Goal: Task Accomplishment & Management: Manage account settings

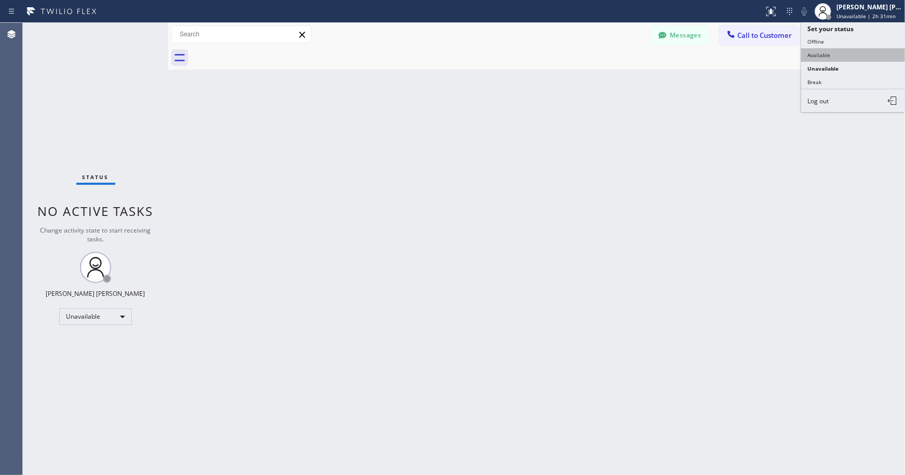
click at [845, 57] on button "Available" at bounding box center [854, 55] width 104 height 14
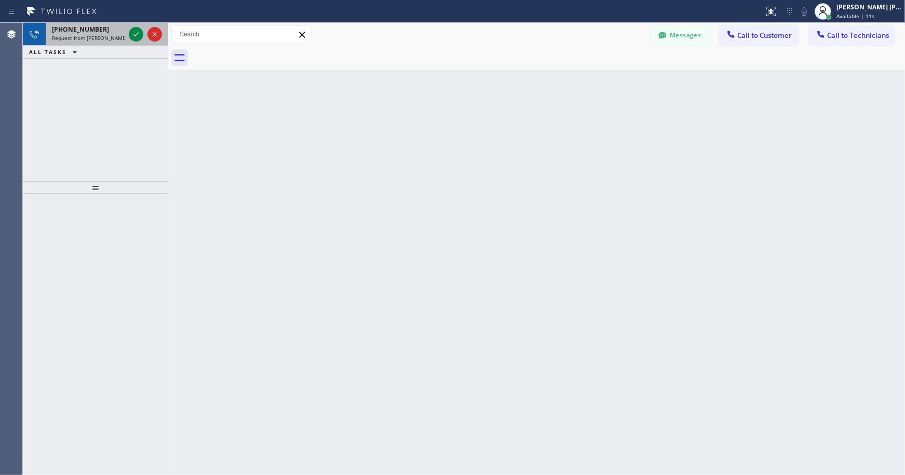
click at [130, 41] on div at bounding box center [145, 34] width 37 height 23
click at [132, 32] on icon at bounding box center [136, 34] width 12 height 12
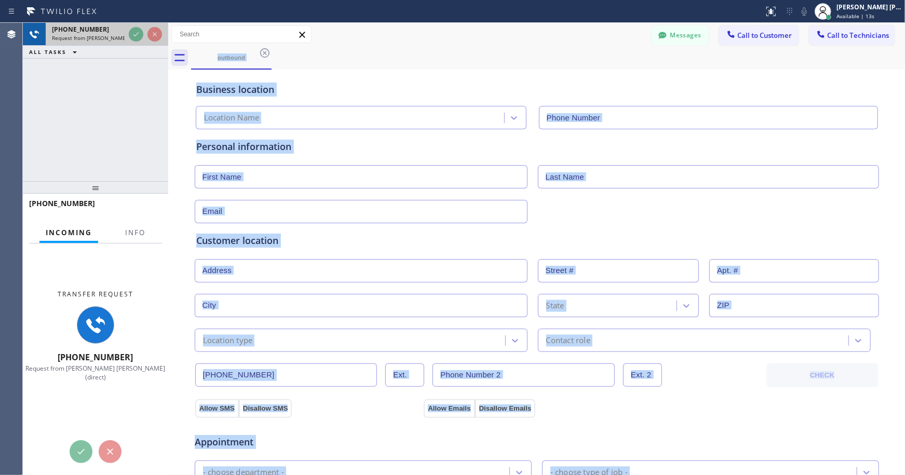
type input "[PHONE_NUMBER]"
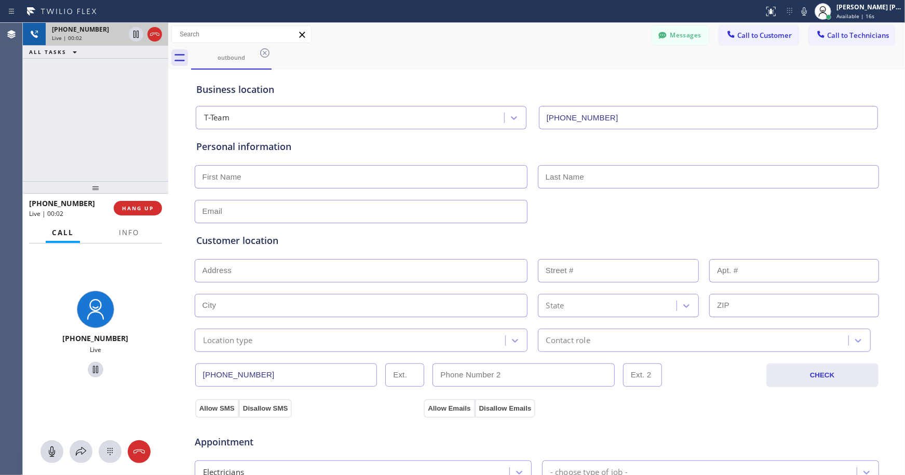
click at [149, 126] on div "[PHONE_NUMBER] Live | 00:02 ALL TASKS ALL TASKS ACTIVE TASKS TASKS IN WRAP UP" at bounding box center [95, 102] width 145 height 158
click at [848, 5] on div "[PERSON_NAME] [PERSON_NAME]" at bounding box center [869, 7] width 65 height 9
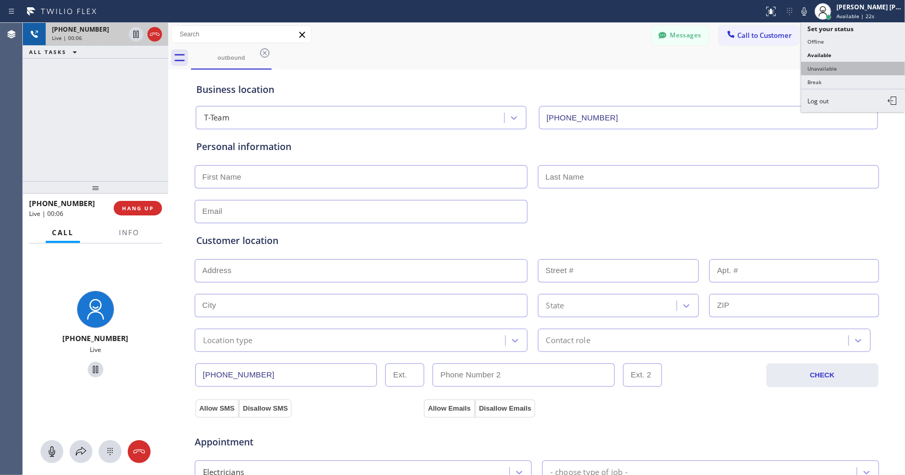
click at [828, 65] on button "Unavailable" at bounding box center [854, 69] width 104 height 14
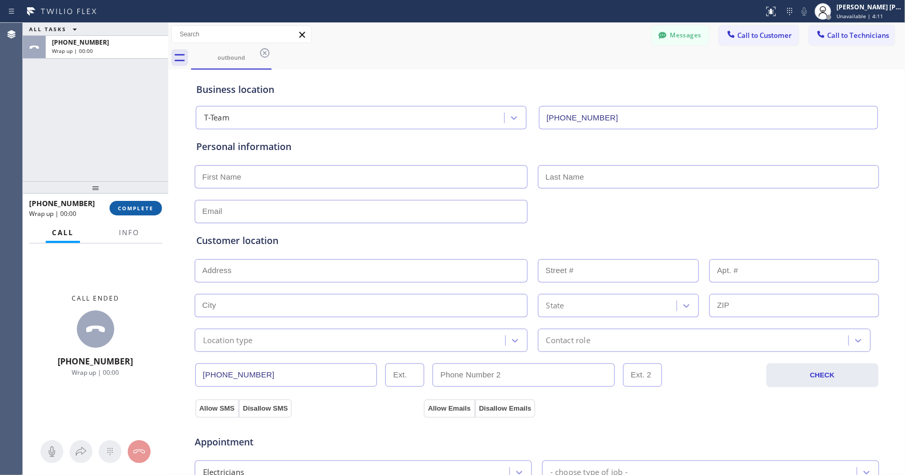
click at [137, 208] on span "COMPLETE" at bounding box center [136, 208] width 36 height 7
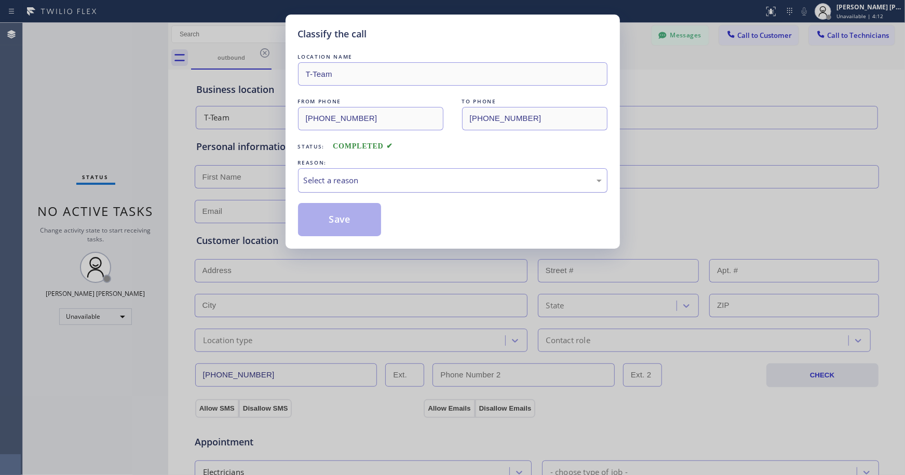
click at [308, 177] on div "Select a reason" at bounding box center [453, 181] width 298 height 12
click at [349, 218] on button "Save" at bounding box center [340, 219] width 84 height 33
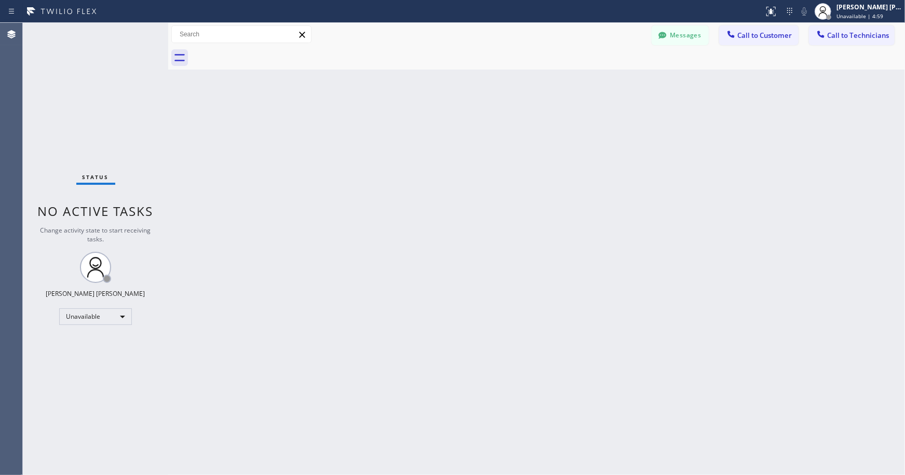
click at [90, 32] on div "Status No active tasks Change activity state to start receiving tasks. [PERSON_…" at bounding box center [95, 249] width 145 height 452
click at [849, 8] on div "[PERSON_NAME] [PERSON_NAME]" at bounding box center [869, 7] width 65 height 9
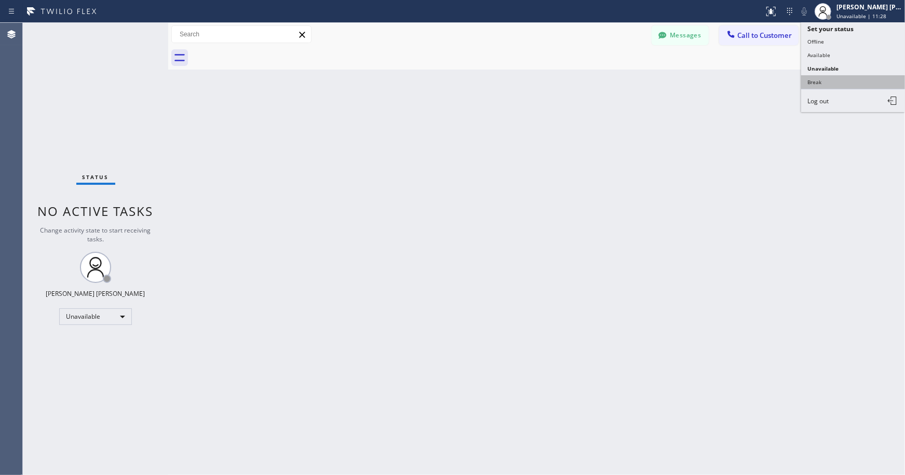
click at [851, 80] on button "Break" at bounding box center [854, 82] width 104 height 14
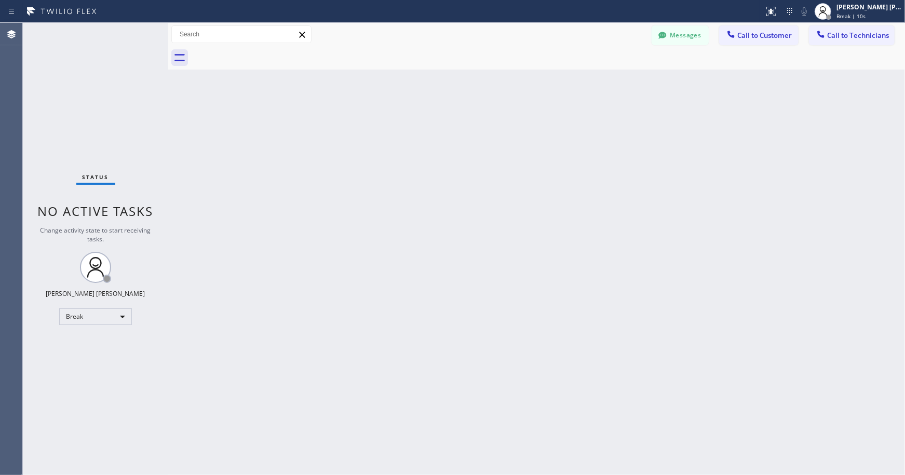
click at [225, 221] on div "Back to Dashboard Change Sender ID Customers Technicians Select a contact Outbo…" at bounding box center [536, 249] width 737 height 452
click at [304, 112] on div "Back to Dashboard Change Sender ID Customers Technicians Select a contact Outbo…" at bounding box center [536, 249] width 737 height 452
click at [370, 113] on div "Back to Dashboard Change Sender ID Customers Technicians Select a contact Outbo…" at bounding box center [536, 249] width 737 height 452
click at [445, 138] on div "Back to Dashboard Change Sender ID Customers Technicians Select a contact Outbo…" at bounding box center [536, 249] width 737 height 452
click at [510, 159] on div "Back to Dashboard Change Sender ID Customers Technicians Select a contact Outbo…" at bounding box center [536, 249] width 737 height 452
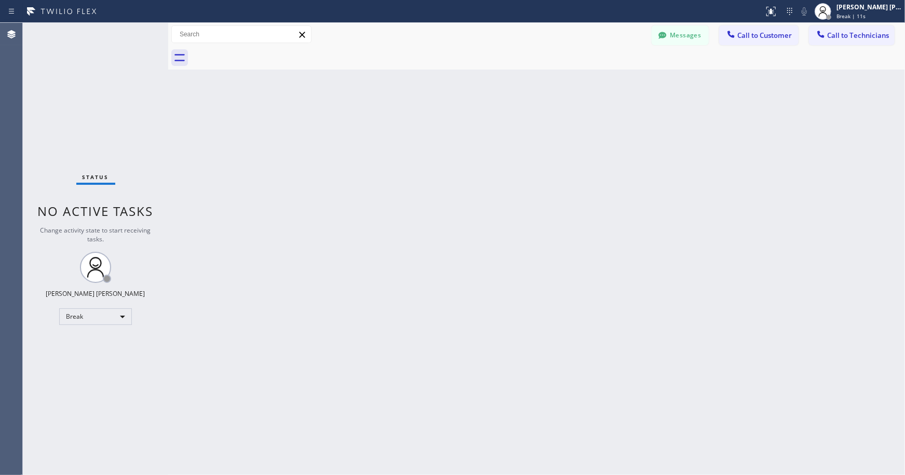
click at [501, 160] on div "Back to Dashboard Change Sender ID Customers Technicians Select a contact Outbo…" at bounding box center [536, 249] width 737 height 452
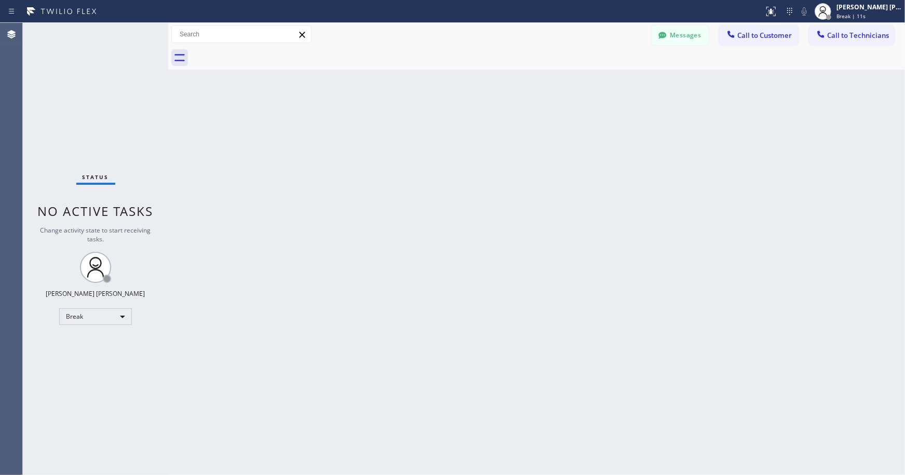
click at [501, 160] on div "Back to Dashboard Change Sender ID Customers Technicians Select a contact Outbo…" at bounding box center [536, 249] width 737 height 452
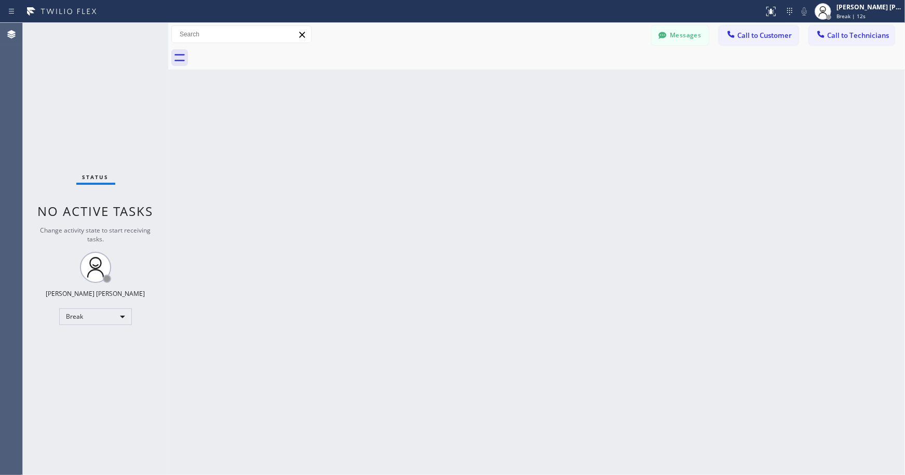
click at [501, 160] on div "Back to Dashboard Change Sender ID Customers Technicians Select a contact Outbo…" at bounding box center [536, 249] width 737 height 452
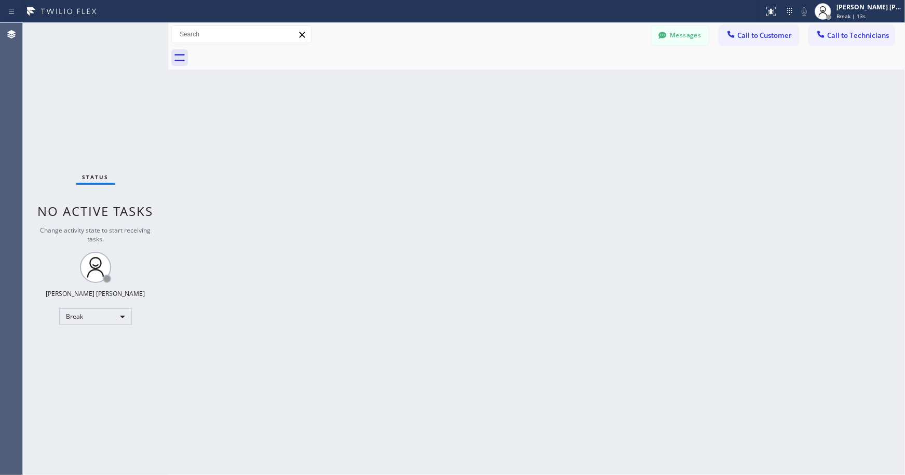
click at [501, 160] on div "Back to Dashboard Change Sender ID Customers Technicians Select a contact Outbo…" at bounding box center [536, 249] width 737 height 452
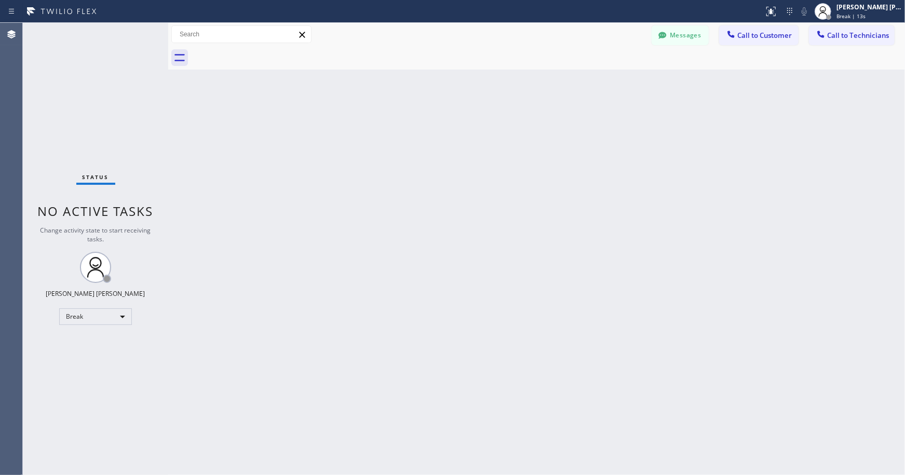
click at [501, 160] on div "Back to Dashboard Change Sender ID Customers Technicians Select a contact Outbo…" at bounding box center [536, 249] width 737 height 452
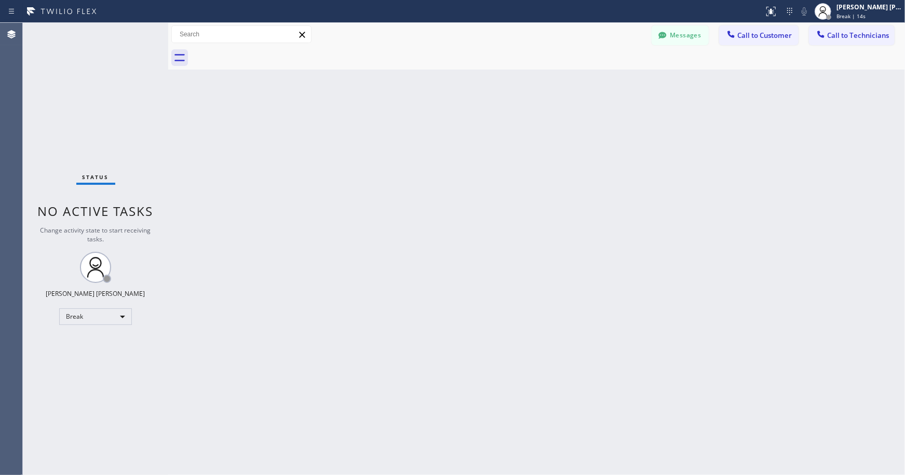
click at [501, 160] on div "Back to Dashboard Change Sender ID Customers Technicians Select a contact Outbo…" at bounding box center [536, 249] width 737 height 452
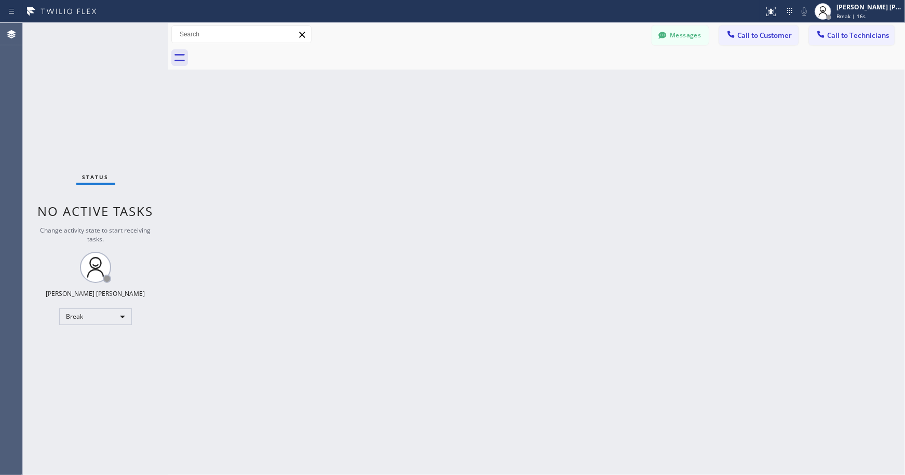
click at [501, 160] on div "Back to Dashboard Change Sender ID Customers Technicians Select a contact Outbo…" at bounding box center [536, 249] width 737 height 452
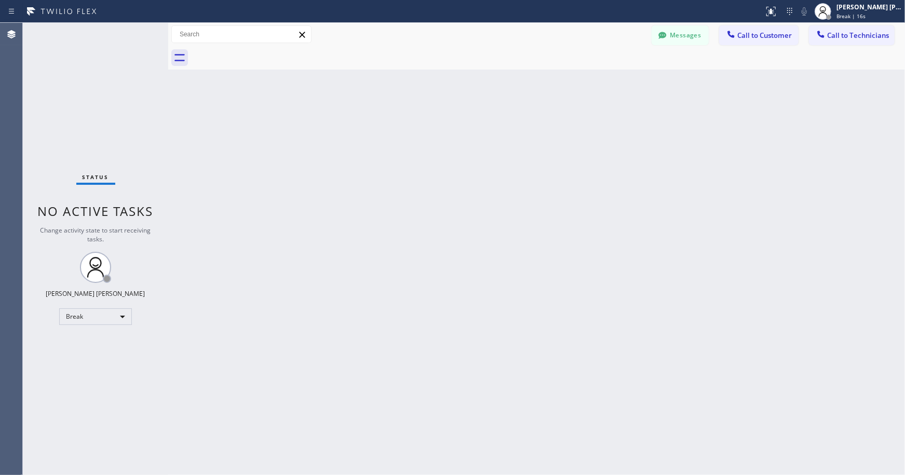
click at [501, 160] on div "Back to Dashboard Change Sender ID Customers Technicians Select a contact Outbo…" at bounding box center [536, 249] width 737 height 452
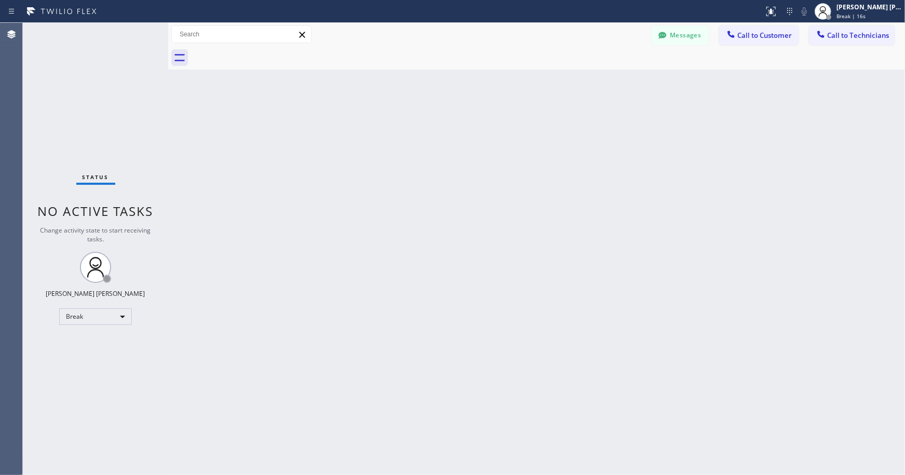
click at [501, 160] on div "Back to Dashboard Change Sender ID Customers Technicians Select a contact Outbo…" at bounding box center [536, 249] width 737 height 452
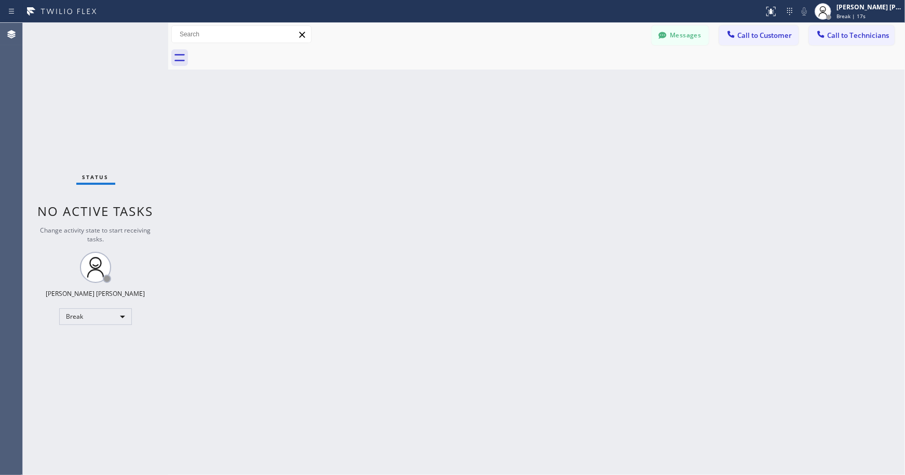
click at [501, 160] on div "Back to Dashboard Change Sender ID Customers Technicians Select a contact Outbo…" at bounding box center [536, 249] width 737 height 452
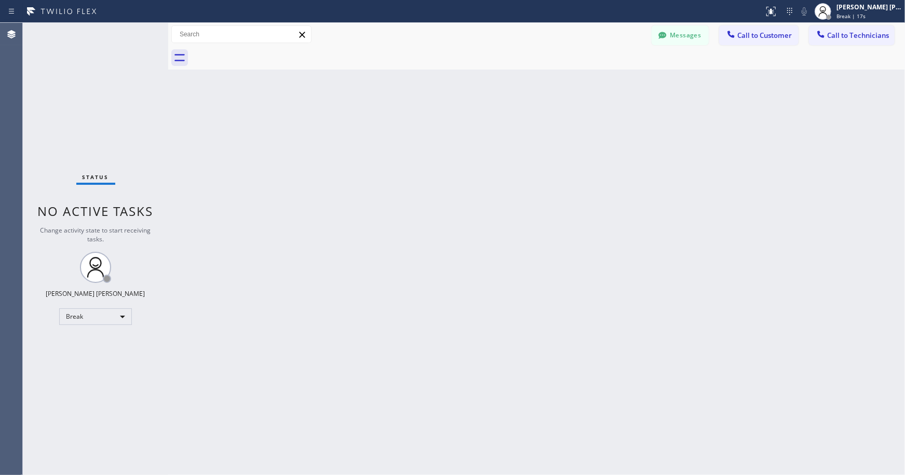
click at [501, 160] on div "Back to Dashboard Change Sender ID Customers Technicians Select a contact Outbo…" at bounding box center [536, 249] width 737 height 452
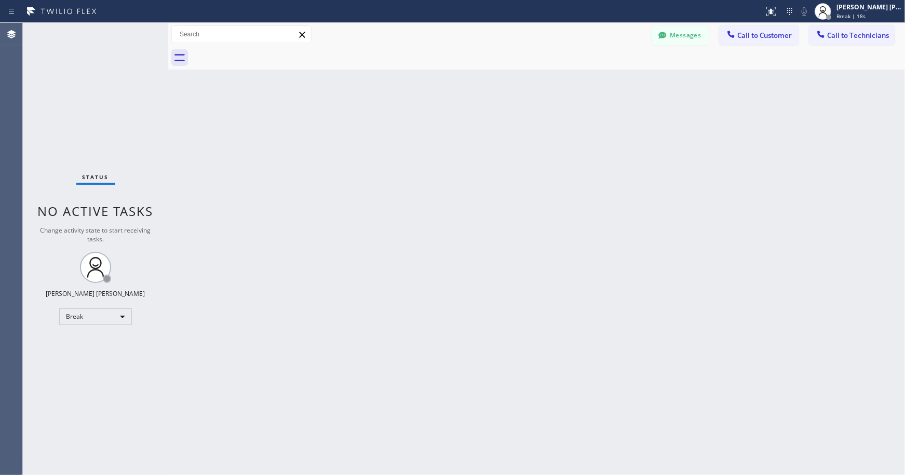
click at [501, 160] on div "Back to Dashboard Change Sender ID Customers Technicians Select a contact Outbo…" at bounding box center [536, 249] width 737 height 452
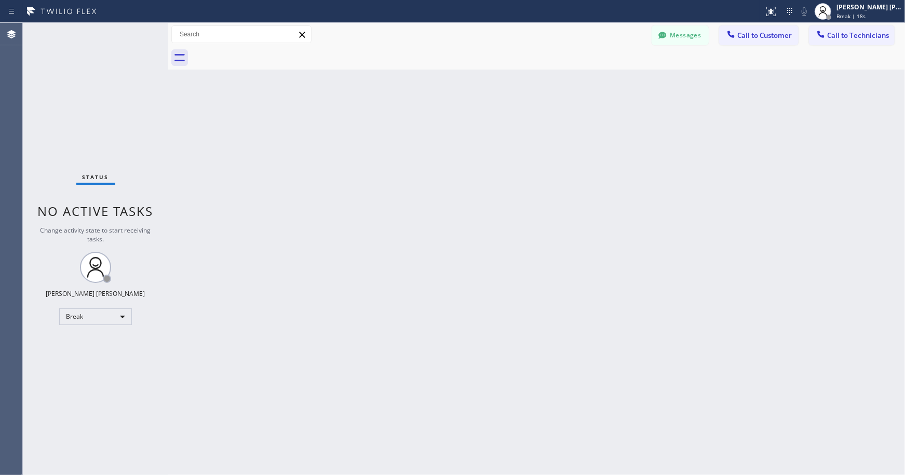
click at [501, 160] on div "Back to Dashboard Change Sender ID Customers Technicians Select a contact Outbo…" at bounding box center [536, 249] width 737 height 452
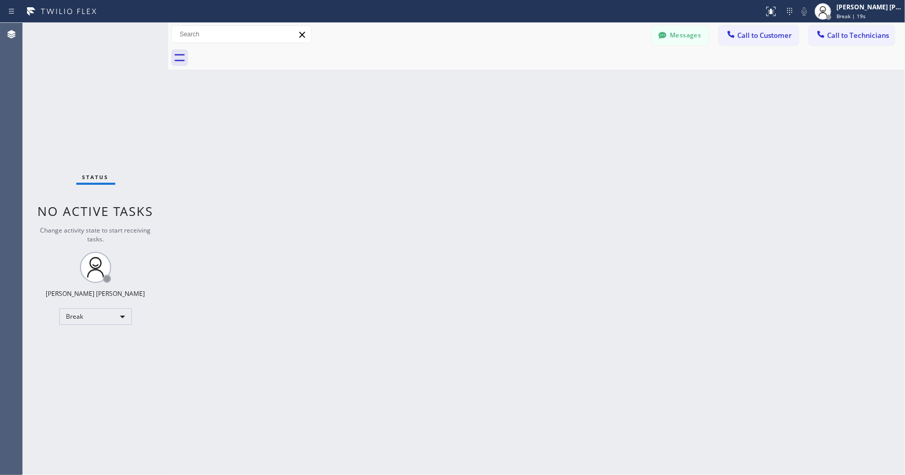
click at [501, 160] on div "Back to Dashboard Change Sender ID Customers Technicians Select a contact Outbo…" at bounding box center [536, 249] width 737 height 452
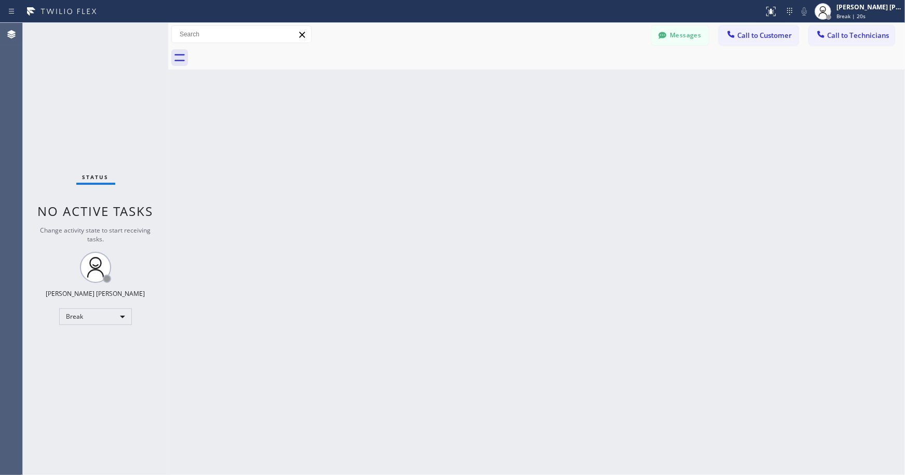
click at [501, 160] on div "Back to Dashboard Change Sender ID Customers Technicians Select a contact Outbo…" at bounding box center [536, 249] width 737 height 452
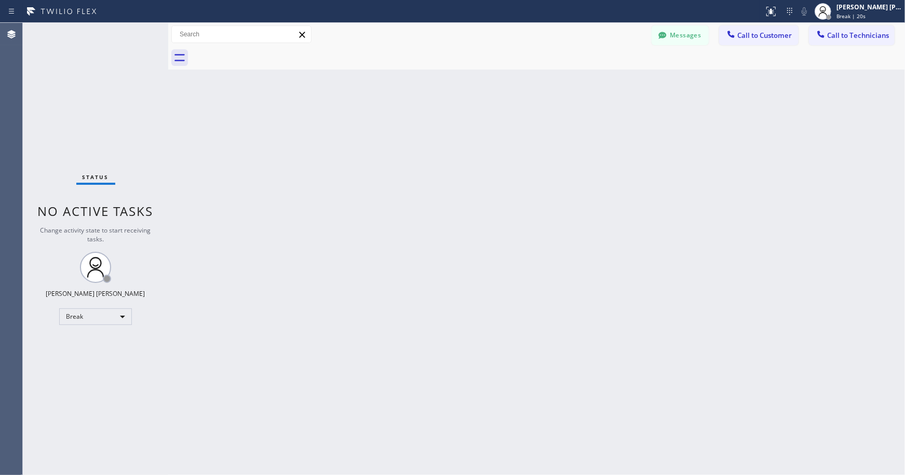
click at [501, 160] on div "Back to Dashboard Change Sender ID Customers Technicians Select a contact Outbo…" at bounding box center [536, 249] width 737 height 452
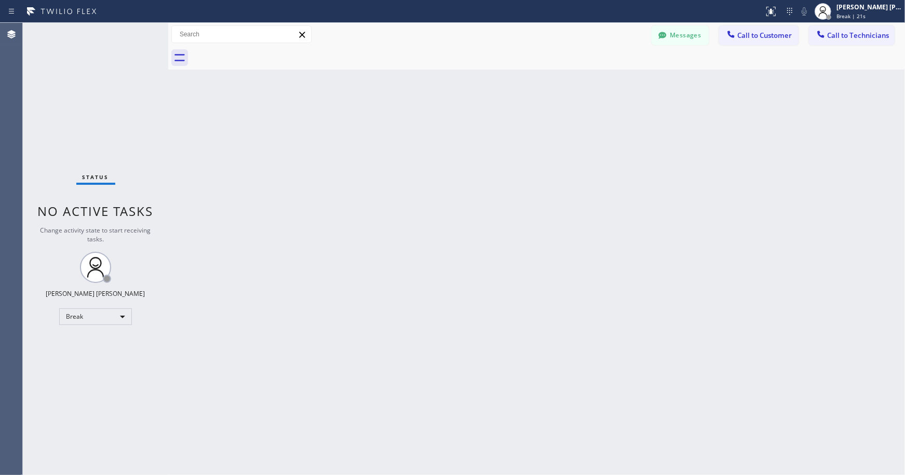
click at [501, 160] on div "Back to Dashboard Change Sender ID Customers Technicians Select a contact Outbo…" at bounding box center [536, 249] width 737 height 452
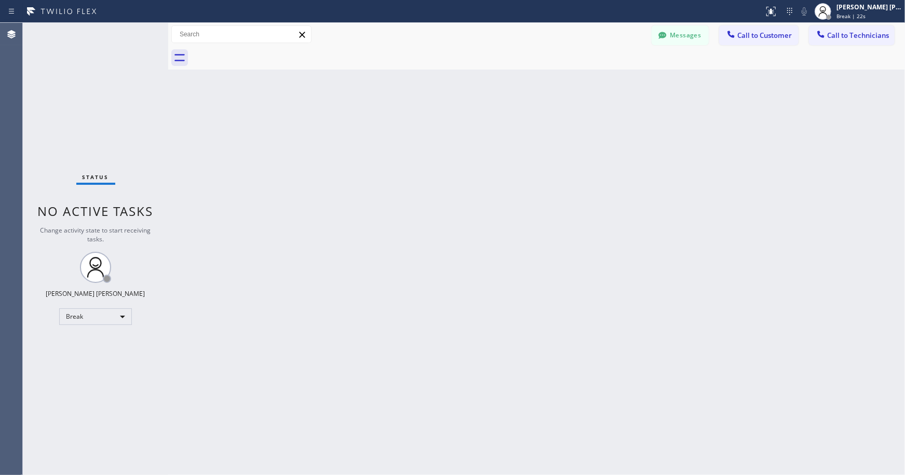
click at [501, 160] on div "Back to Dashboard Change Sender ID Customers Technicians Select a contact Outbo…" at bounding box center [536, 249] width 737 height 452
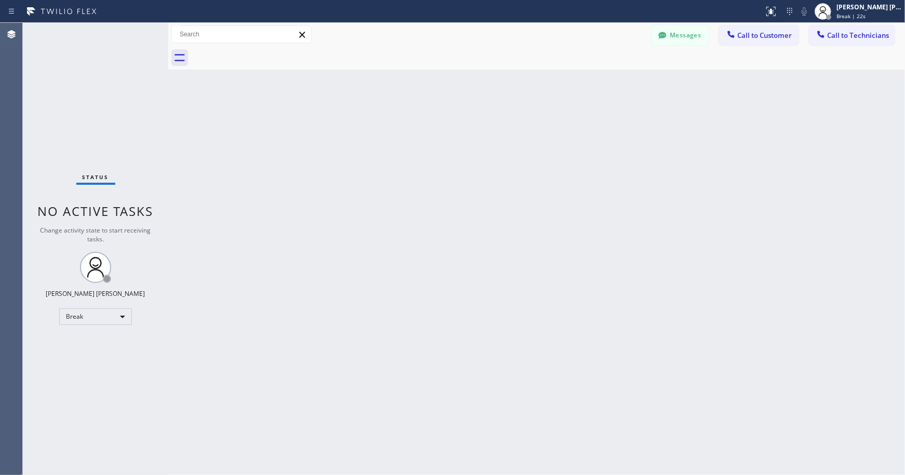
click at [501, 160] on div "Back to Dashboard Change Sender ID Customers Technicians Select a contact Outbo…" at bounding box center [536, 249] width 737 height 452
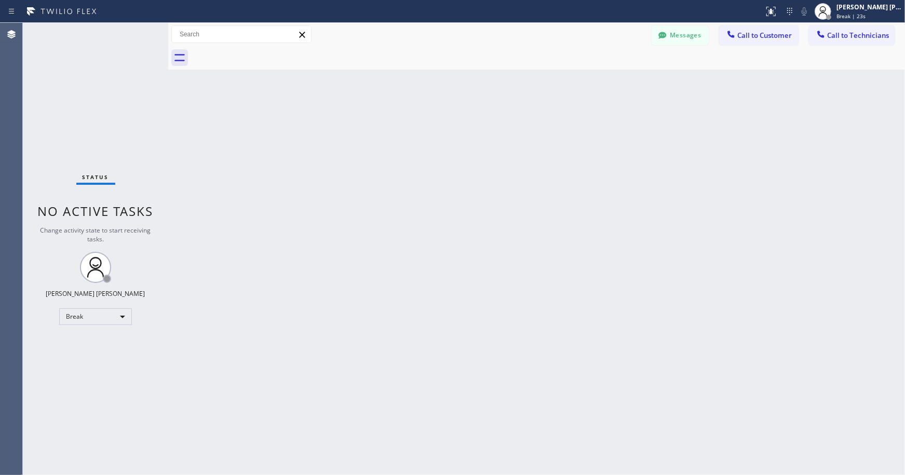
click at [501, 160] on div "Back to Dashboard Change Sender ID Customers Technicians Select a contact Outbo…" at bounding box center [536, 249] width 737 height 452
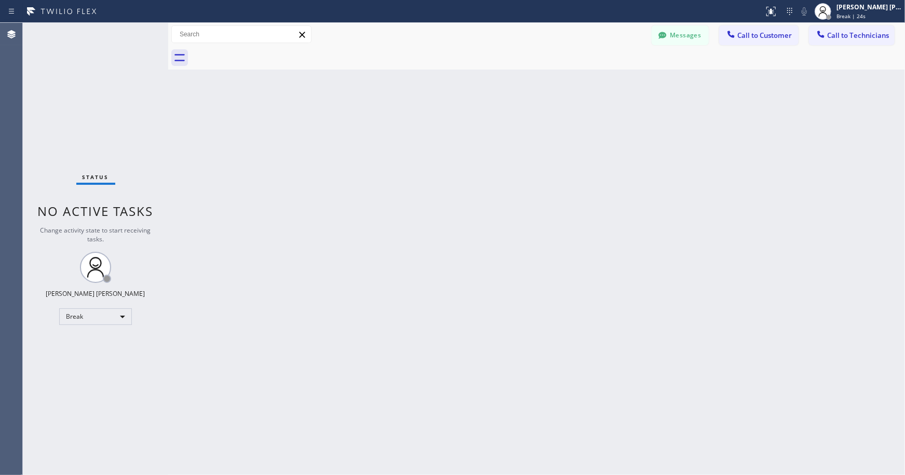
click at [501, 160] on div "Back to Dashboard Change Sender ID Customers Technicians Select a contact Outbo…" at bounding box center [536, 249] width 737 height 452
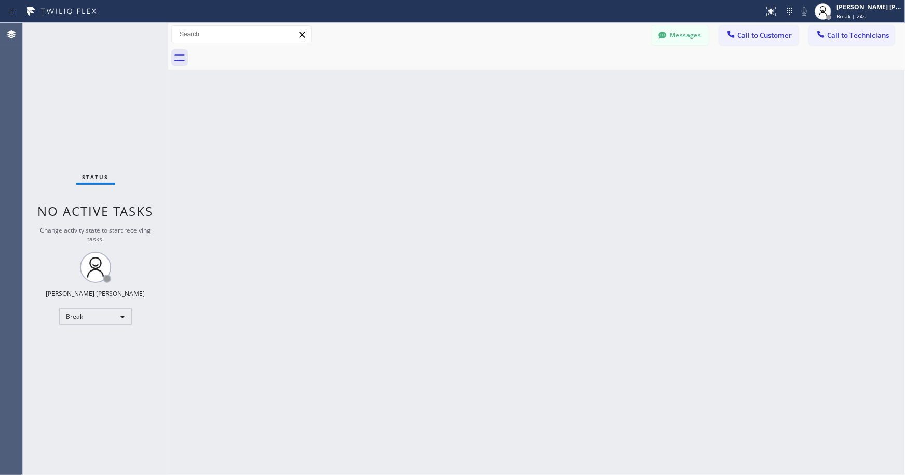
click at [501, 160] on div "Back to Dashboard Change Sender ID Customers Technicians Select a contact Outbo…" at bounding box center [536, 249] width 737 height 452
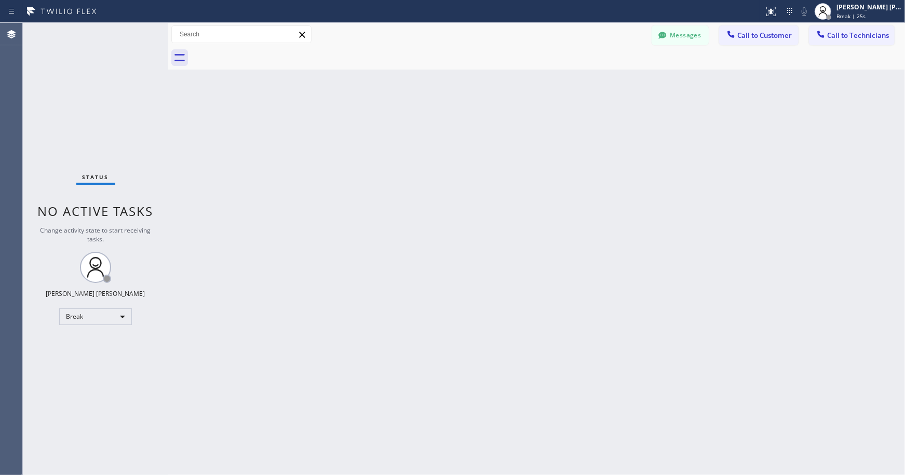
click at [501, 160] on div "Back to Dashboard Change Sender ID Customers Technicians Select a contact Outbo…" at bounding box center [536, 249] width 737 height 452
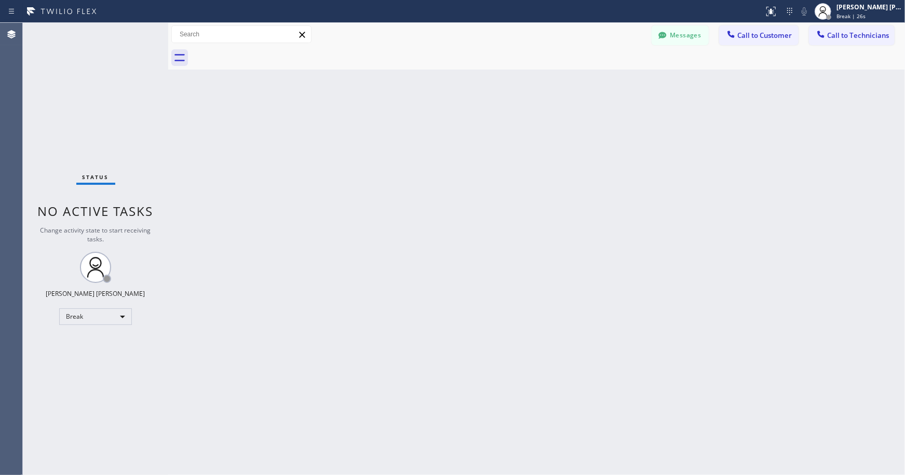
click at [501, 160] on div "Back to Dashboard Change Sender ID Customers Technicians Select a contact Outbo…" at bounding box center [536, 249] width 737 height 452
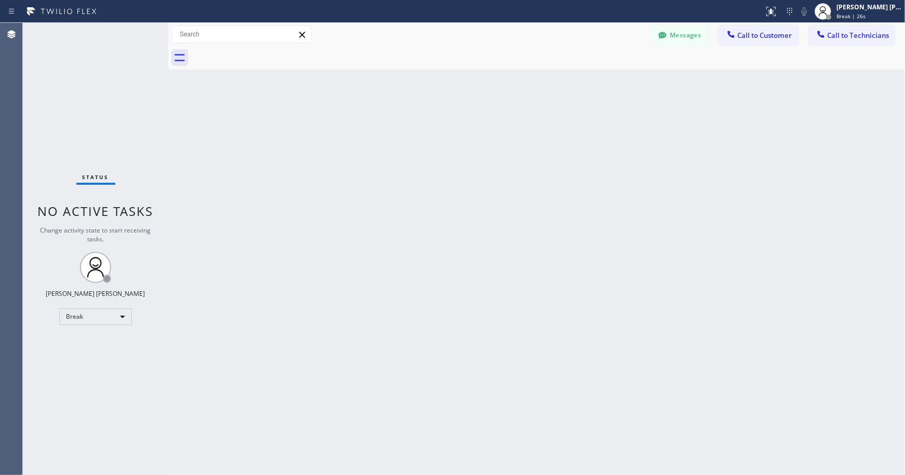
click at [501, 160] on div "Back to Dashboard Change Sender ID Customers Technicians Select a contact Outbo…" at bounding box center [536, 249] width 737 height 452
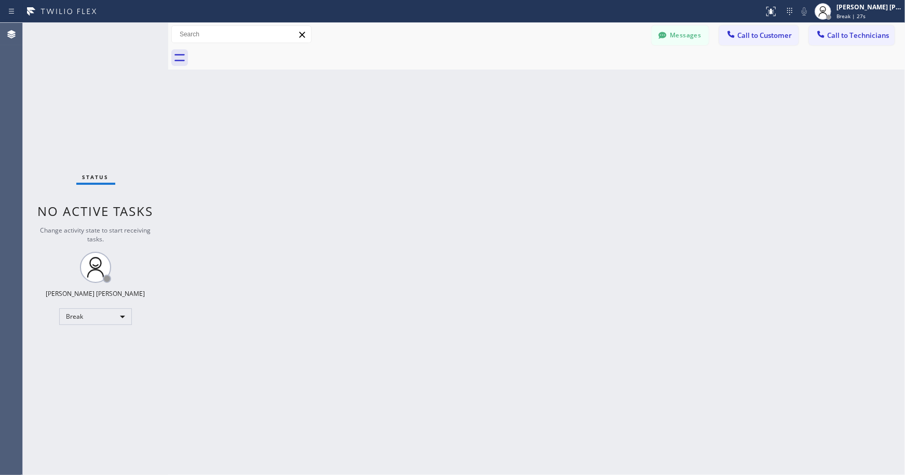
click at [501, 160] on div "Back to Dashboard Change Sender ID Customers Technicians Select a contact Outbo…" at bounding box center [536, 249] width 737 height 452
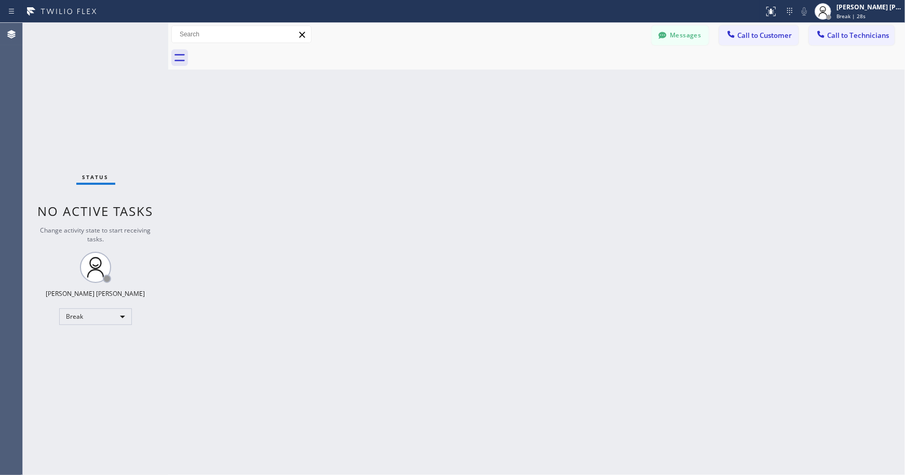
click at [501, 160] on div "Back to Dashboard Change Sender ID Customers Technicians Select a contact Outbo…" at bounding box center [536, 249] width 737 height 452
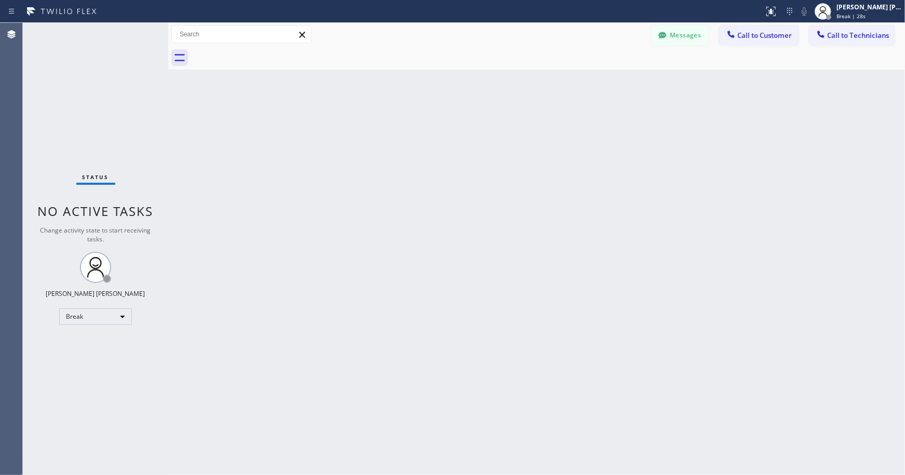
click at [501, 160] on div "Back to Dashboard Change Sender ID Customers Technicians Select a contact Outbo…" at bounding box center [536, 249] width 737 height 452
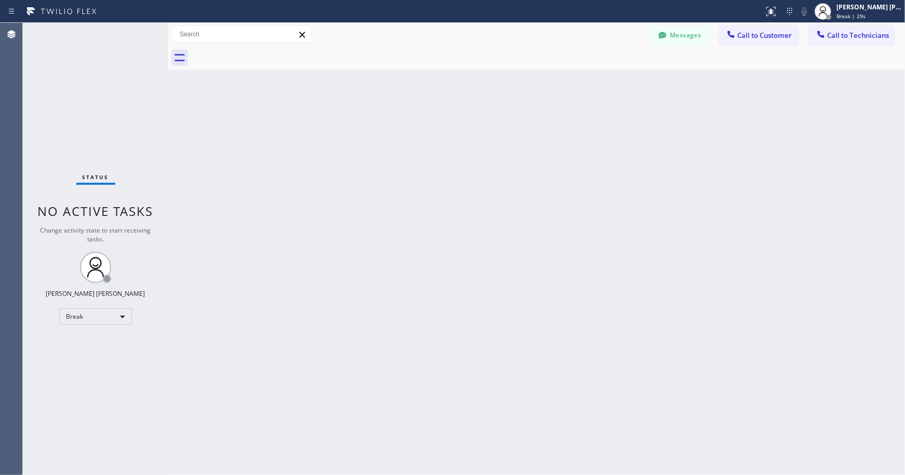
click at [501, 160] on div "Back to Dashboard Change Sender ID Customers Technicians Select a contact Outbo…" at bounding box center [536, 249] width 737 height 452
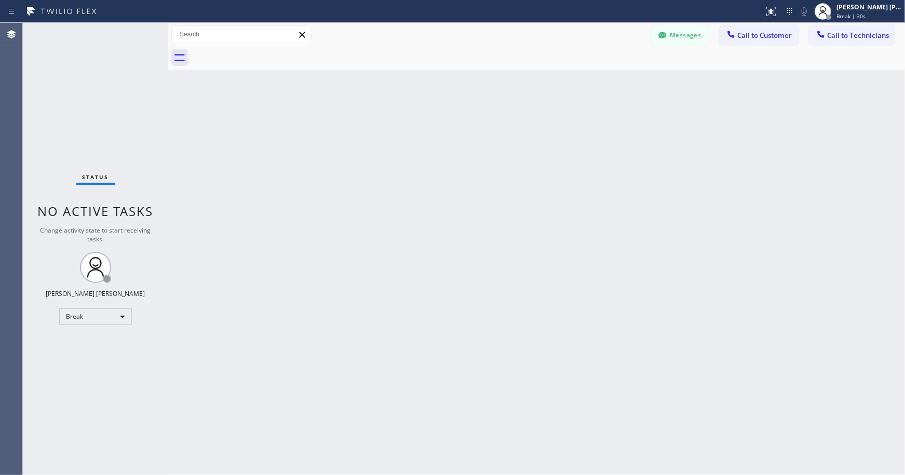
click at [501, 160] on div "Back to Dashboard Change Sender ID Customers Technicians Select a contact Outbo…" at bounding box center [536, 249] width 737 height 452
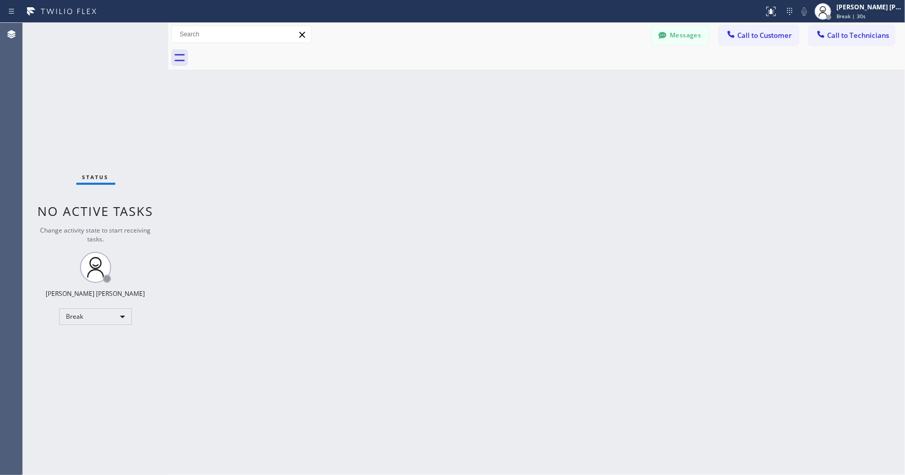
click at [501, 160] on div "Back to Dashboard Change Sender ID Customers Technicians Select a contact Outbo…" at bounding box center [536, 249] width 737 height 452
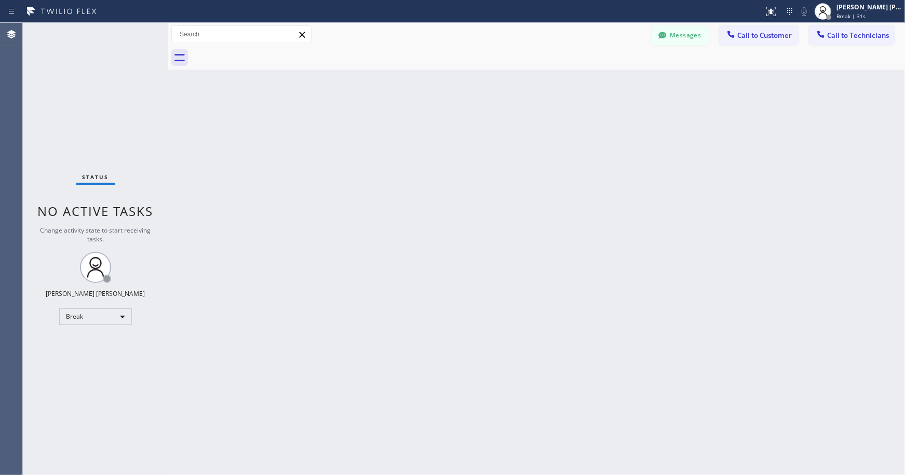
click at [501, 160] on div "Back to Dashboard Change Sender ID Customers Technicians Select a contact Outbo…" at bounding box center [536, 249] width 737 height 452
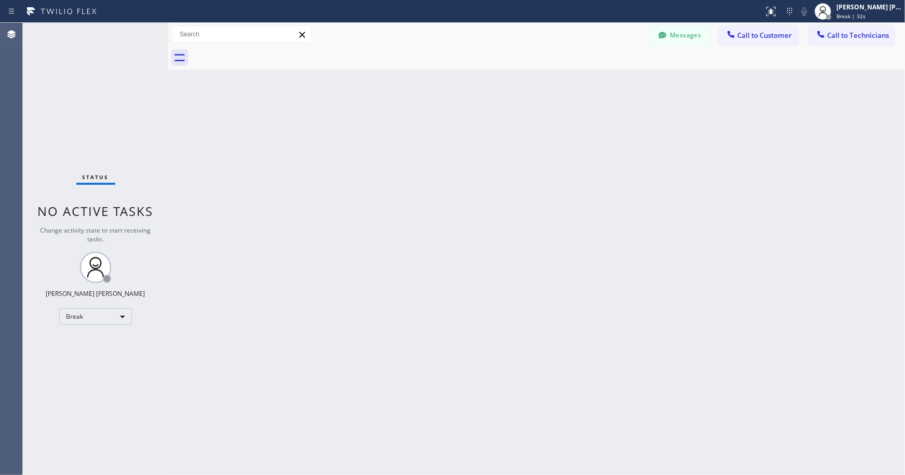
click at [501, 160] on div "Back to Dashboard Change Sender ID Customers Technicians Select a contact Outbo…" at bounding box center [536, 249] width 737 height 452
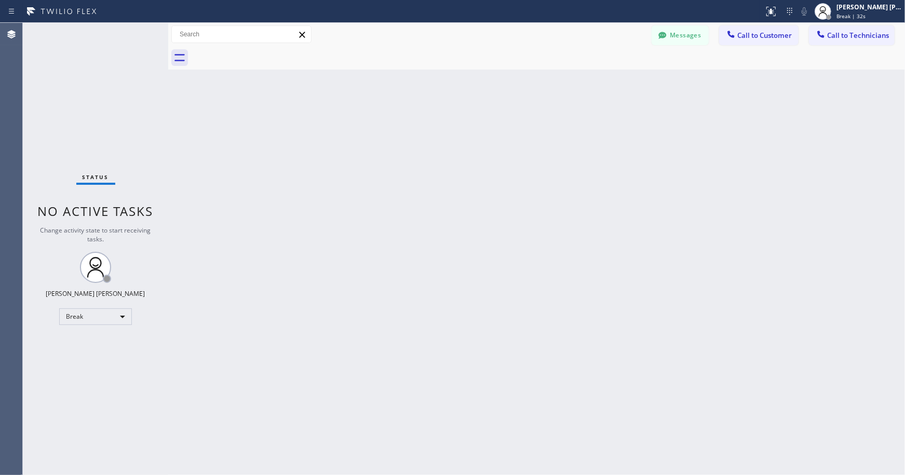
click at [501, 160] on div "Back to Dashboard Change Sender ID Customers Technicians Select a contact Outbo…" at bounding box center [536, 249] width 737 height 452
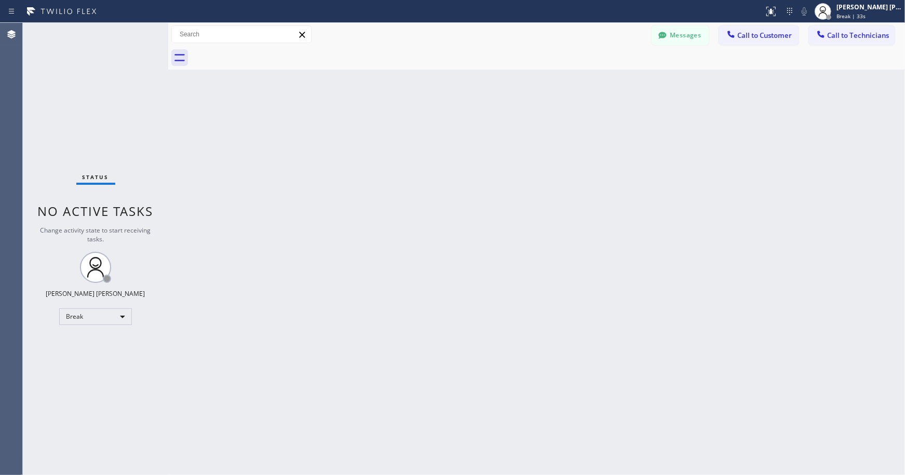
click at [501, 160] on div "Back to Dashboard Change Sender ID Customers Technicians Select a contact Outbo…" at bounding box center [536, 249] width 737 height 452
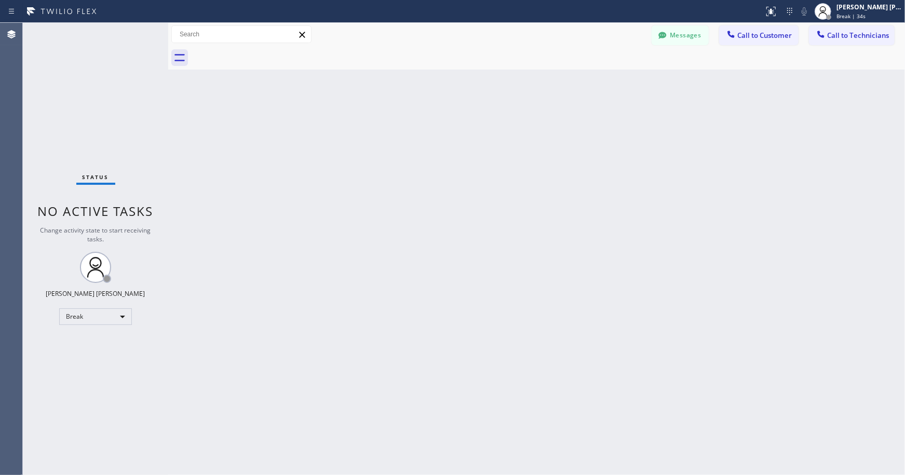
click at [501, 160] on div "Back to Dashboard Change Sender ID Customers Technicians Select a contact Outbo…" at bounding box center [536, 249] width 737 height 452
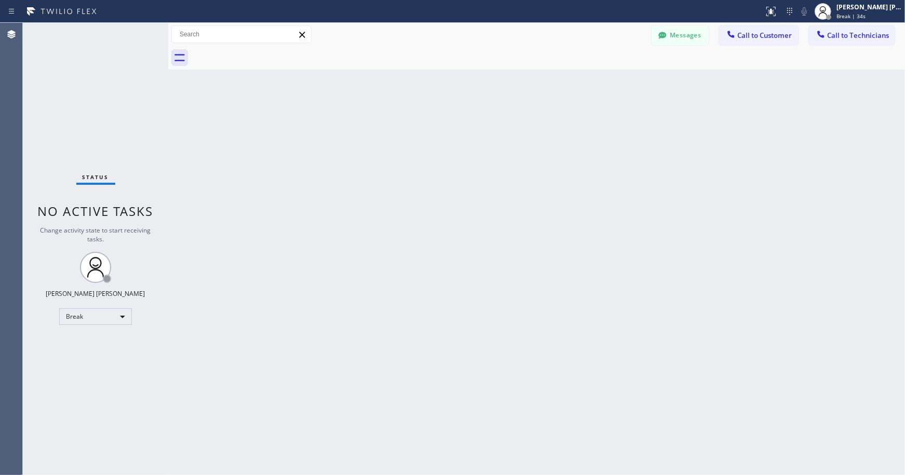
click at [501, 160] on div "Back to Dashboard Change Sender ID Customers Technicians Select a contact Outbo…" at bounding box center [536, 249] width 737 height 452
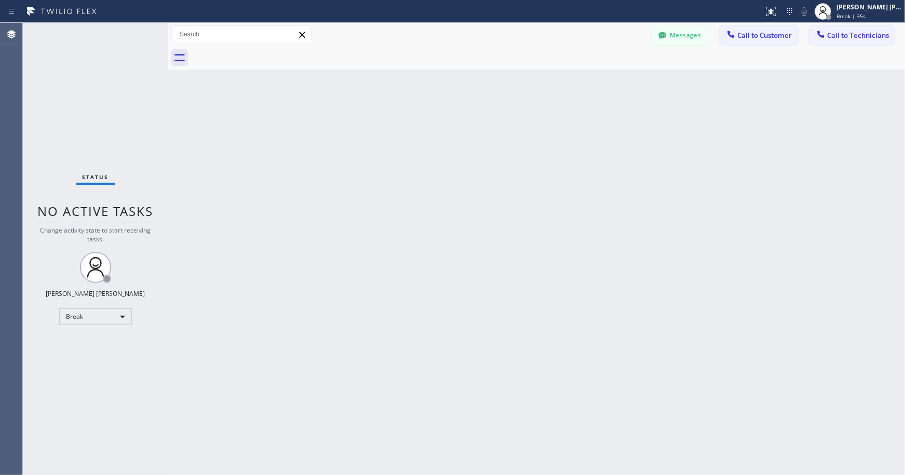
click at [501, 160] on div "Back to Dashboard Change Sender ID Customers Technicians Select a contact Outbo…" at bounding box center [536, 249] width 737 height 452
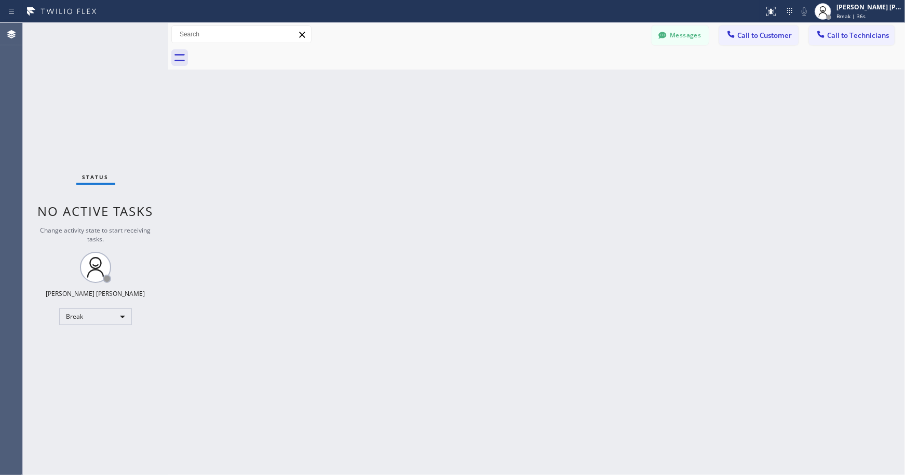
click at [501, 160] on div "Back to Dashboard Change Sender ID Customers Technicians Select a contact Outbo…" at bounding box center [536, 249] width 737 height 452
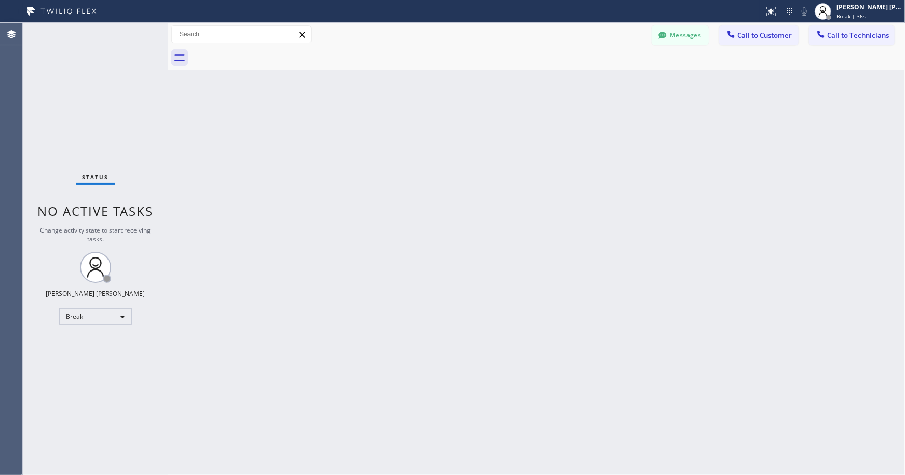
click at [501, 160] on div "Back to Dashboard Change Sender ID Customers Technicians Select a contact Outbo…" at bounding box center [536, 249] width 737 height 452
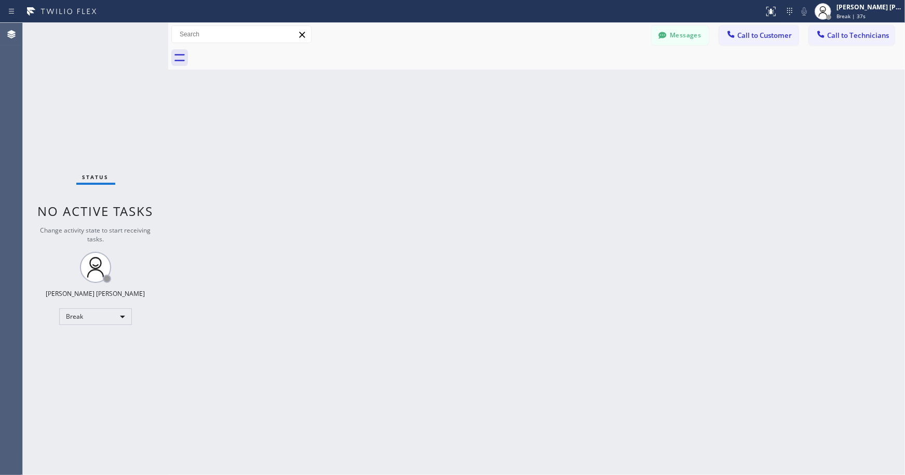
click at [501, 160] on div "Back to Dashboard Change Sender ID Customers Technicians Select a contact Outbo…" at bounding box center [536, 249] width 737 height 452
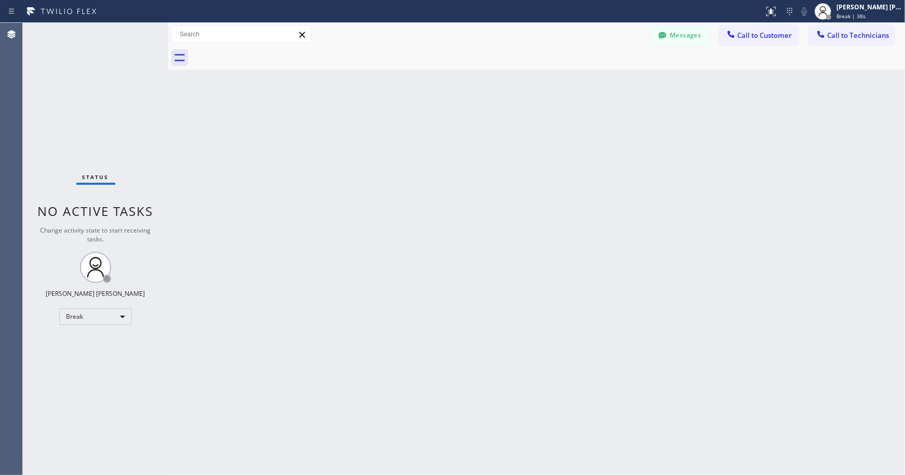
click at [501, 160] on div "Back to Dashboard Change Sender ID Customers Technicians Select a contact Outbo…" at bounding box center [536, 249] width 737 height 452
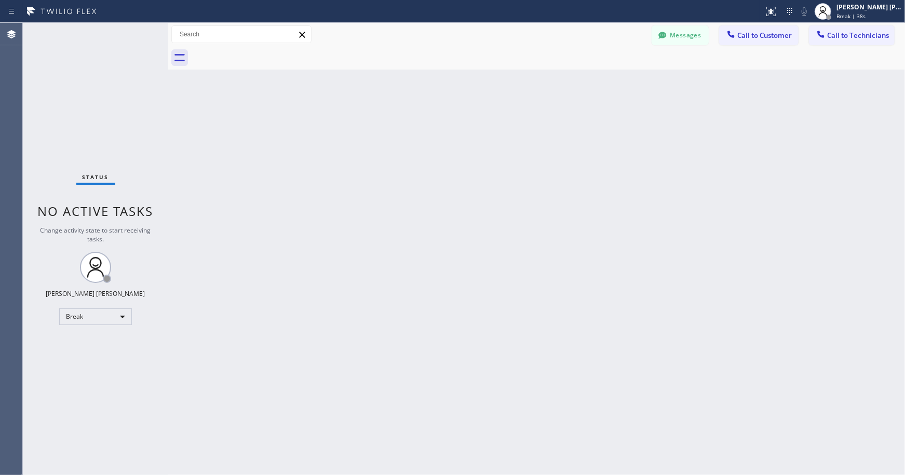
click at [501, 160] on div "Back to Dashboard Change Sender ID Customers Technicians Select a contact Outbo…" at bounding box center [536, 249] width 737 height 452
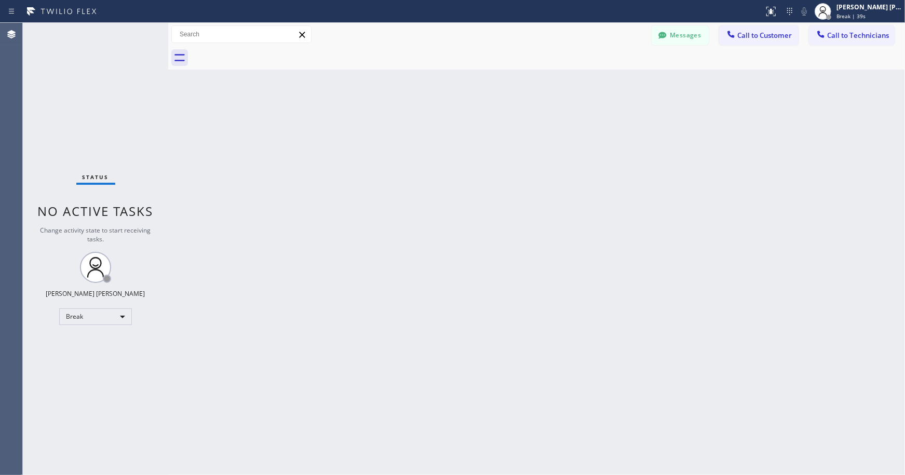
click at [501, 160] on div "Back to Dashboard Change Sender ID Customers Technicians Select a contact Outbo…" at bounding box center [536, 249] width 737 height 452
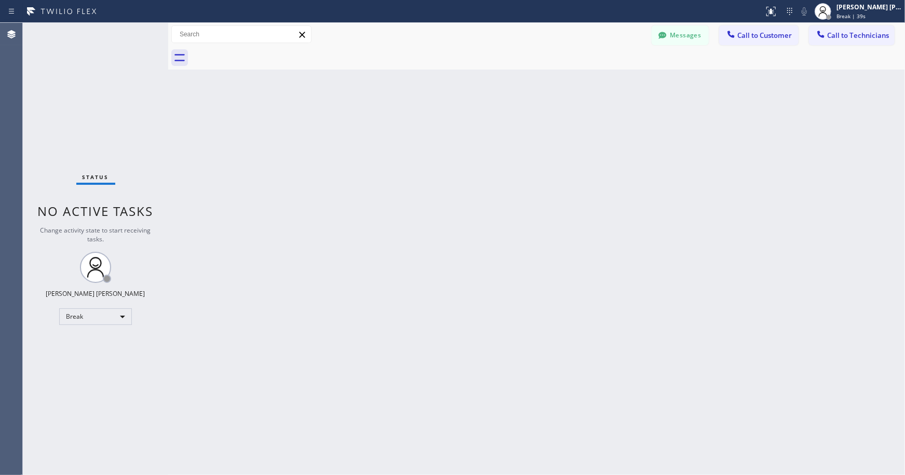
click at [501, 160] on div "Back to Dashboard Change Sender ID Customers Technicians Select a contact Outbo…" at bounding box center [536, 249] width 737 height 452
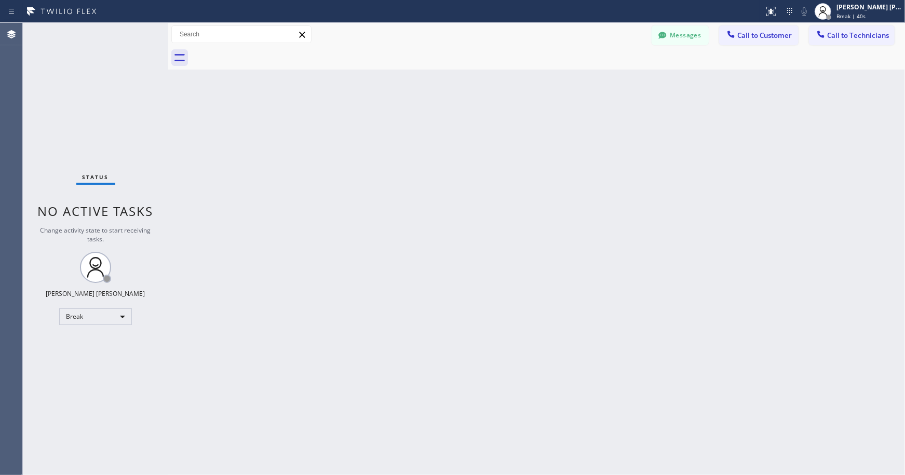
click at [501, 160] on div "Back to Dashboard Change Sender ID Customers Technicians Select a contact Outbo…" at bounding box center [536, 249] width 737 height 452
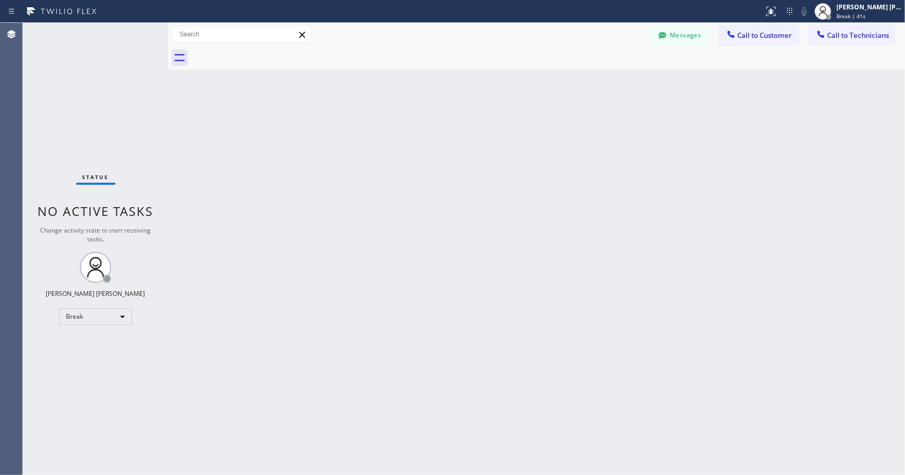
click at [501, 160] on div "Back to Dashboard Change Sender ID Customers Technicians Select a contact Outbo…" at bounding box center [536, 249] width 737 height 452
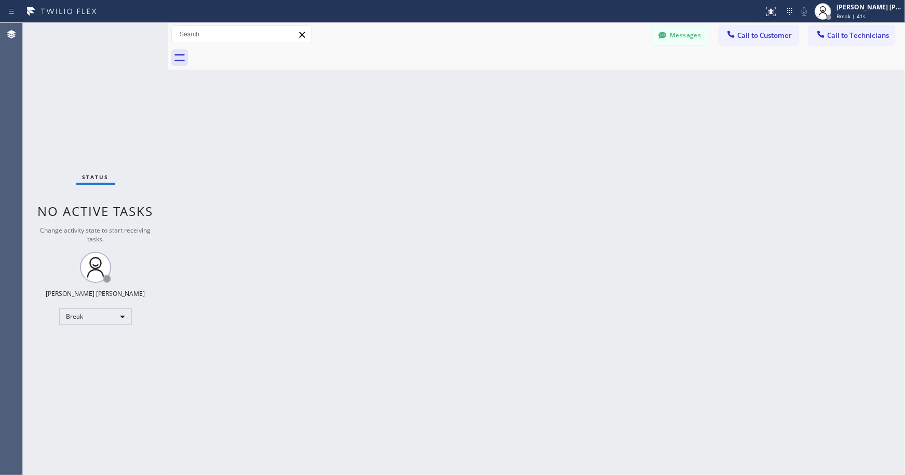
click at [501, 160] on div "Back to Dashboard Change Sender ID Customers Technicians Select a contact Outbo…" at bounding box center [536, 249] width 737 height 452
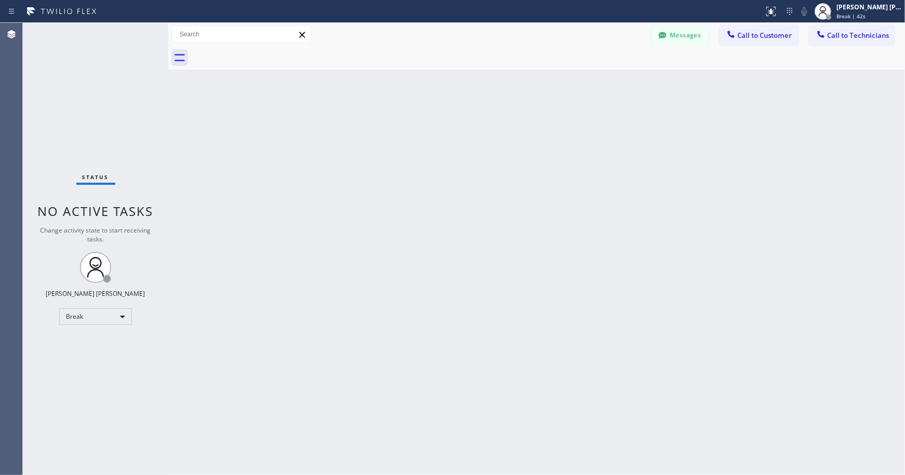
click at [501, 160] on div "Back to Dashboard Change Sender ID Customers Technicians Select a contact Outbo…" at bounding box center [536, 249] width 737 height 452
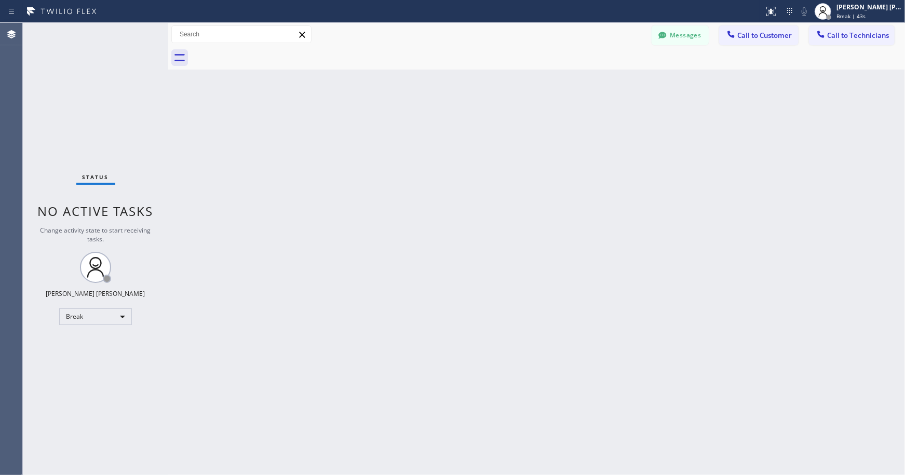
click at [501, 160] on div "Back to Dashboard Change Sender ID Customers Technicians Select a contact Outbo…" at bounding box center [536, 249] width 737 height 452
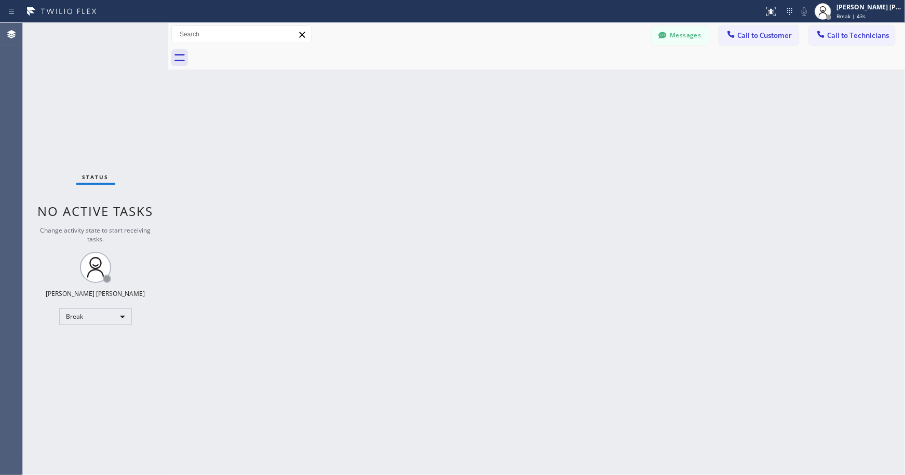
click at [501, 160] on div "Back to Dashboard Change Sender ID Customers Technicians Select a contact Outbo…" at bounding box center [536, 249] width 737 height 452
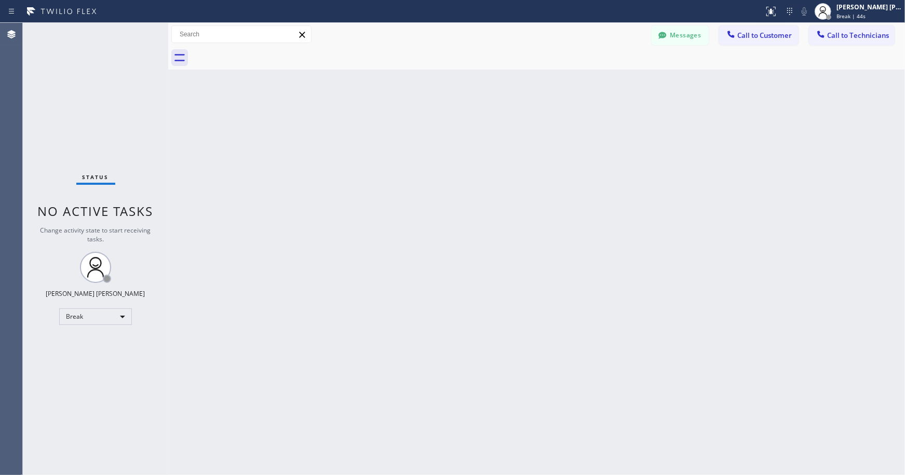
click at [501, 160] on div "Back to Dashboard Change Sender ID Customers Technicians Select a contact Outbo…" at bounding box center [536, 249] width 737 height 452
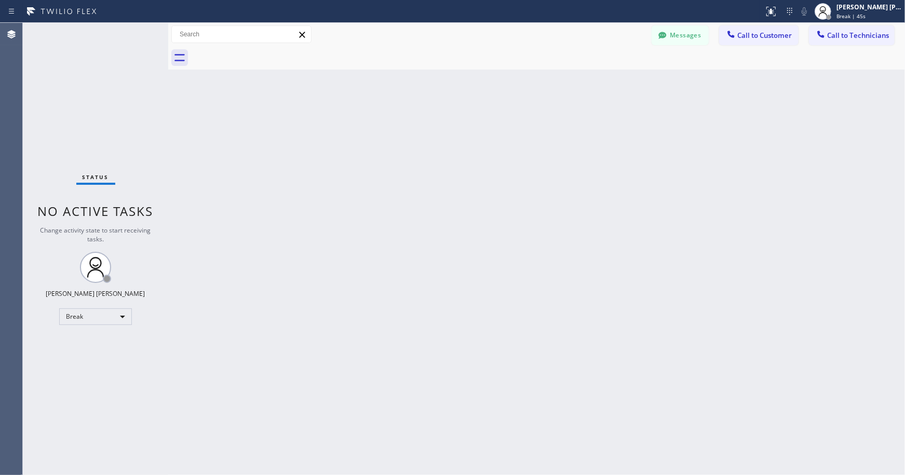
click at [501, 160] on div "Back to Dashboard Change Sender ID Customers Technicians Select a contact Outbo…" at bounding box center [536, 249] width 737 height 452
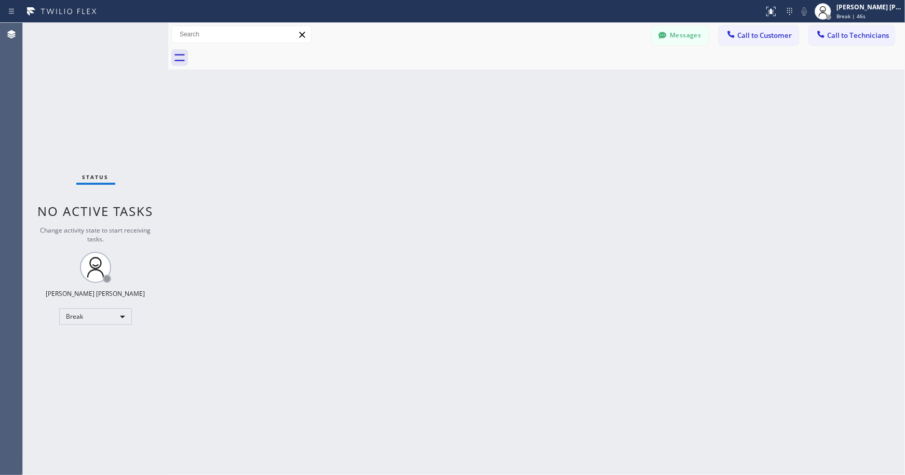
click at [501, 160] on div "Back to Dashboard Change Sender ID Customers Technicians Select a contact Outbo…" at bounding box center [536, 249] width 737 height 452
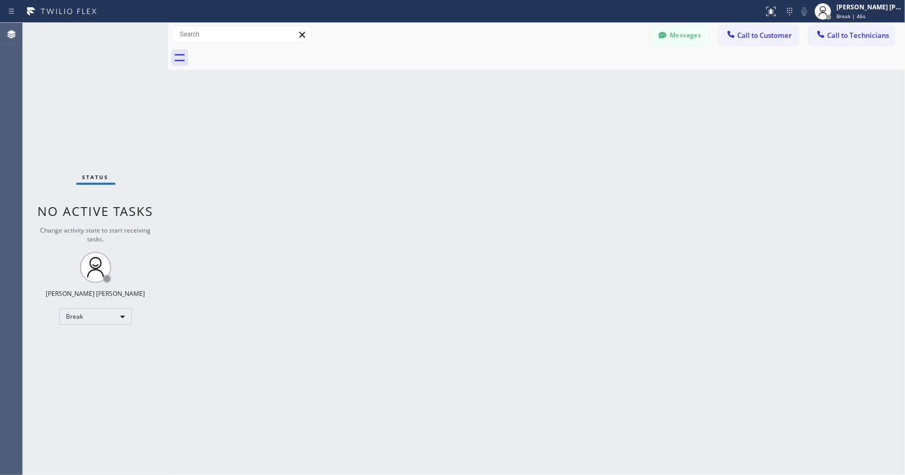
click at [501, 160] on div "Back to Dashboard Change Sender ID Customers Technicians Select a contact Outbo…" at bounding box center [536, 249] width 737 height 452
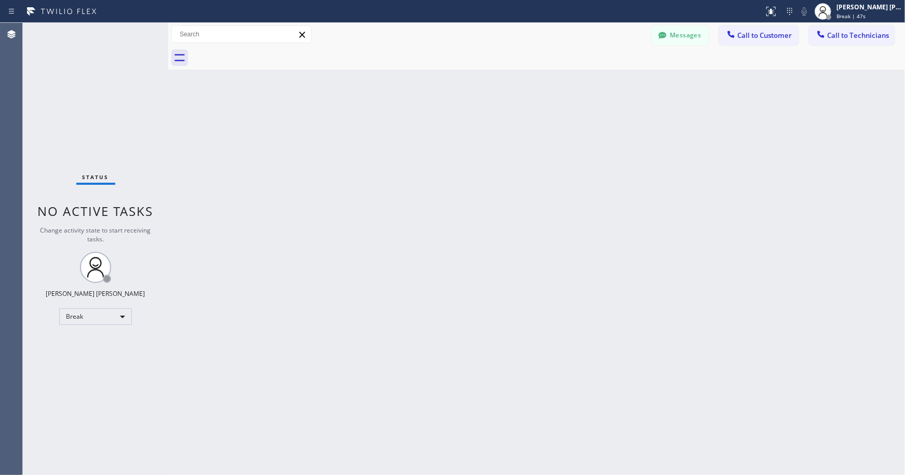
click at [501, 160] on div "Back to Dashboard Change Sender ID Customers Technicians Select a contact Outbo…" at bounding box center [536, 249] width 737 height 452
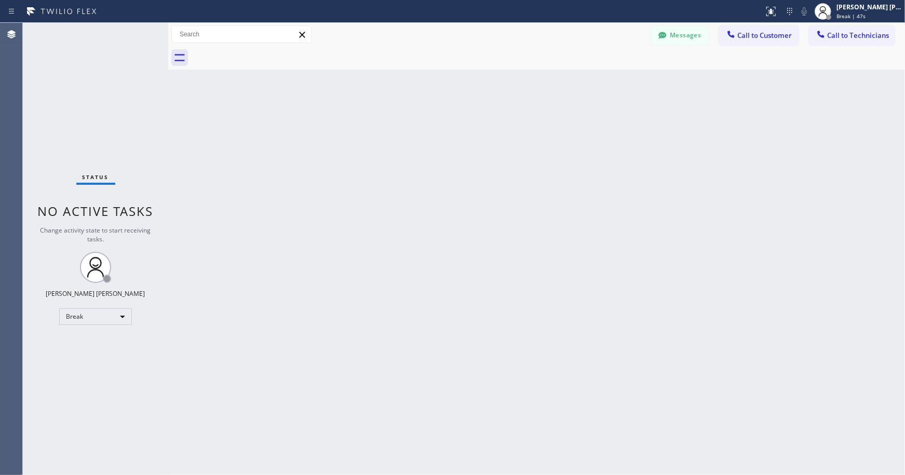
click at [501, 160] on div "Back to Dashboard Change Sender ID Customers Technicians Select a contact Outbo…" at bounding box center [536, 249] width 737 height 452
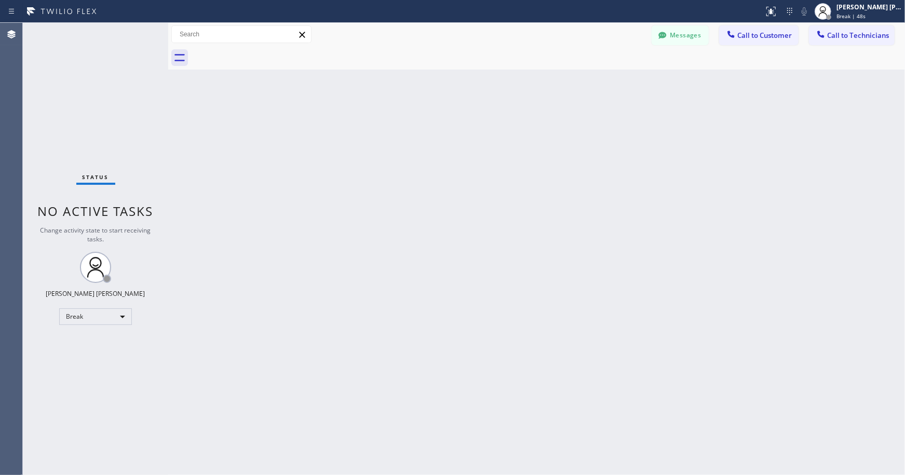
click at [501, 160] on div "Back to Dashboard Change Sender ID Customers Technicians Select a contact Outbo…" at bounding box center [536, 249] width 737 height 452
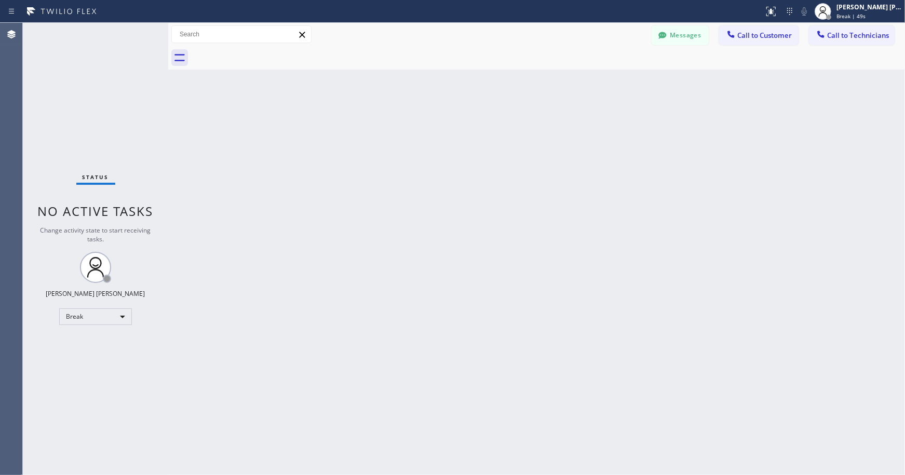
click at [501, 160] on div "Back to Dashboard Change Sender ID Customers Technicians Select a contact Outbo…" at bounding box center [536, 249] width 737 height 452
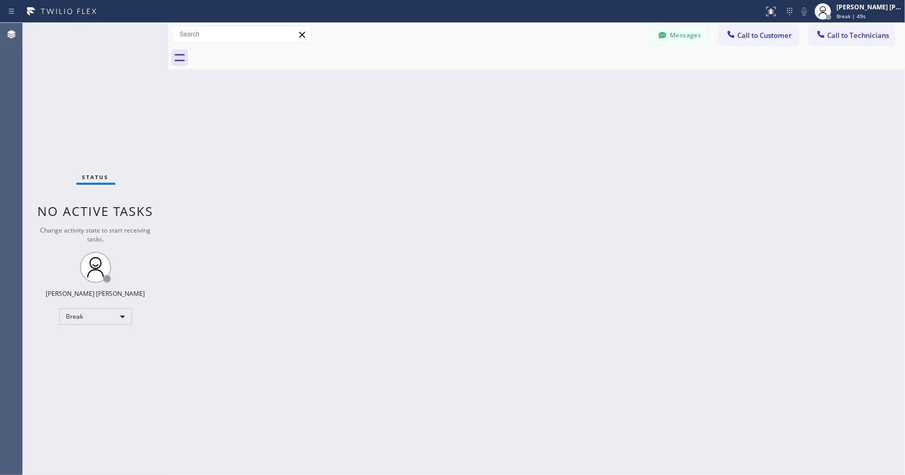
click at [501, 160] on div "Back to Dashboard Change Sender ID Customers Technicians Select a contact Outbo…" at bounding box center [536, 249] width 737 height 452
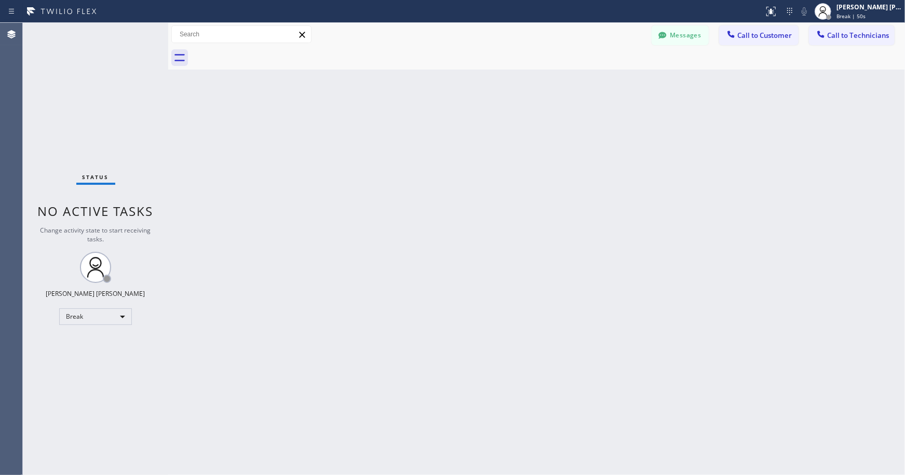
click at [501, 160] on div "Back to Dashboard Change Sender ID Customers Technicians Select a contact Outbo…" at bounding box center [536, 249] width 737 height 452
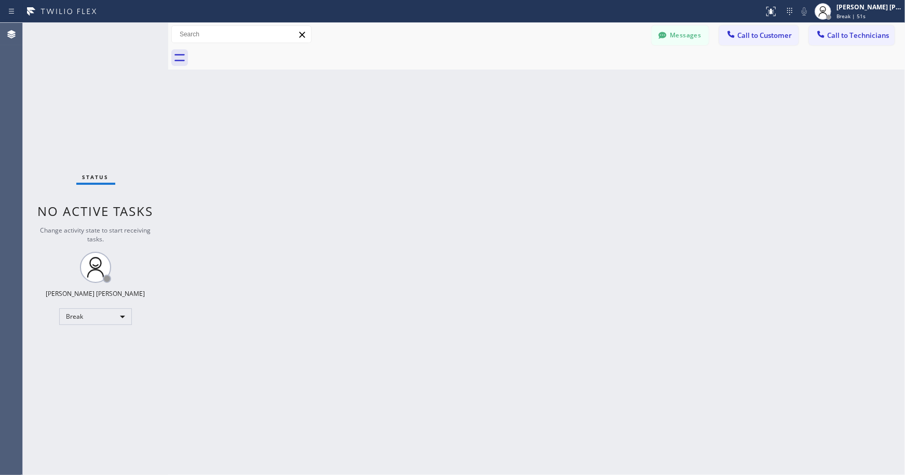
click at [501, 160] on div "Back to Dashboard Change Sender ID Customers Technicians Select a contact Outbo…" at bounding box center [536, 249] width 737 height 452
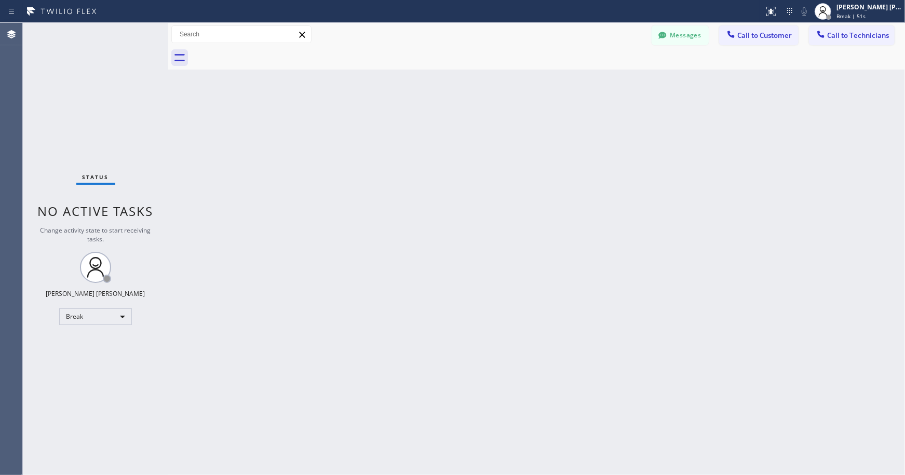
click at [501, 160] on div "Back to Dashboard Change Sender ID Customers Technicians Select a contact Outbo…" at bounding box center [536, 249] width 737 height 452
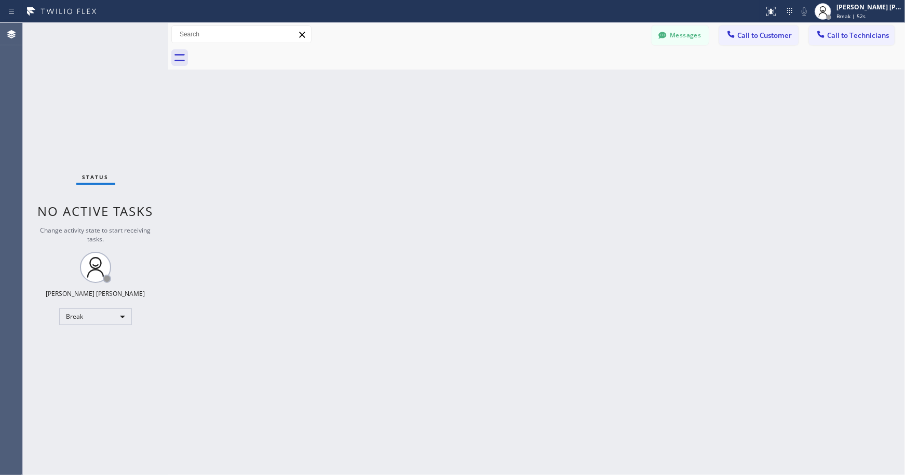
click at [501, 160] on div "Back to Dashboard Change Sender ID Customers Technicians Select a contact Outbo…" at bounding box center [536, 249] width 737 height 452
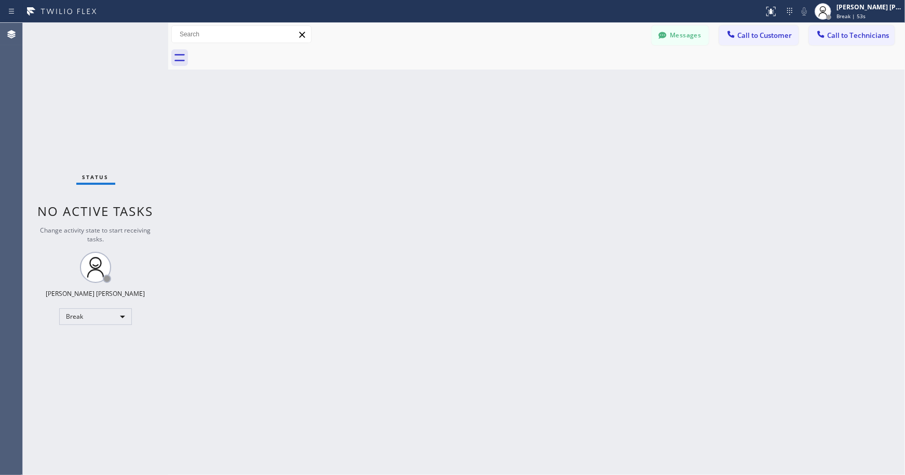
click at [501, 160] on div "Back to Dashboard Change Sender ID Customers Technicians Select a contact Outbo…" at bounding box center [536, 249] width 737 height 452
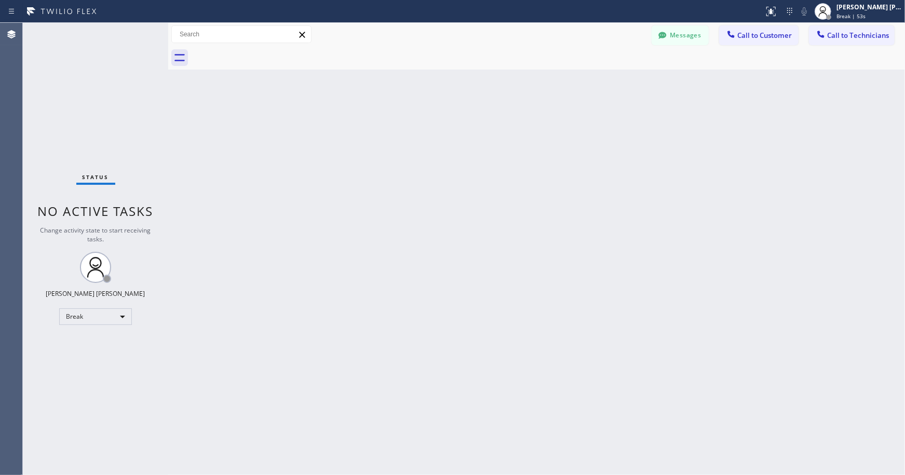
click at [501, 160] on div "Back to Dashboard Change Sender ID Customers Technicians Select a contact Outbo…" at bounding box center [536, 249] width 737 height 452
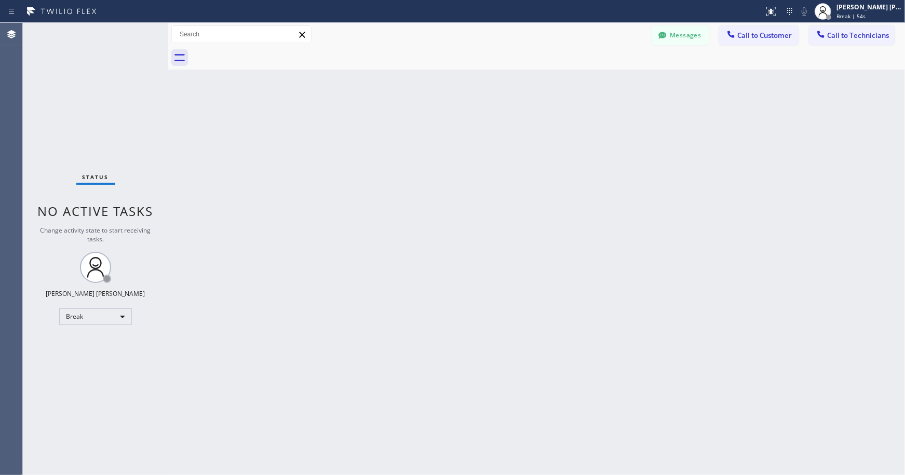
click at [501, 160] on div "Back to Dashboard Change Sender ID Customers Technicians Select a contact Outbo…" at bounding box center [536, 249] width 737 height 452
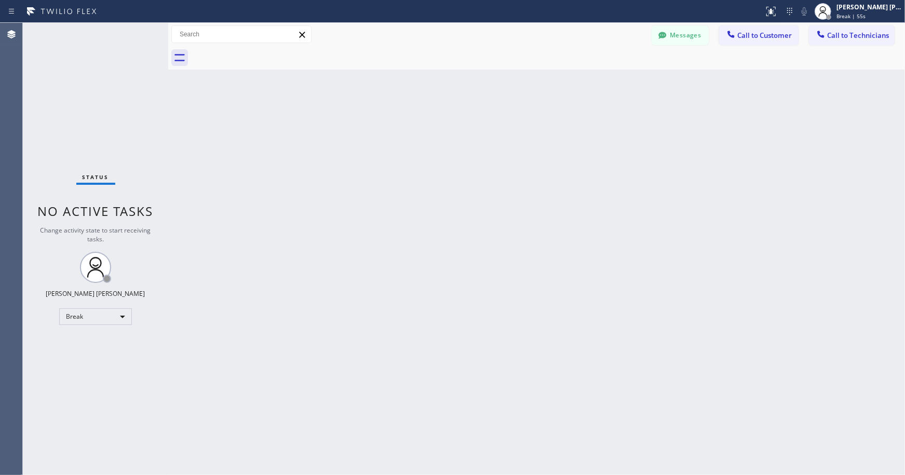
click at [501, 160] on div "Back to Dashboard Change Sender ID Customers Technicians Select a contact Outbo…" at bounding box center [536, 249] width 737 height 452
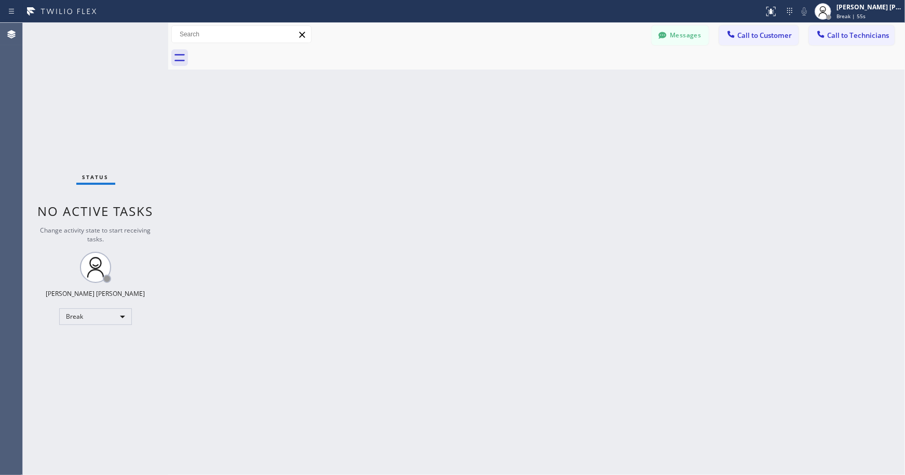
click at [501, 160] on div "Back to Dashboard Change Sender ID Customers Technicians Select a contact Outbo…" at bounding box center [536, 249] width 737 height 452
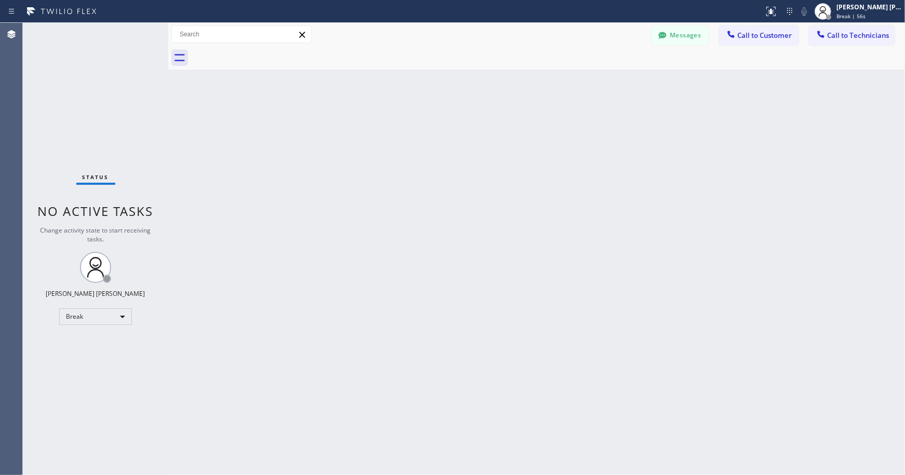
click at [501, 160] on div "Back to Dashboard Change Sender ID Customers Technicians Select a contact Outbo…" at bounding box center [536, 249] width 737 height 452
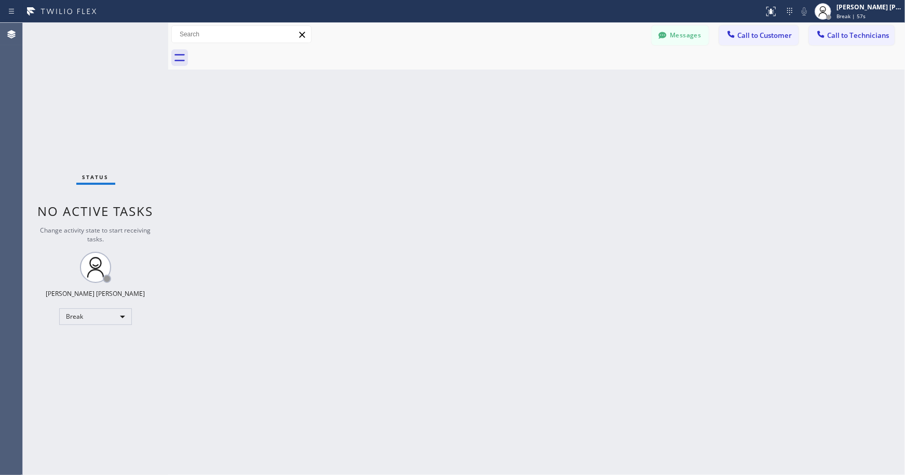
click at [501, 160] on div "Back to Dashboard Change Sender ID Customers Technicians Select a contact Outbo…" at bounding box center [536, 249] width 737 height 452
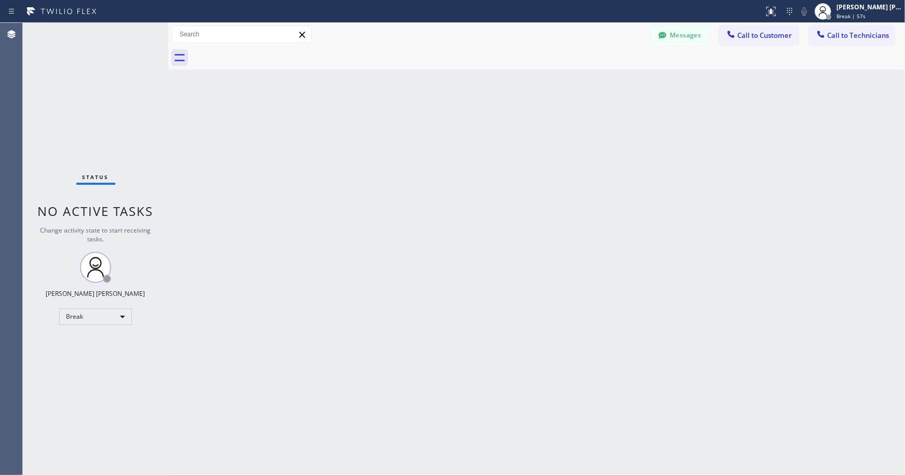
click at [501, 160] on div "Back to Dashboard Change Sender ID Customers Technicians Select a contact Outbo…" at bounding box center [536, 249] width 737 height 452
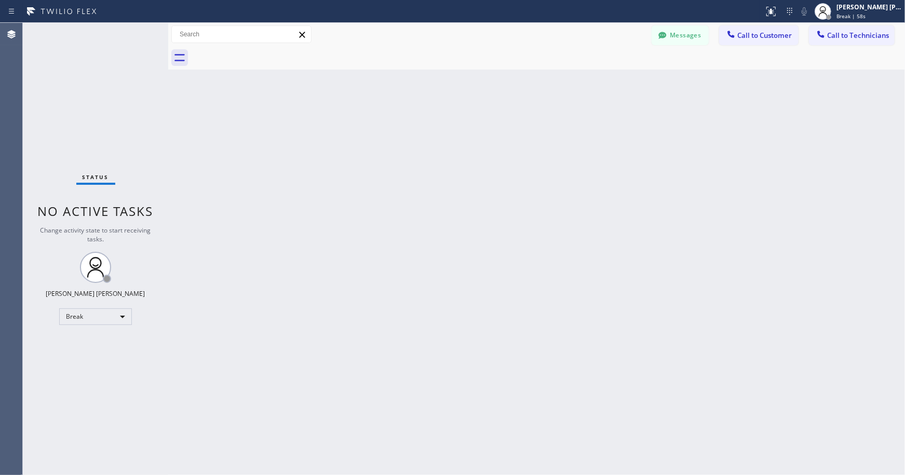
click at [501, 160] on div "Back to Dashboard Change Sender ID Customers Technicians Select a contact Outbo…" at bounding box center [536, 249] width 737 height 452
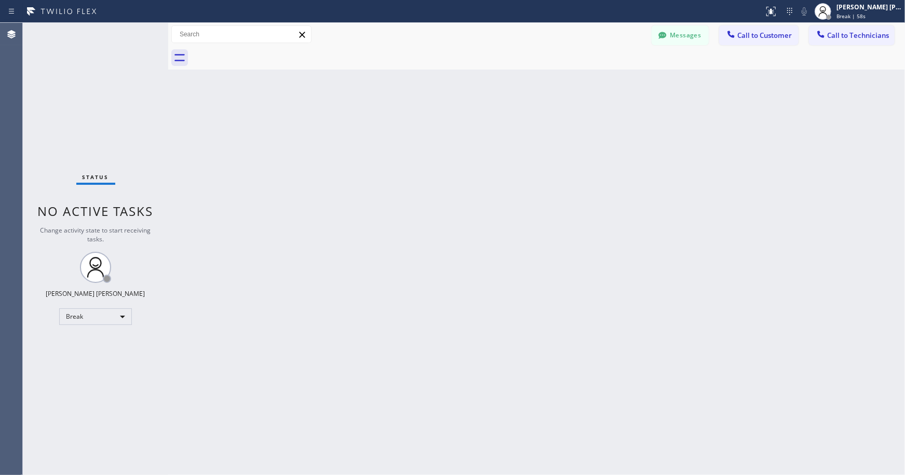
click at [501, 160] on div "Back to Dashboard Change Sender ID Customers Technicians Select a contact Outbo…" at bounding box center [536, 249] width 737 height 452
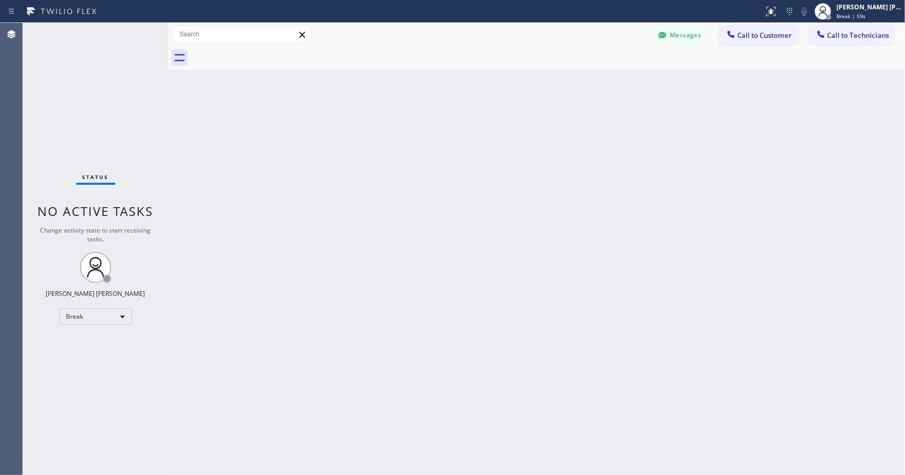
click at [501, 160] on div "Back to Dashboard Change Sender ID Customers Technicians Select a contact Outbo…" at bounding box center [536, 249] width 737 height 452
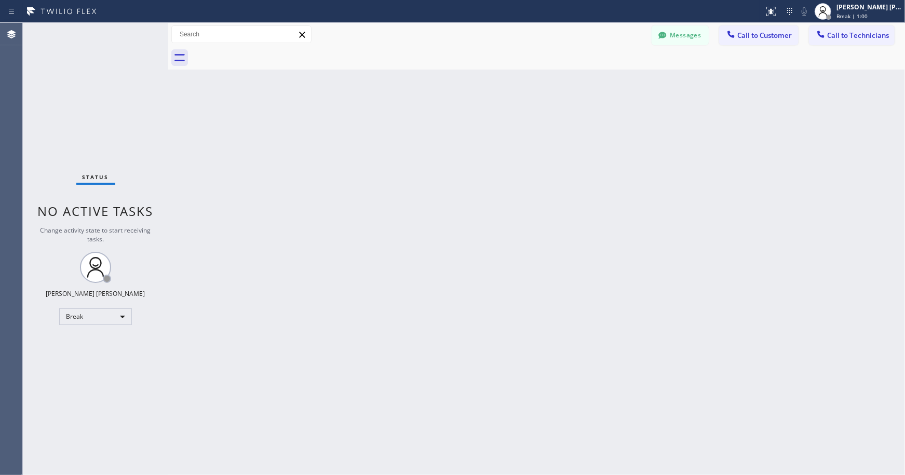
click at [501, 160] on div "Back to Dashboard Change Sender ID Customers Technicians Select a contact Outbo…" at bounding box center [536, 249] width 737 height 452
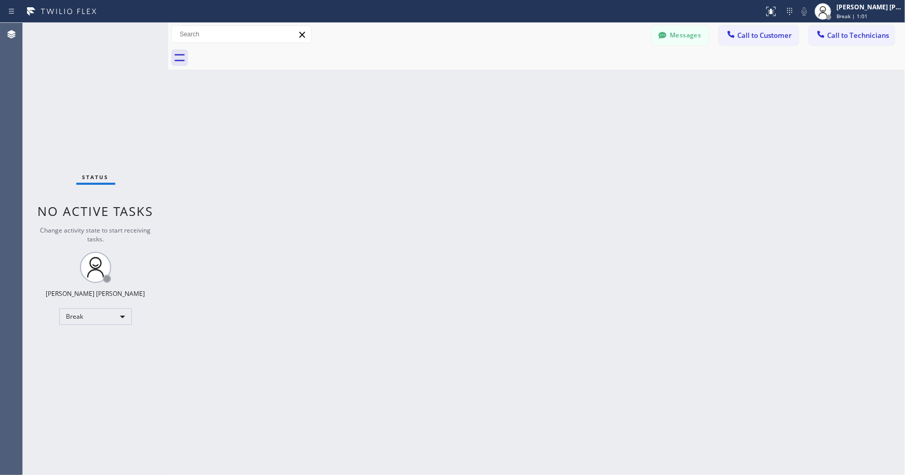
click at [501, 160] on div "Back to Dashboard Change Sender ID Customers Technicians Select a contact Outbo…" at bounding box center [536, 249] width 737 height 452
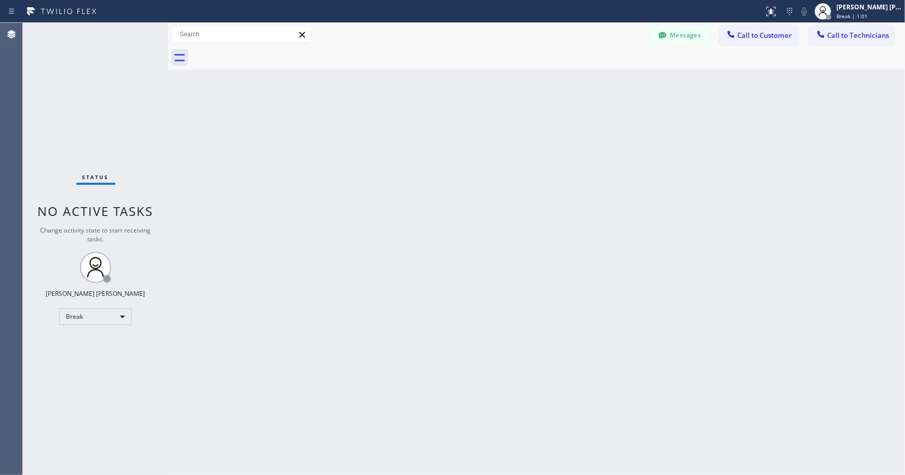
click at [501, 160] on div "Back to Dashboard Change Sender ID Customers Technicians Select a contact Outbo…" at bounding box center [536, 249] width 737 height 452
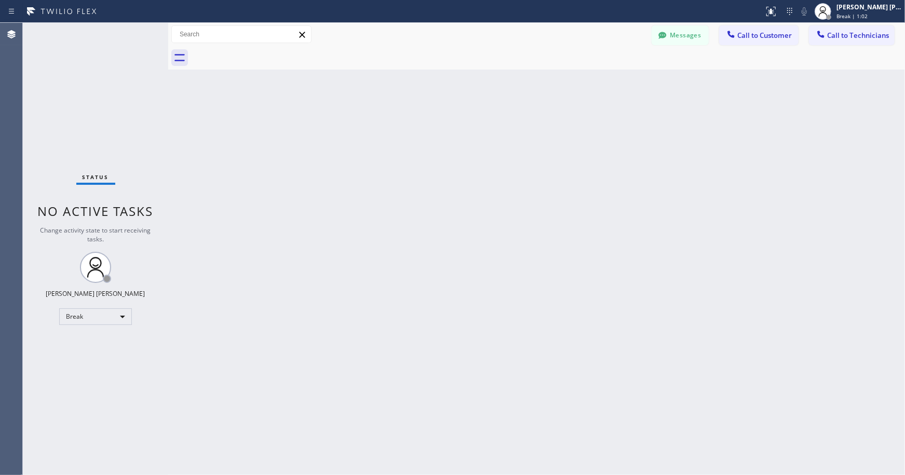
click at [501, 160] on div "Back to Dashboard Change Sender ID Customers Technicians Select a contact Outbo…" at bounding box center [536, 249] width 737 height 452
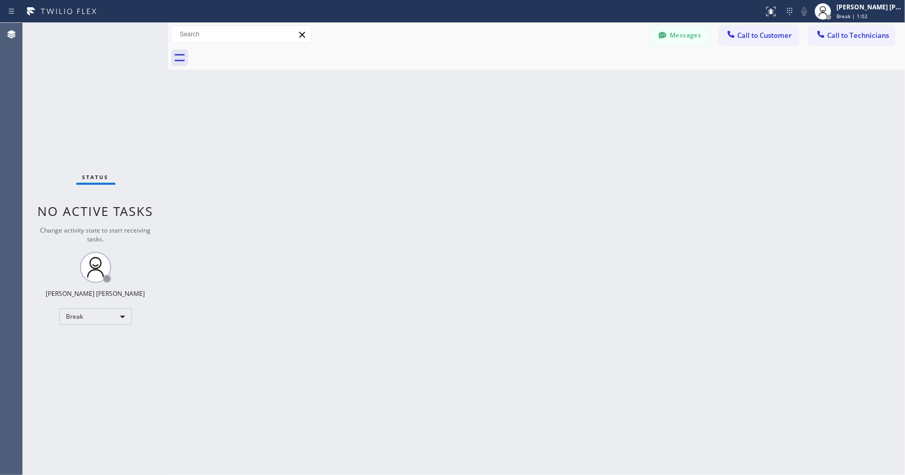
click at [501, 160] on div "Back to Dashboard Change Sender ID Customers Technicians Select a contact Outbo…" at bounding box center [536, 249] width 737 height 452
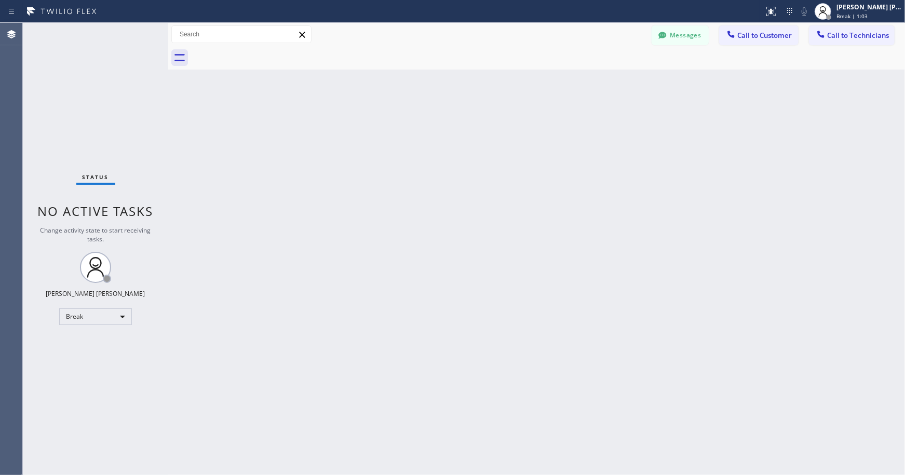
click at [501, 160] on div "Back to Dashboard Change Sender ID Customers Technicians Select a contact Outbo…" at bounding box center [536, 249] width 737 height 452
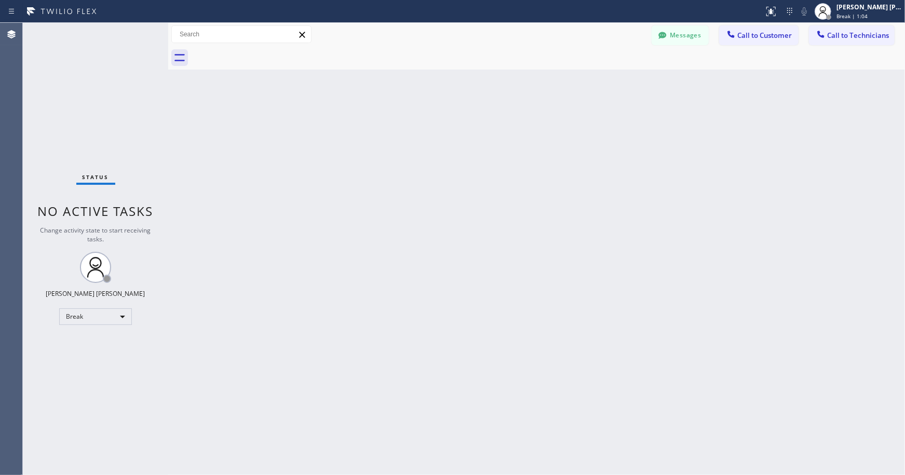
click at [501, 160] on div "Back to Dashboard Change Sender ID Customers Technicians Select a contact Outbo…" at bounding box center [536, 249] width 737 height 452
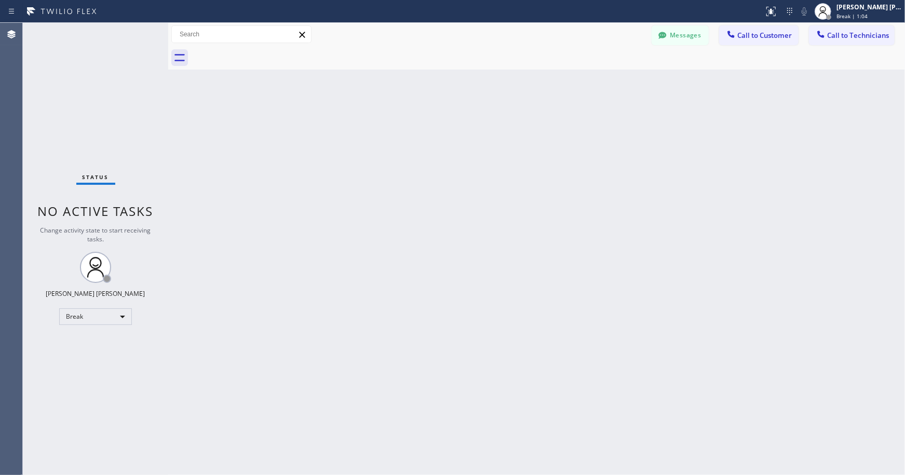
click at [501, 160] on div "Back to Dashboard Change Sender ID Customers Technicians Select a contact Outbo…" at bounding box center [536, 249] width 737 height 452
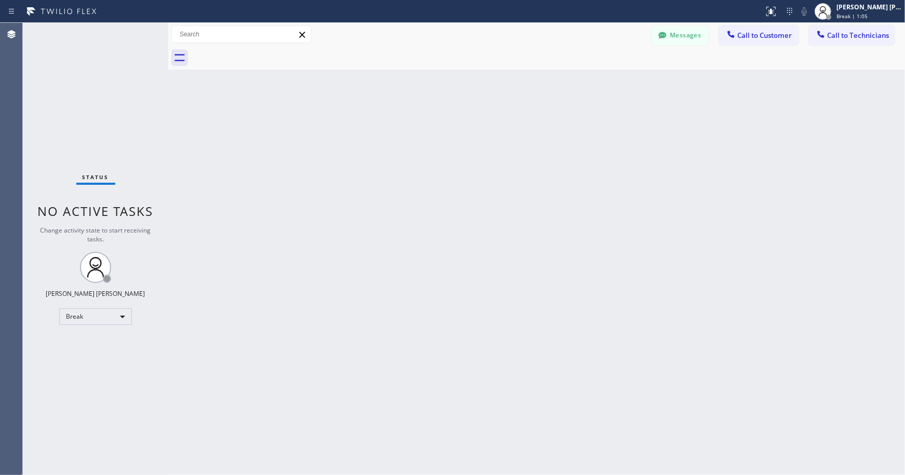
click at [501, 160] on div "Back to Dashboard Change Sender ID Customers Technicians Select a contact Outbo…" at bounding box center [536, 249] width 737 height 452
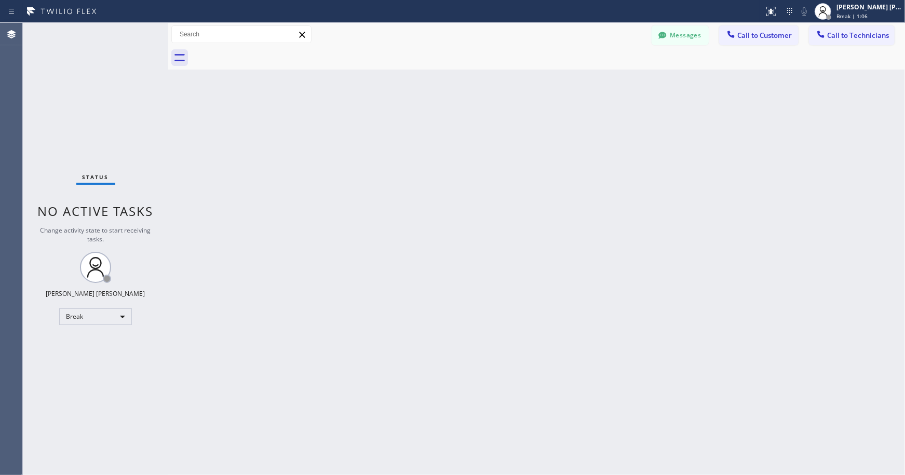
click at [501, 160] on div "Back to Dashboard Change Sender ID Customers Technicians Select a contact Outbo…" at bounding box center [536, 249] width 737 height 452
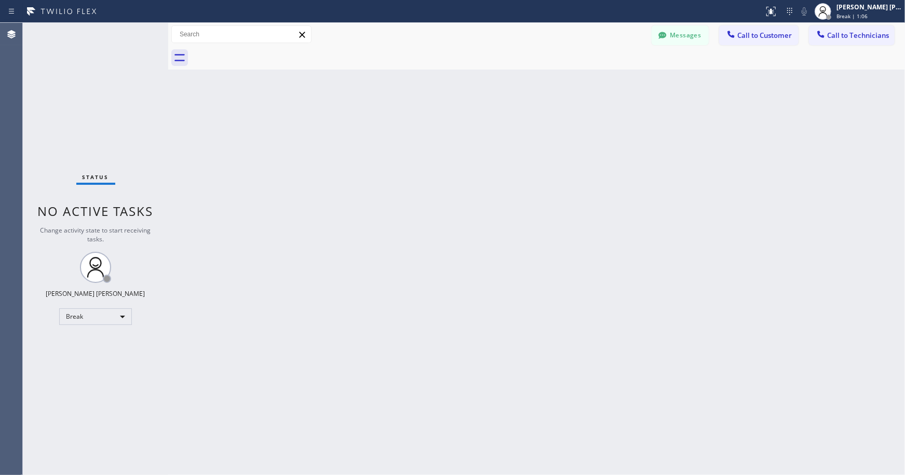
click at [501, 160] on div "Back to Dashboard Change Sender ID Customers Technicians Select a contact Outbo…" at bounding box center [536, 249] width 737 height 452
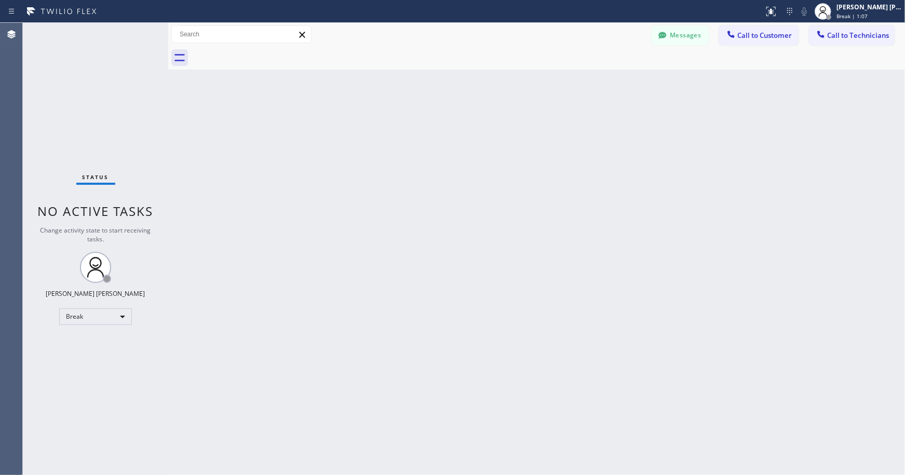
click at [501, 160] on div "Back to Dashboard Change Sender ID Customers Technicians Select a contact Outbo…" at bounding box center [536, 249] width 737 height 452
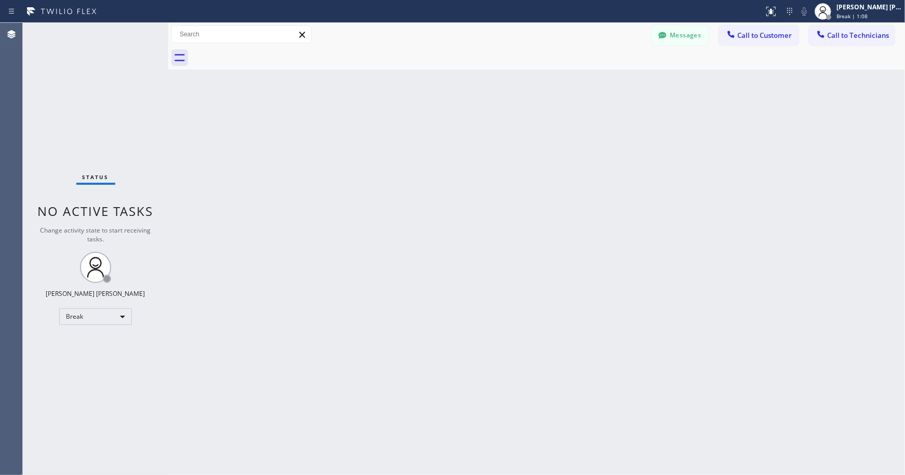
click at [501, 160] on div "Back to Dashboard Change Sender ID Customers Technicians Select a contact Outbo…" at bounding box center [536, 249] width 737 height 452
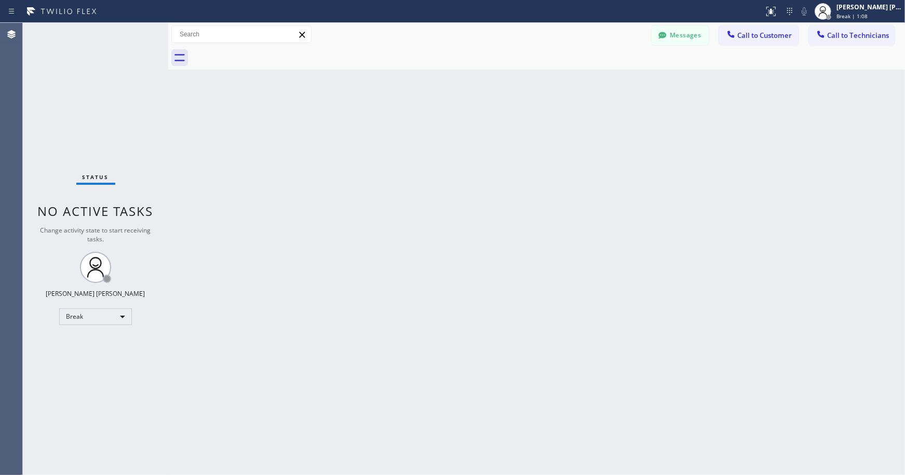
click at [501, 160] on div "Back to Dashboard Change Sender ID Customers Technicians Select a contact Outbo…" at bounding box center [536, 249] width 737 height 452
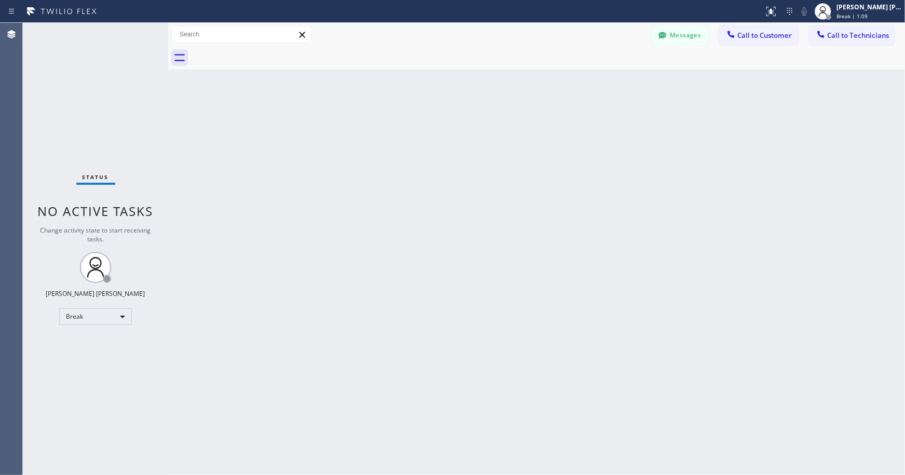
click at [501, 160] on div "Back to Dashboard Change Sender ID Customers Technicians Select a contact Outbo…" at bounding box center [536, 249] width 737 height 452
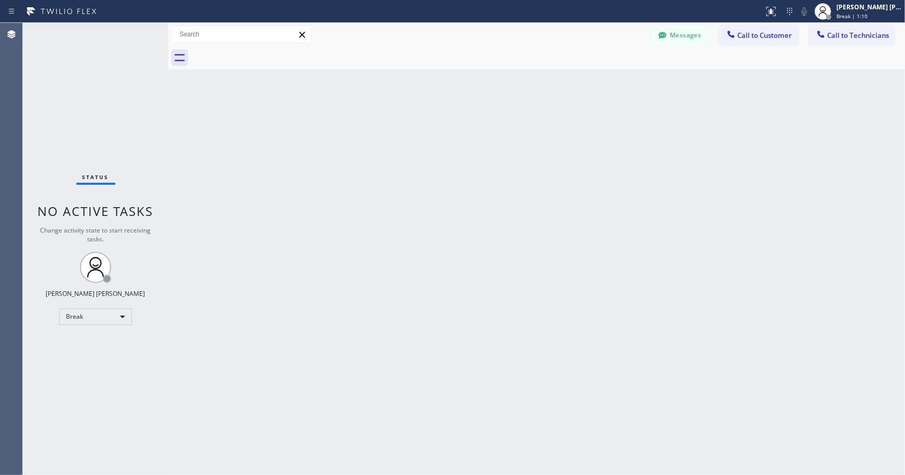
click at [501, 160] on div "Back to Dashboard Change Sender ID Customers Technicians Select a contact Outbo…" at bounding box center [536, 249] width 737 height 452
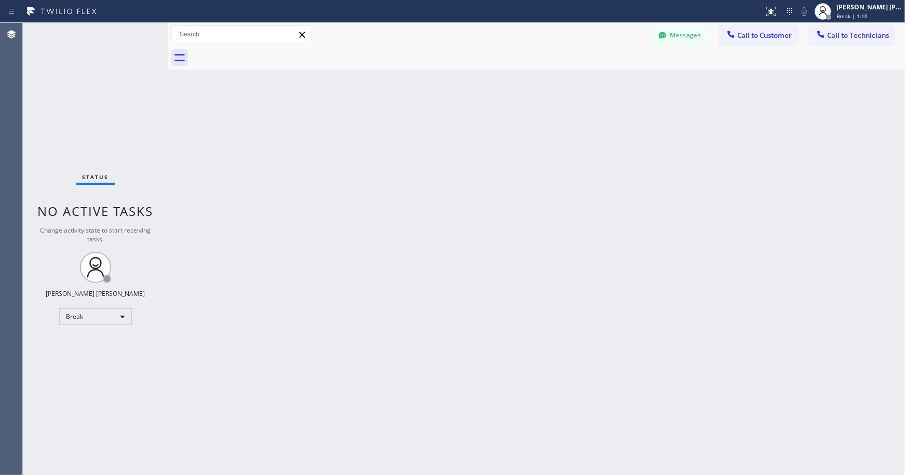
click at [501, 160] on div "Back to Dashboard Change Sender ID Customers Technicians Select a contact Outbo…" at bounding box center [536, 249] width 737 height 452
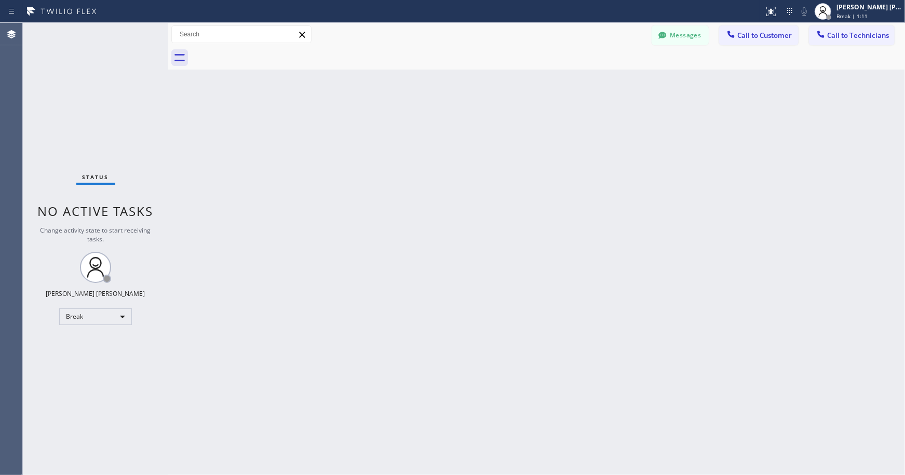
click at [501, 160] on div "Back to Dashboard Change Sender ID Customers Technicians Select a contact Outbo…" at bounding box center [536, 249] width 737 height 452
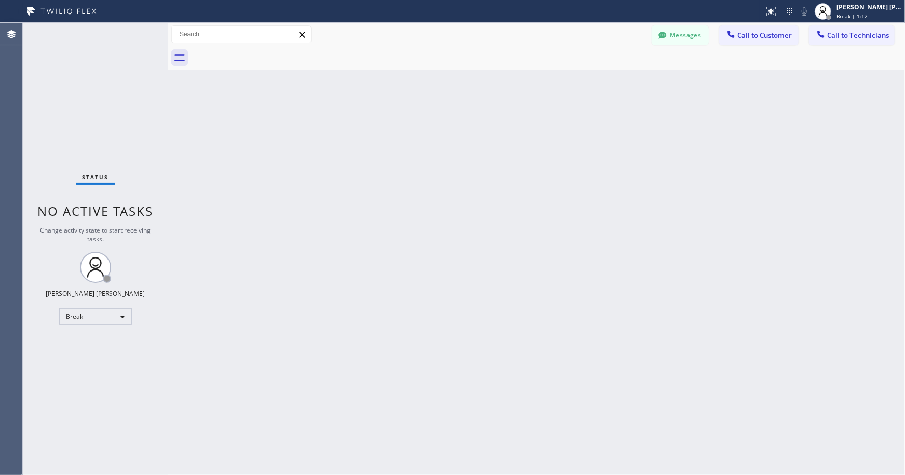
click at [501, 160] on div "Back to Dashboard Change Sender ID Customers Technicians Select a contact Outbo…" at bounding box center [536, 249] width 737 height 452
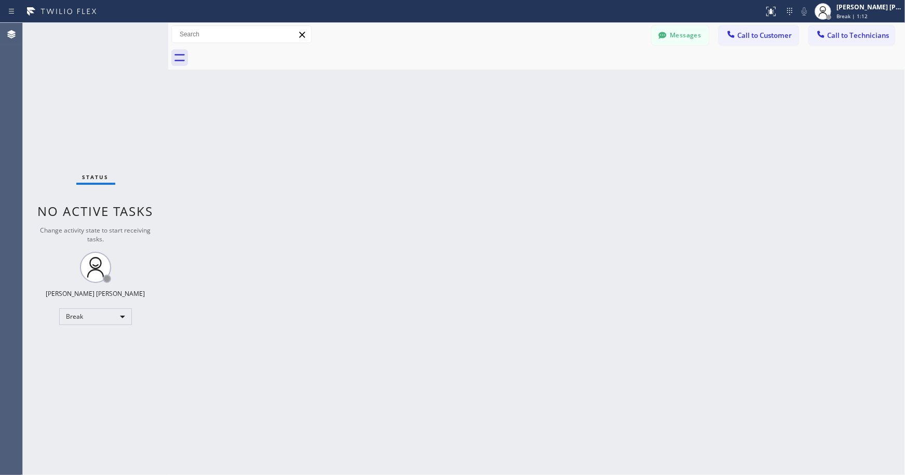
click at [501, 160] on div "Back to Dashboard Change Sender ID Customers Technicians Select a contact Outbo…" at bounding box center [536, 249] width 737 height 452
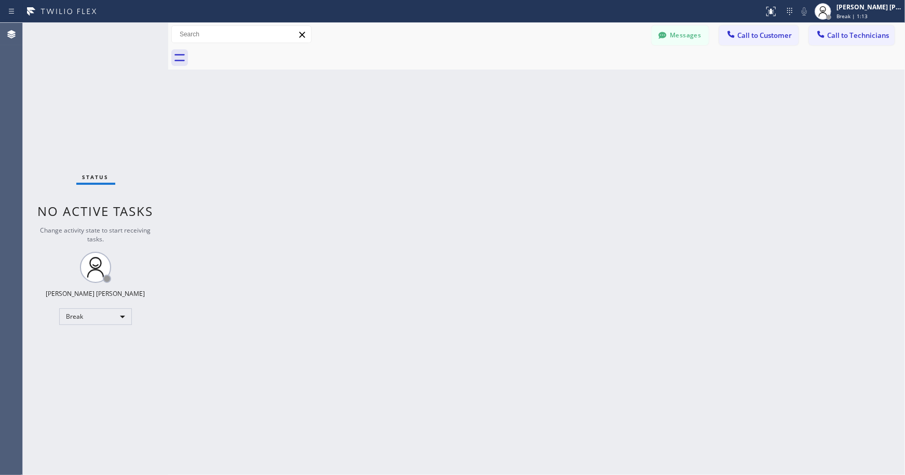
click at [501, 160] on div "Back to Dashboard Change Sender ID Customers Technicians Select a contact Outbo…" at bounding box center [536, 249] width 737 height 452
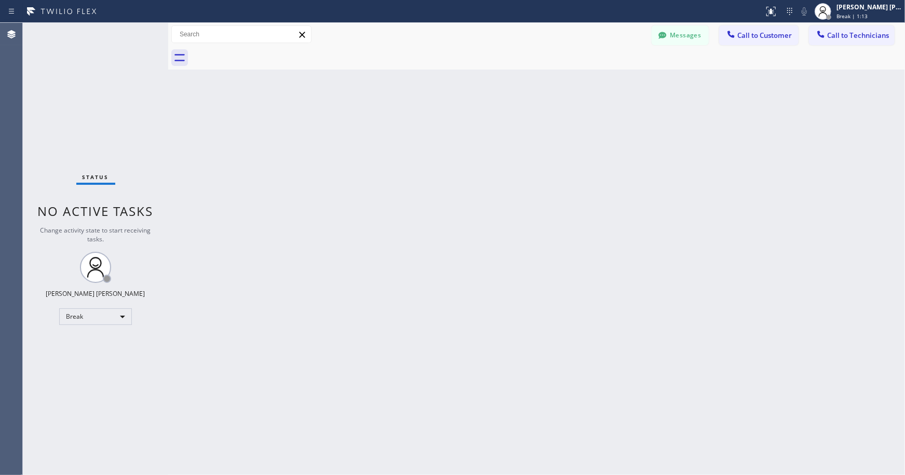
click at [501, 160] on div "Back to Dashboard Change Sender ID Customers Technicians Select a contact Outbo…" at bounding box center [536, 249] width 737 height 452
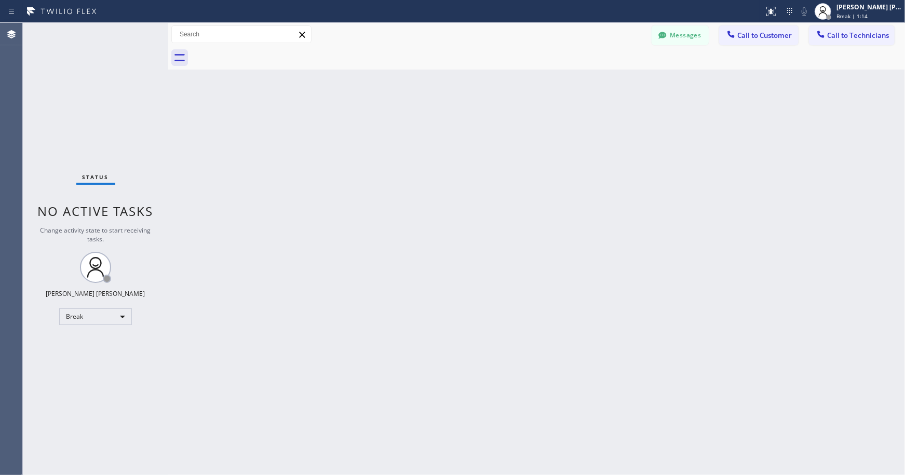
click at [501, 160] on div "Back to Dashboard Change Sender ID Customers Technicians Select a contact Outbo…" at bounding box center [536, 249] width 737 height 452
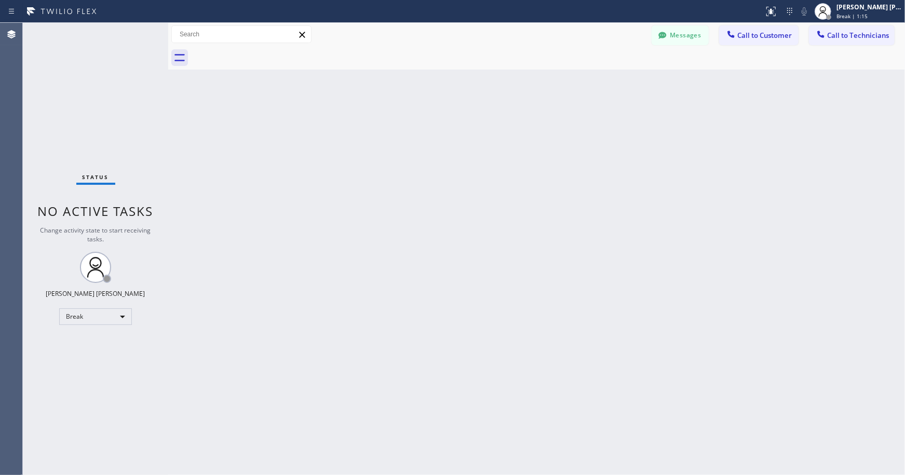
click at [501, 160] on div "Back to Dashboard Change Sender ID Customers Technicians Select a contact Outbo…" at bounding box center [536, 249] width 737 height 452
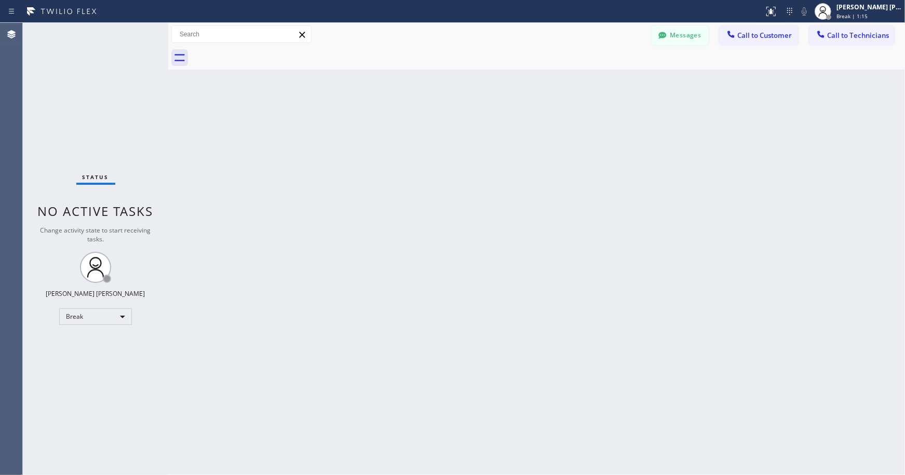
click at [501, 160] on div "Back to Dashboard Change Sender ID Customers Technicians Select a contact Outbo…" at bounding box center [536, 249] width 737 height 452
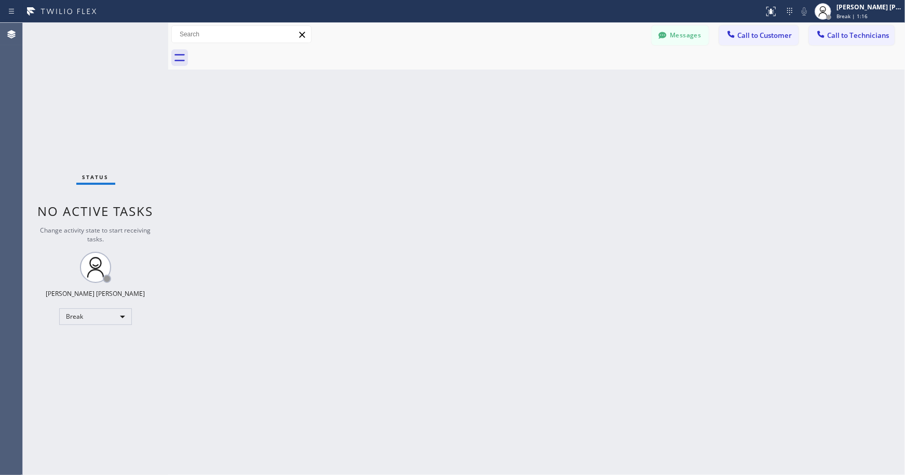
click at [501, 160] on div "Back to Dashboard Change Sender ID Customers Technicians Select a contact Outbo…" at bounding box center [536, 249] width 737 height 452
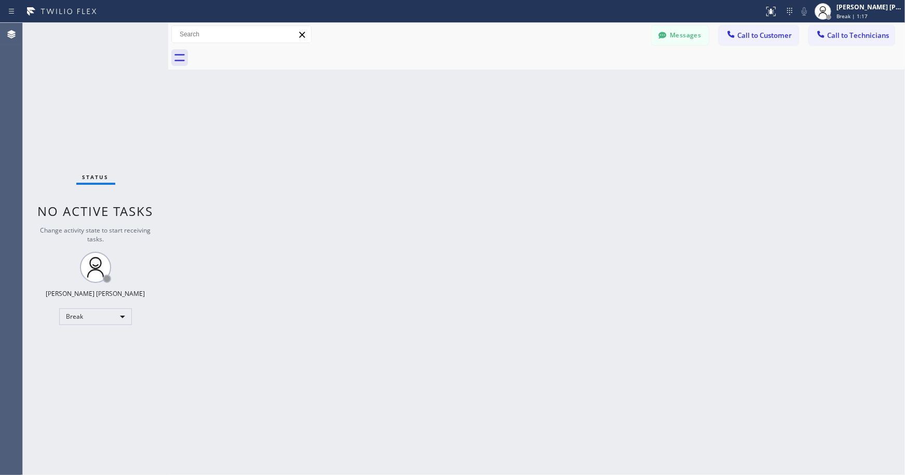
click at [501, 160] on div "Back to Dashboard Change Sender ID Customers Technicians Select a contact Outbo…" at bounding box center [536, 249] width 737 height 452
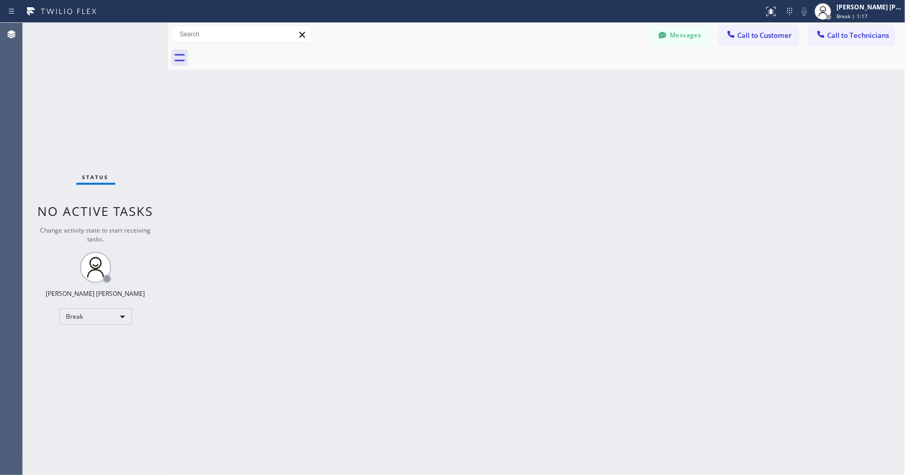
click at [501, 160] on div "Back to Dashboard Change Sender ID Customers Technicians Select a contact Outbo…" at bounding box center [536, 249] width 737 height 452
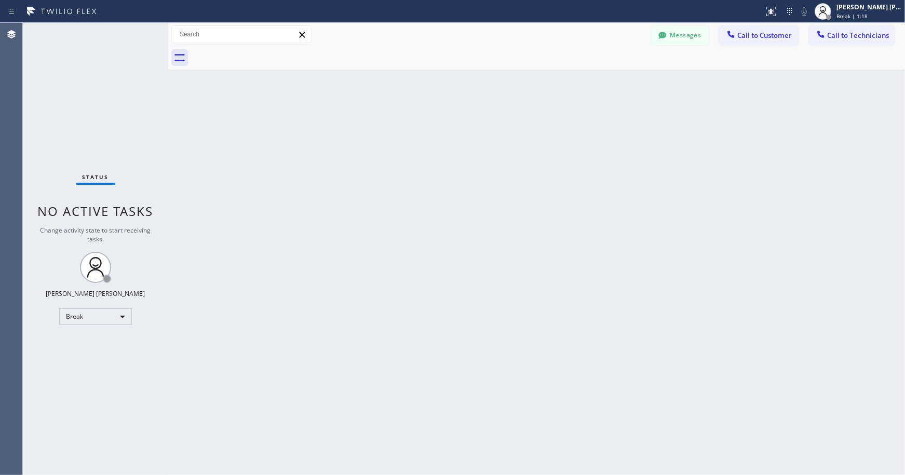
click at [501, 160] on div "Back to Dashboard Change Sender ID Customers Technicians Select a contact Outbo…" at bounding box center [536, 249] width 737 height 452
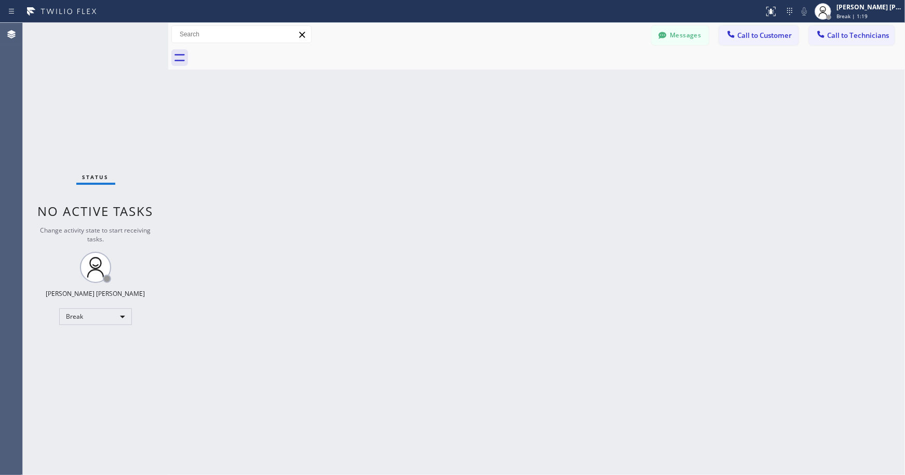
click at [501, 160] on div "Back to Dashboard Change Sender ID Customers Technicians Select a contact Outbo…" at bounding box center [536, 249] width 737 height 452
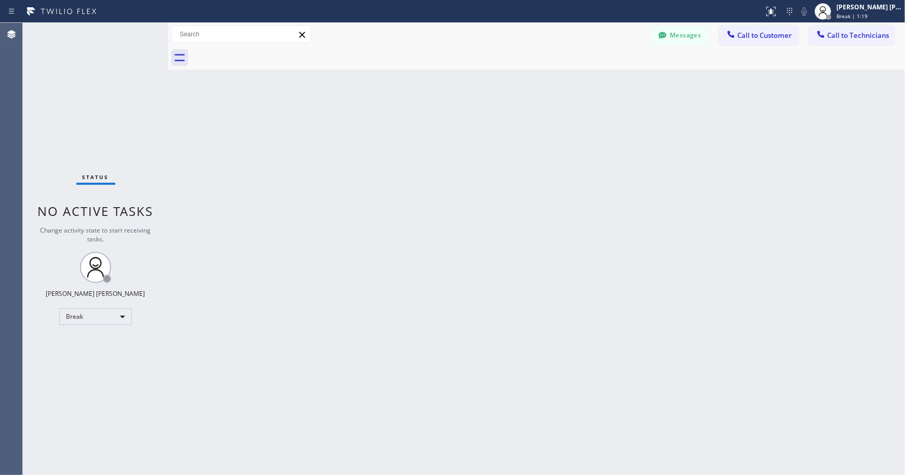
click at [501, 160] on div "Back to Dashboard Change Sender ID Customers Technicians Select a contact Outbo…" at bounding box center [536, 249] width 737 height 452
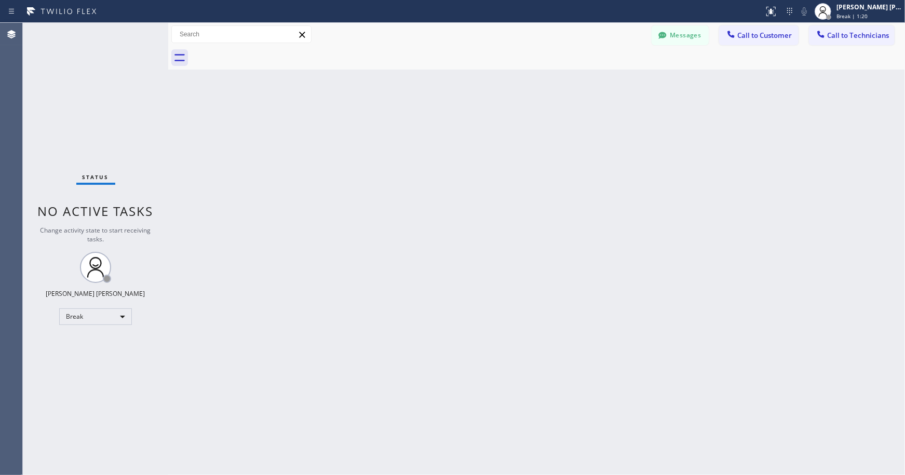
click at [501, 160] on div "Back to Dashboard Change Sender ID Customers Technicians Select a contact Outbo…" at bounding box center [536, 249] width 737 height 452
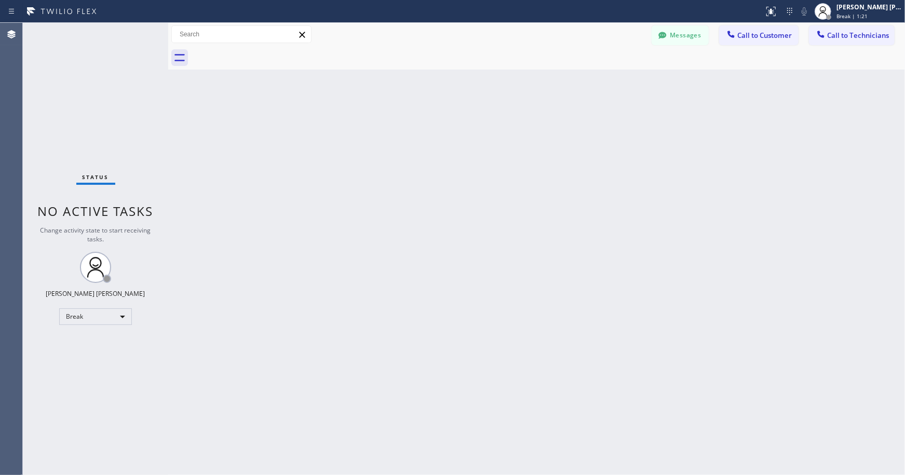
click at [501, 160] on div "Back to Dashboard Change Sender ID Customers Technicians Select a contact Outbo…" at bounding box center [536, 249] width 737 height 452
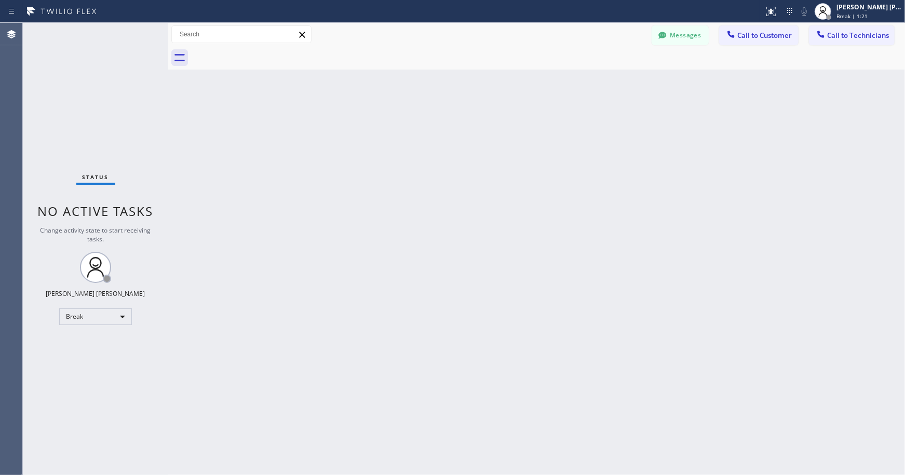
click at [501, 160] on div "Back to Dashboard Change Sender ID Customers Technicians Select a contact Outbo…" at bounding box center [536, 249] width 737 height 452
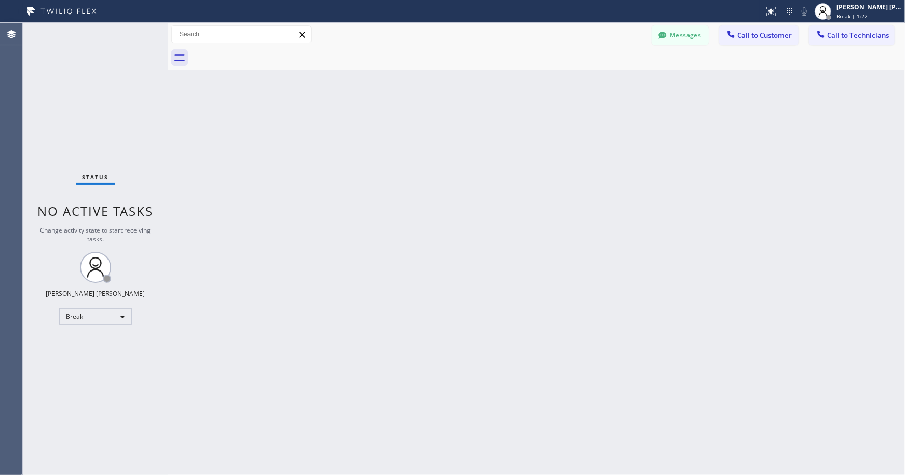
click at [501, 160] on div "Back to Dashboard Change Sender ID Customers Technicians Select a contact Outbo…" at bounding box center [536, 249] width 737 height 452
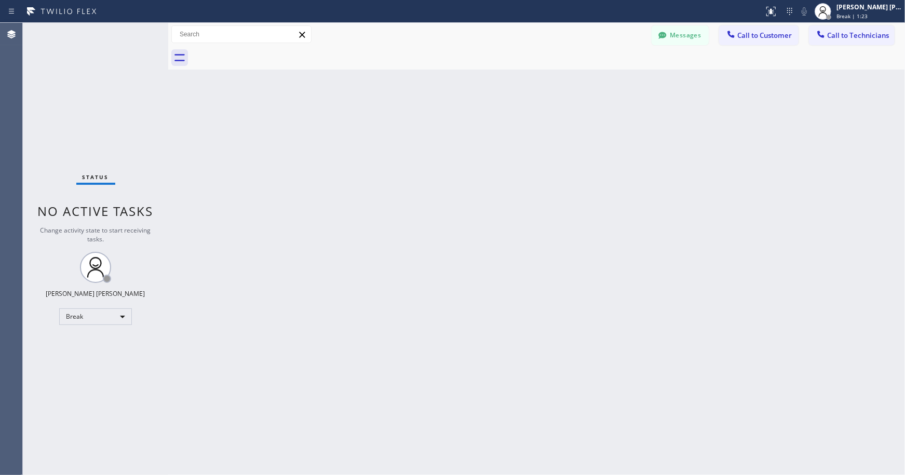
click at [501, 160] on div "Back to Dashboard Change Sender ID Customers Technicians Select a contact Outbo…" at bounding box center [536, 249] width 737 height 452
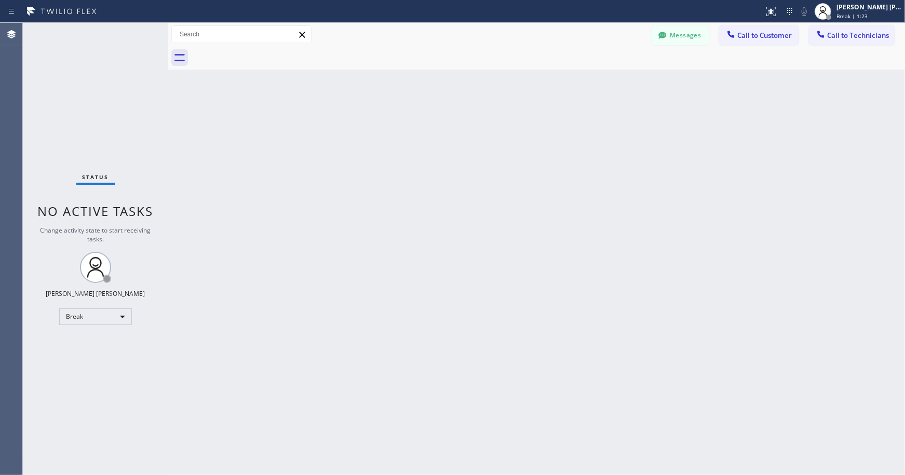
click at [501, 160] on div "Back to Dashboard Change Sender ID Customers Technicians Select a contact Outbo…" at bounding box center [536, 249] width 737 height 452
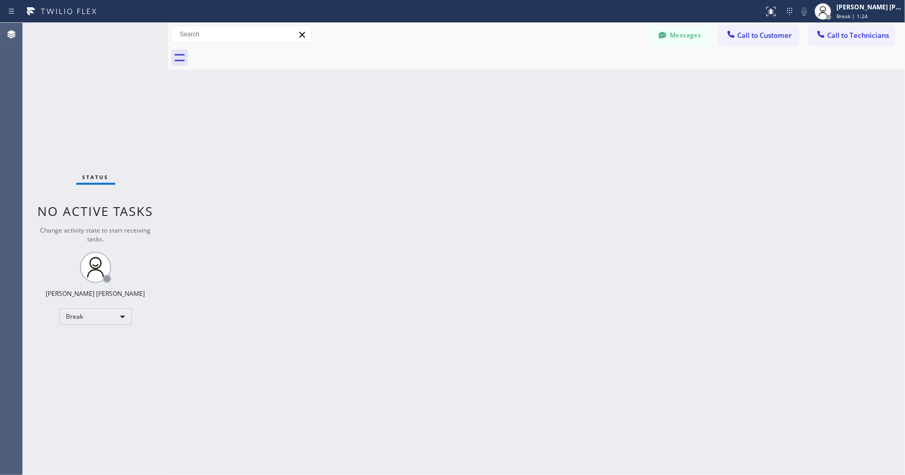
click at [501, 160] on div "Back to Dashboard Change Sender ID Customers Technicians Select a contact Outbo…" at bounding box center [536, 249] width 737 height 452
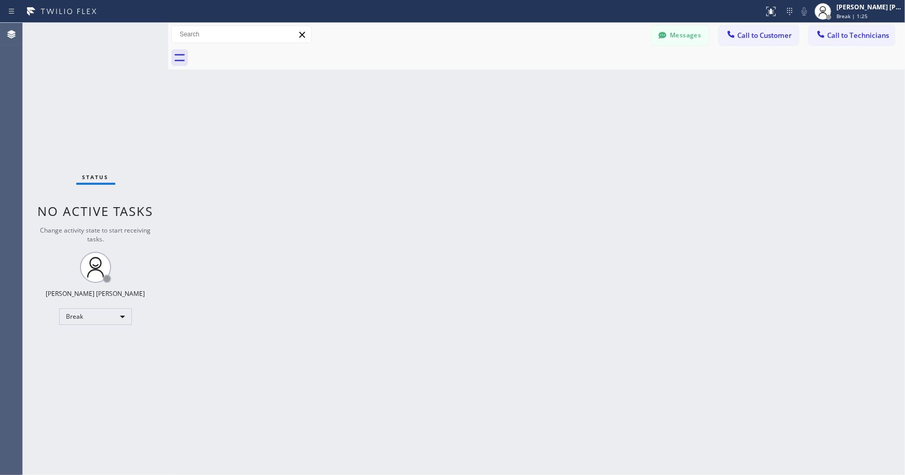
click at [501, 160] on div "Back to Dashboard Change Sender ID Customers Technicians Select a contact Outbo…" at bounding box center [536, 249] width 737 height 452
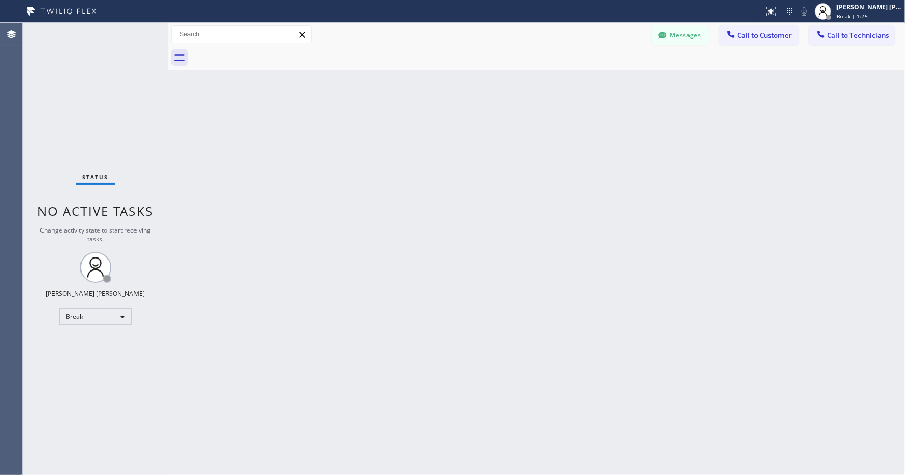
click at [501, 160] on div "Back to Dashboard Change Sender ID Customers Technicians Select a contact Outbo…" at bounding box center [536, 249] width 737 height 452
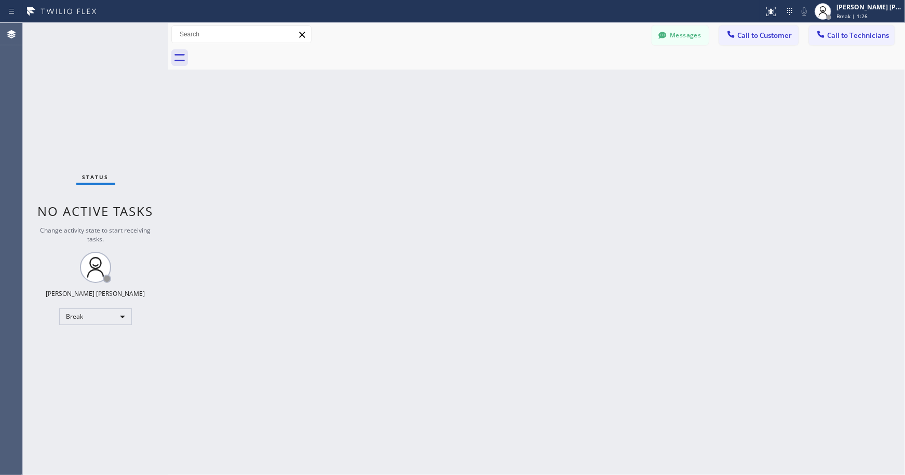
click at [501, 160] on div "Back to Dashboard Change Sender ID Customers Technicians Select a contact Outbo…" at bounding box center [536, 249] width 737 height 452
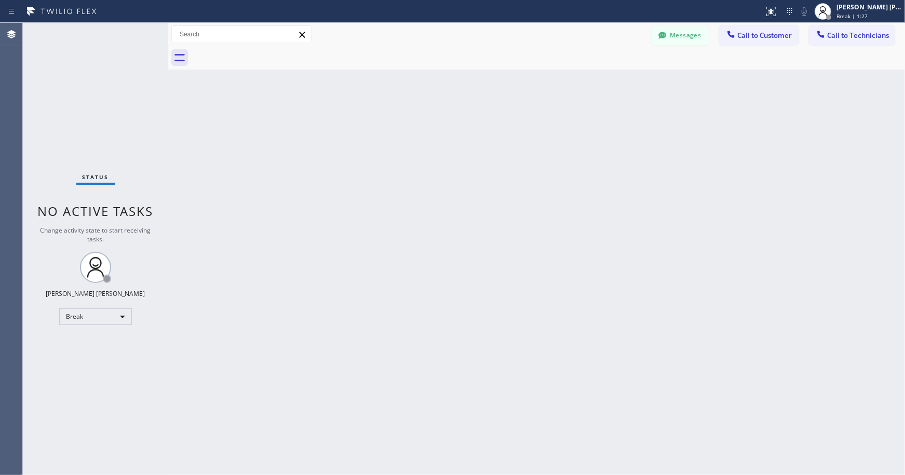
click at [501, 160] on div "Back to Dashboard Change Sender ID Customers Technicians Select a contact Outbo…" at bounding box center [536, 249] width 737 height 452
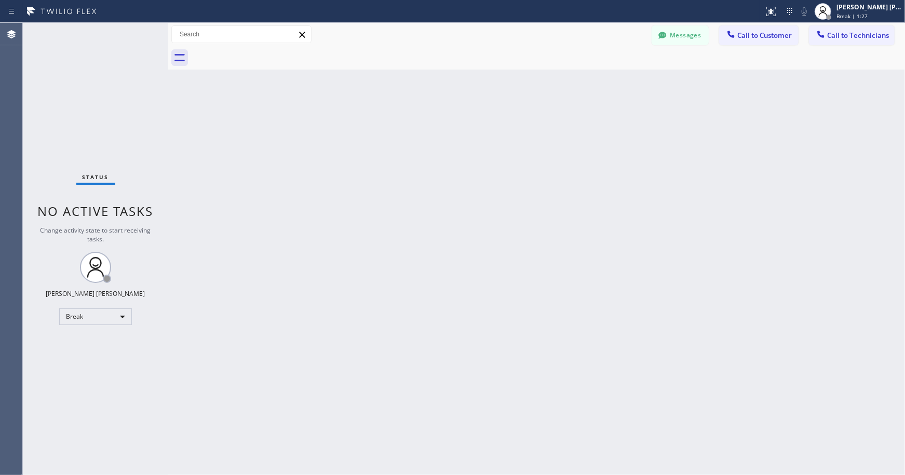
click at [501, 160] on div "Back to Dashboard Change Sender ID Customers Technicians Select a contact Outbo…" at bounding box center [536, 249] width 737 height 452
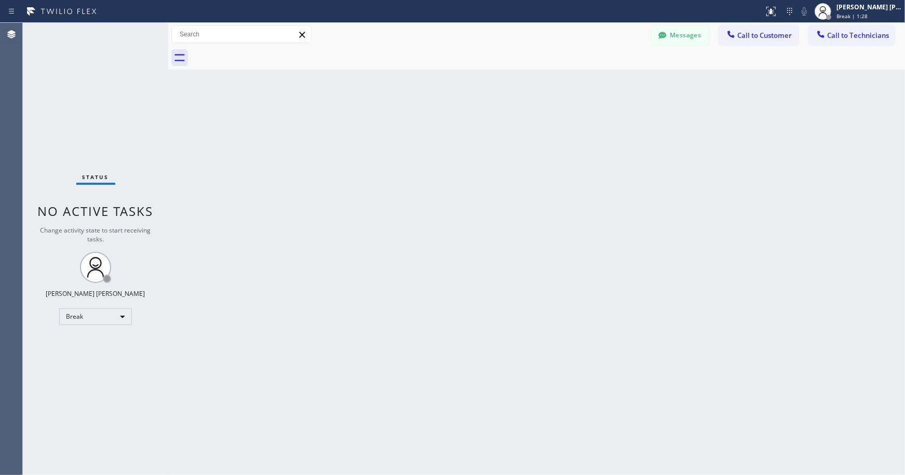
click at [501, 160] on div "Back to Dashboard Change Sender ID Customers Technicians Select a contact Outbo…" at bounding box center [536, 249] width 737 height 452
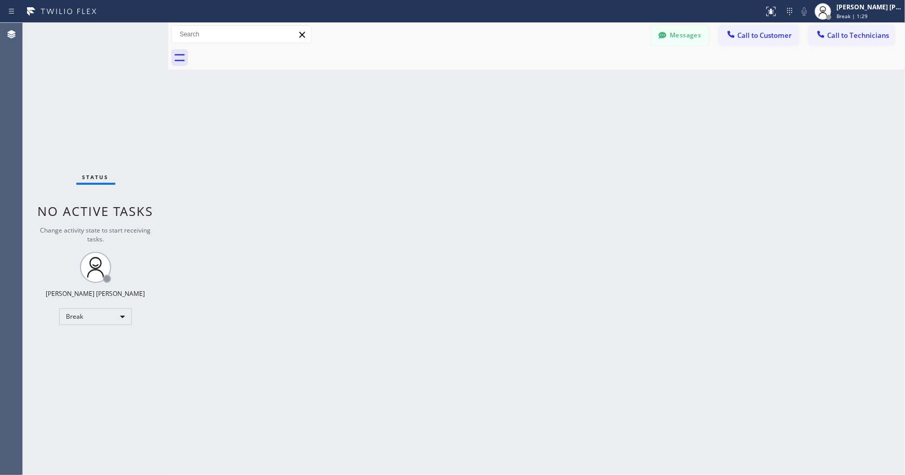
click at [501, 160] on div "Back to Dashboard Change Sender ID Customers Technicians Select a contact Outbo…" at bounding box center [536, 249] width 737 height 452
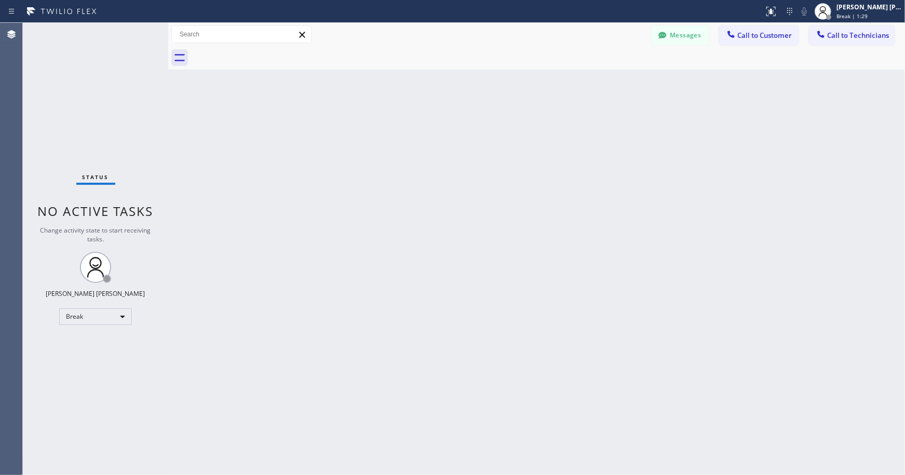
click at [501, 160] on div "Back to Dashboard Change Sender ID Customers Technicians Select a contact Outbo…" at bounding box center [536, 249] width 737 height 452
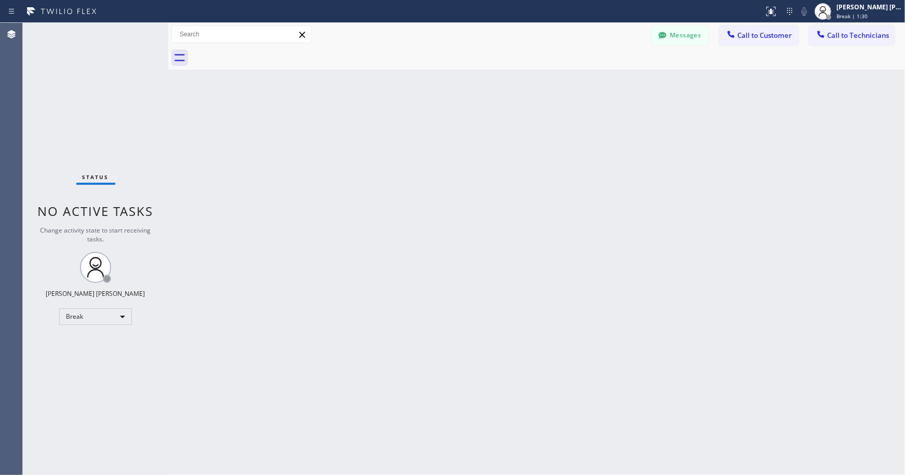
click at [501, 160] on div "Back to Dashboard Change Sender ID Customers Technicians Select a contact Outbo…" at bounding box center [536, 249] width 737 height 452
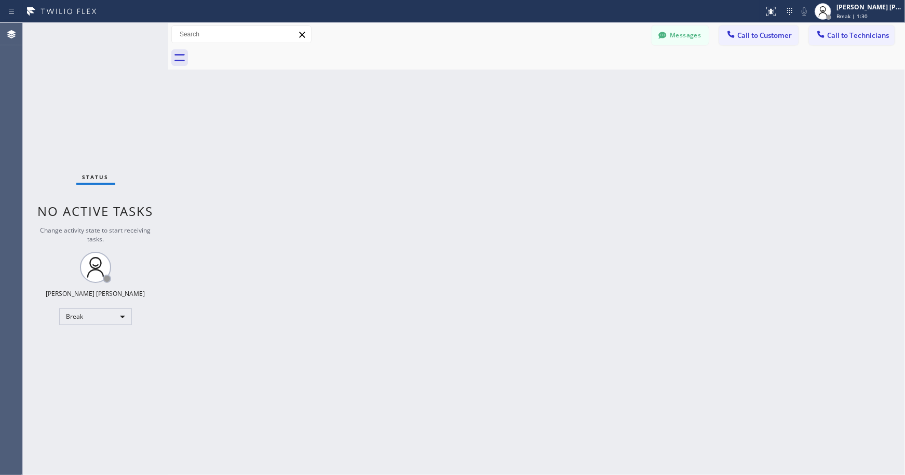
click at [501, 160] on div "Back to Dashboard Change Sender ID Customers Technicians Select a contact Outbo…" at bounding box center [536, 249] width 737 height 452
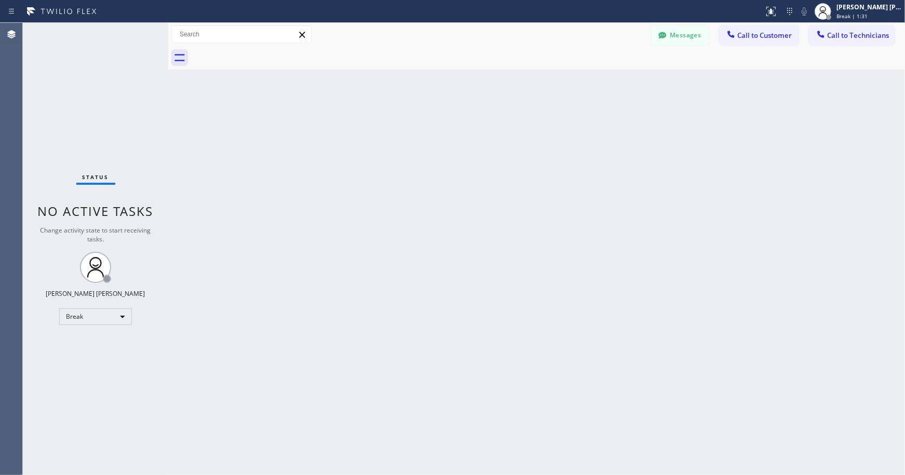
click at [501, 160] on div "Back to Dashboard Change Sender ID Customers Technicians Select a contact Outbo…" at bounding box center [536, 249] width 737 height 452
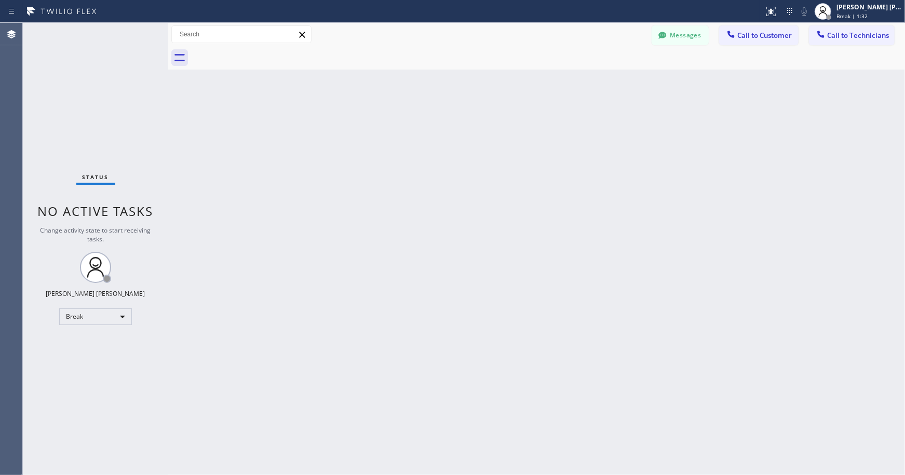
click at [501, 160] on div "Back to Dashboard Change Sender ID Customers Technicians Select a contact Outbo…" at bounding box center [536, 249] width 737 height 452
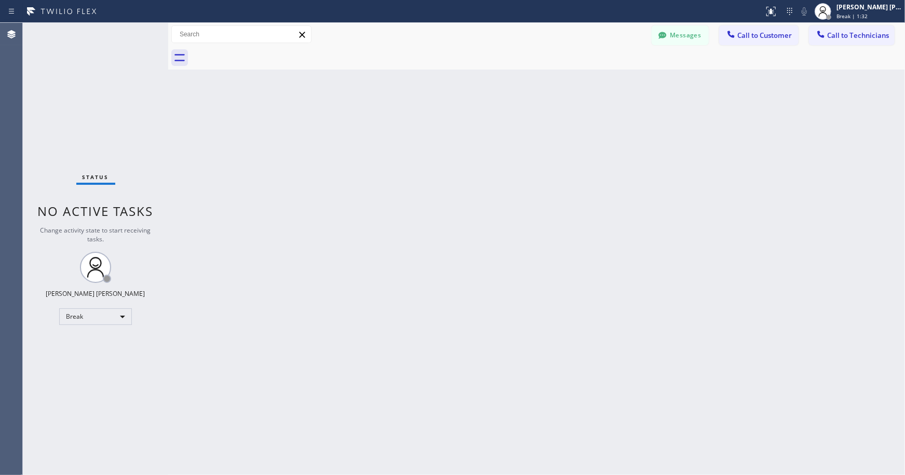
click at [501, 160] on div "Back to Dashboard Change Sender ID Customers Technicians Select a contact Outbo…" at bounding box center [536, 249] width 737 height 452
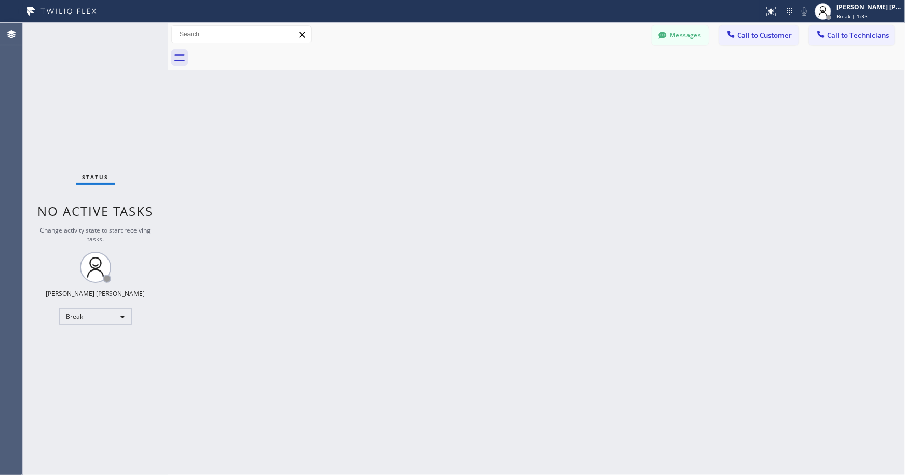
click at [501, 160] on div "Back to Dashboard Change Sender ID Customers Technicians Select a contact Outbo…" at bounding box center [536, 249] width 737 height 452
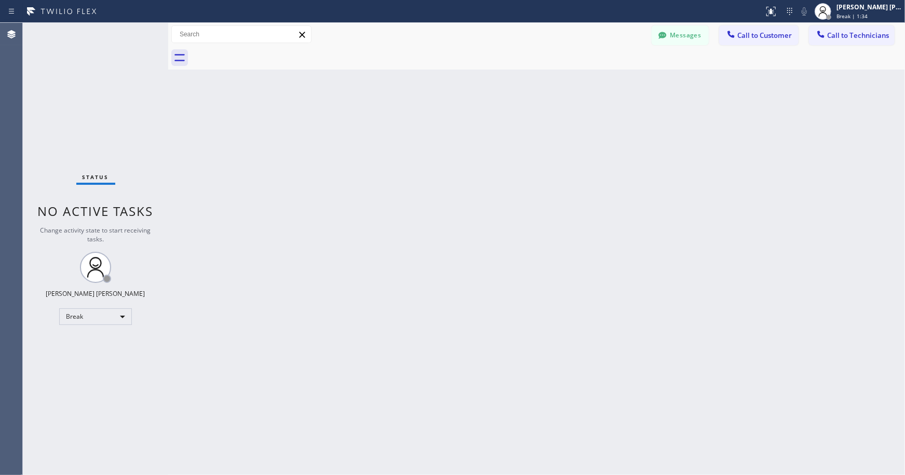
click at [501, 160] on div "Back to Dashboard Change Sender ID Customers Technicians Select a contact Outbo…" at bounding box center [536, 249] width 737 height 452
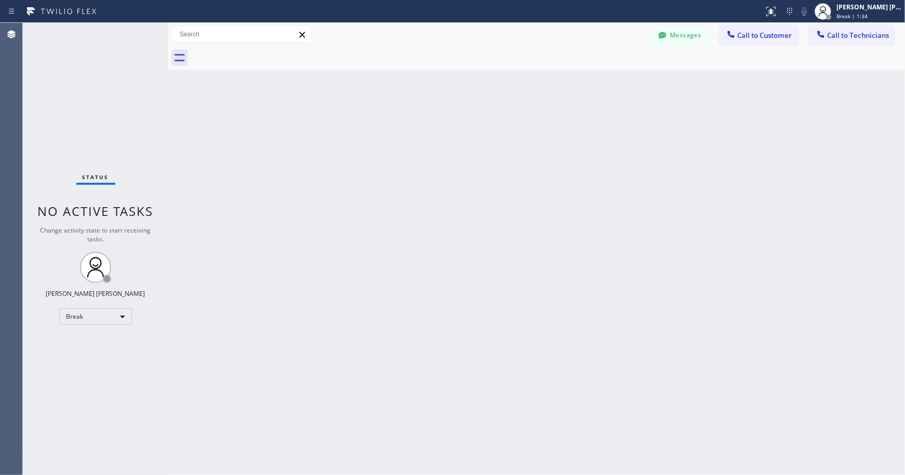
click at [501, 160] on div "Back to Dashboard Change Sender ID Customers Technicians Select a contact Outbo…" at bounding box center [536, 249] width 737 height 452
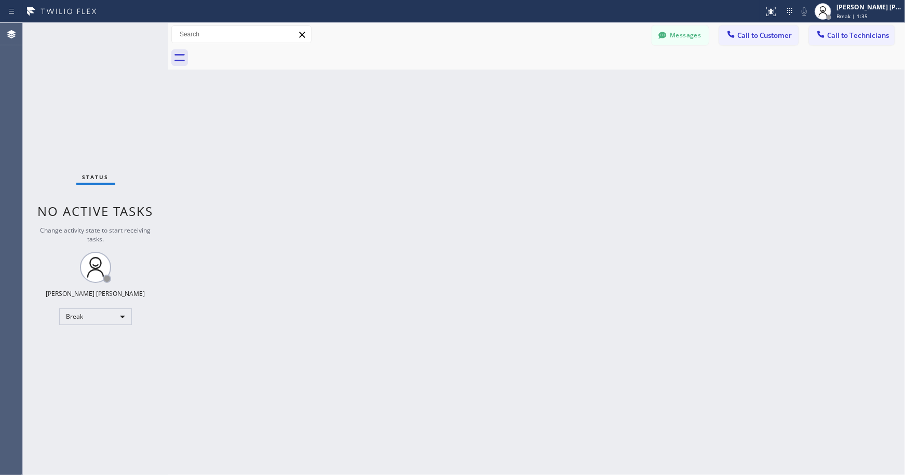
click at [501, 160] on div "Back to Dashboard Change Sender ID Customers Technicians Select a contact Outbo…" at bounding box center [536, 249] width 737 height 452
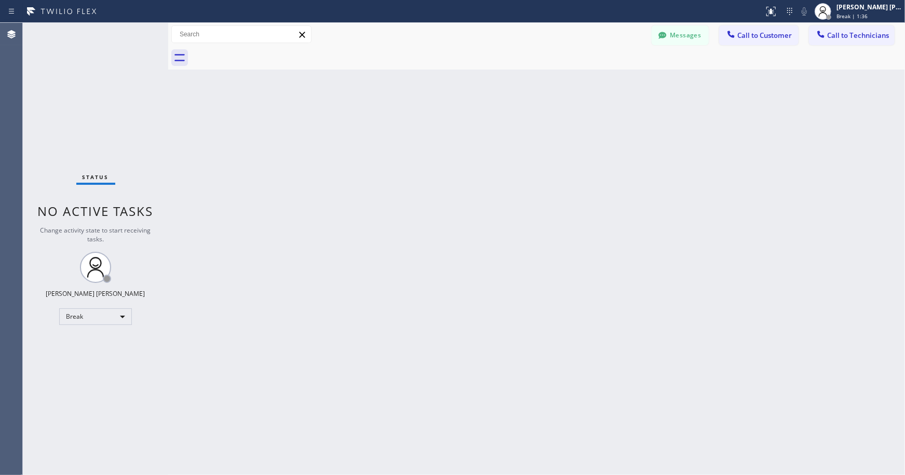
click at [501, 160] on div "Back to Dashboard Change Sender ID Customers Technicians Select a contact Outbo…" at bounding box center [536, 249] width 737 height 452
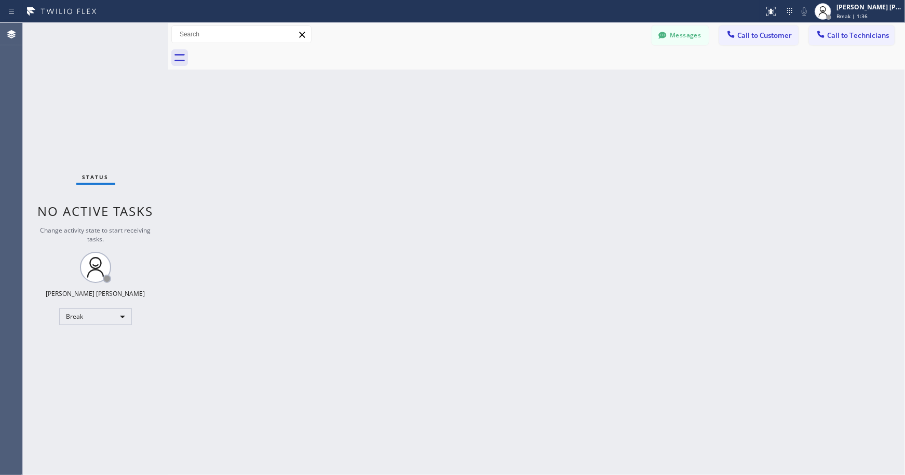
click at [501, 160] on div "Back to Dashboard Change Sender ID Customers Technicians Select a contact Outbo…" at bounding box center [536, 249] width 737 height 452
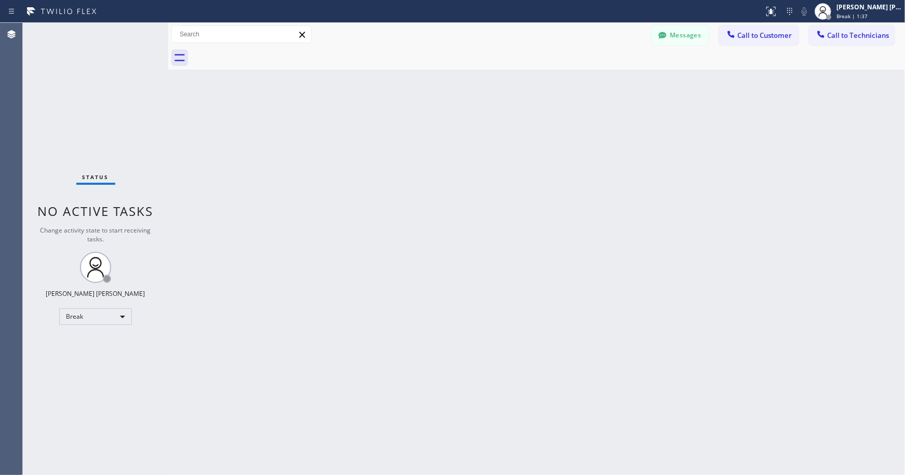
click at [501, 160] on div "Back to Dashboard Change Sender ID Customers Technicians Select a contact Outbo…" at bounding box center [536, 249] width 737 height 452
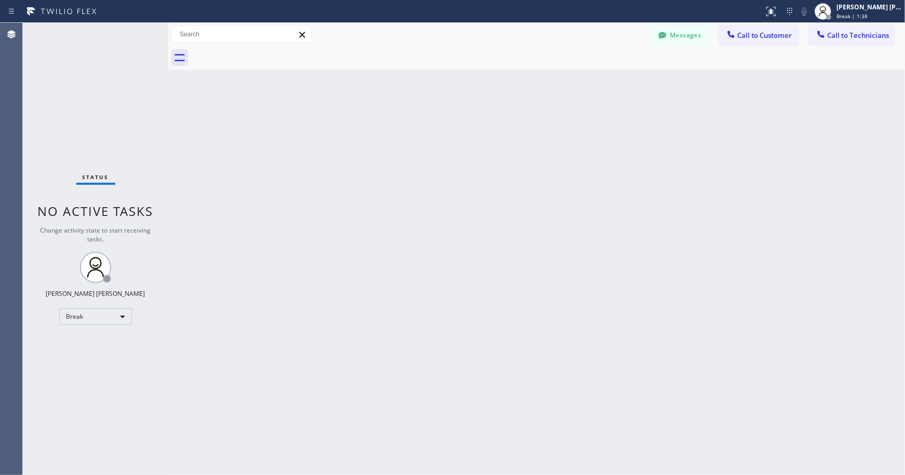
click at [501, 160] on div "Back to Dashboard Change Sender ID Customers Technicians Select a contact Outbo…" at bounding box center [536, 249] width 737 height 452
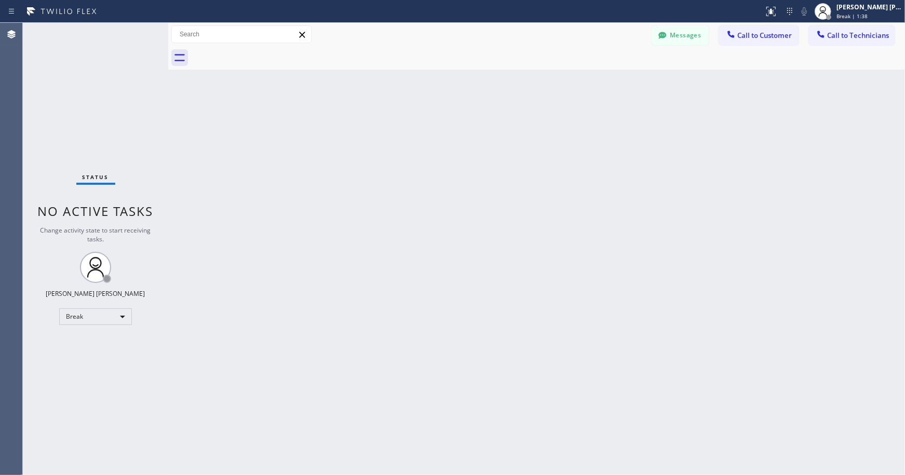
click at [501, 160] on div "Back to Dashboard Change Sender ID Customers Technicians Select a contact Outbo…" at bounding box center [536, 249] width 737 height 452
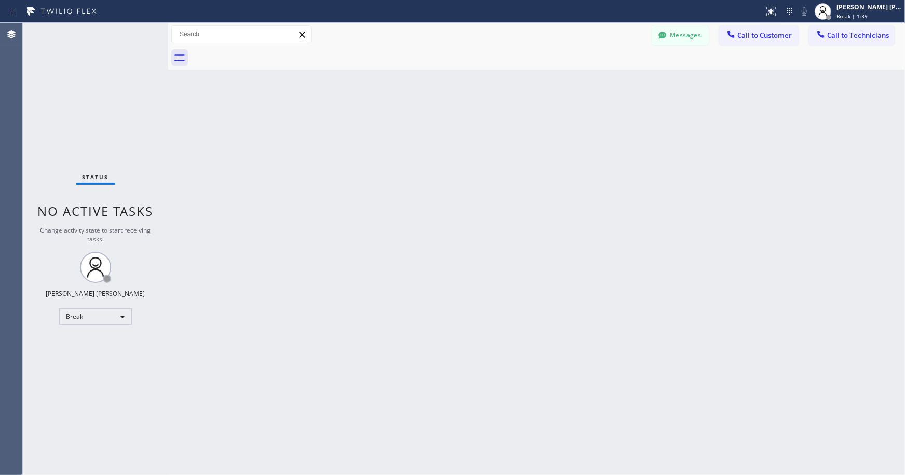
click at [501, 160] on div "Back to Dashboard Change Sender ID Customers Technicians Select a contact Outbo…" at bounding box center [536, 249] width 737 height 452
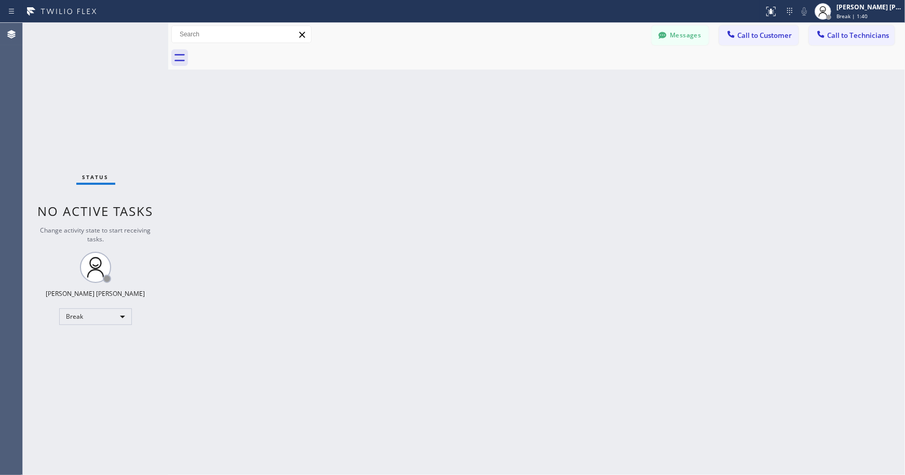
click at [501, 160] on div "Back to Dashboard Change Sender ID Customers Technicians Select a contact Outbo…" at bounding box center [536, 249] width 737 height 452
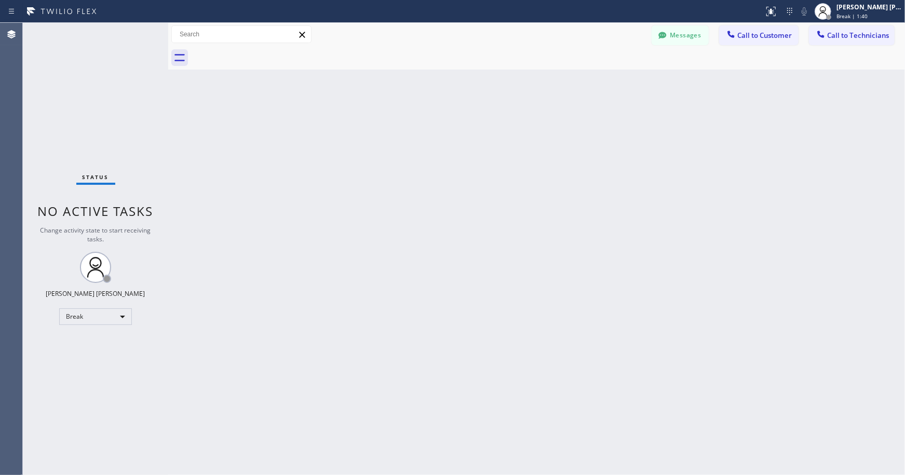
click at [501, 160] on div "Back to Dashboard Change Sender ID Customers Technicians Select a contact Outbo…" at bounding box center [536, 249] width 737 height 452
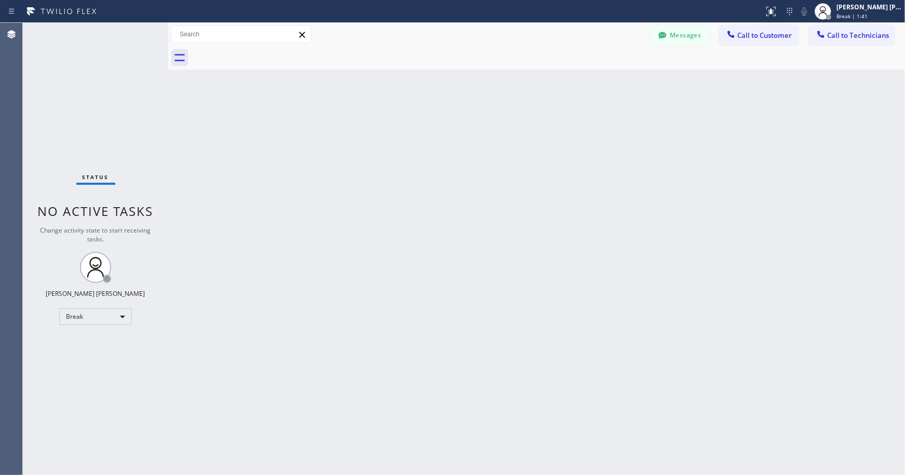
click at [501, 160] on div "Back to Dashboard Change Sender ID Customers Technicians Select a contact Outbo…" at bounding box center [536, 249] width 737 height 452
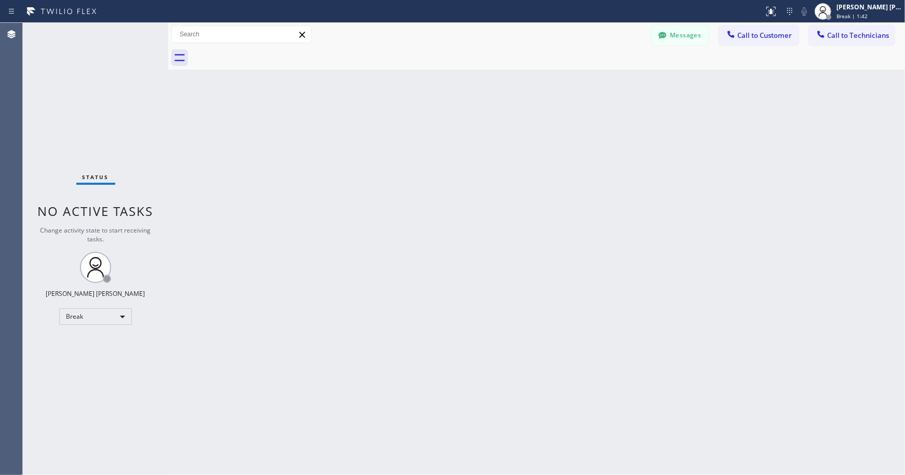
click at [501, 160] on div "Back to Dashboard Change Sender ID Customers Technicians Select a contact Outbo…" at bounding box center [536, 249] width 737 height 452
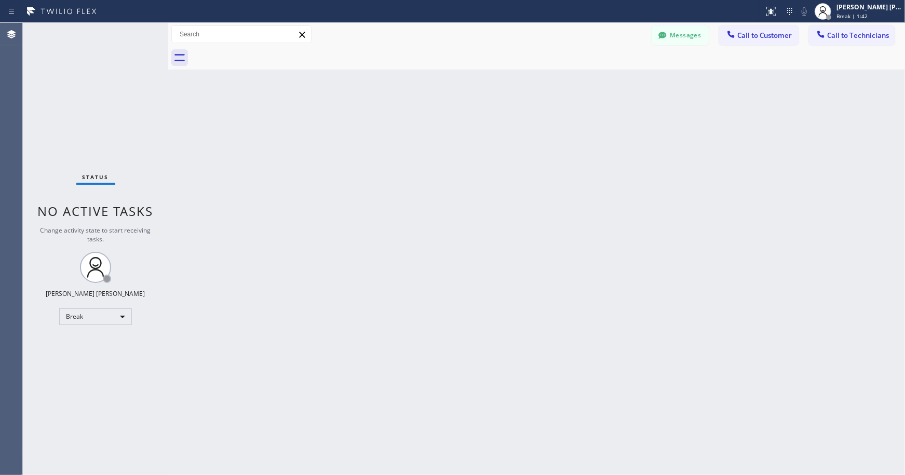
click at [501, 160] on div "Back to Dashboard Change Sender ID Customers Technicians Select a contact Outbo…" at bounding box center [536, 249] width 737 height 452
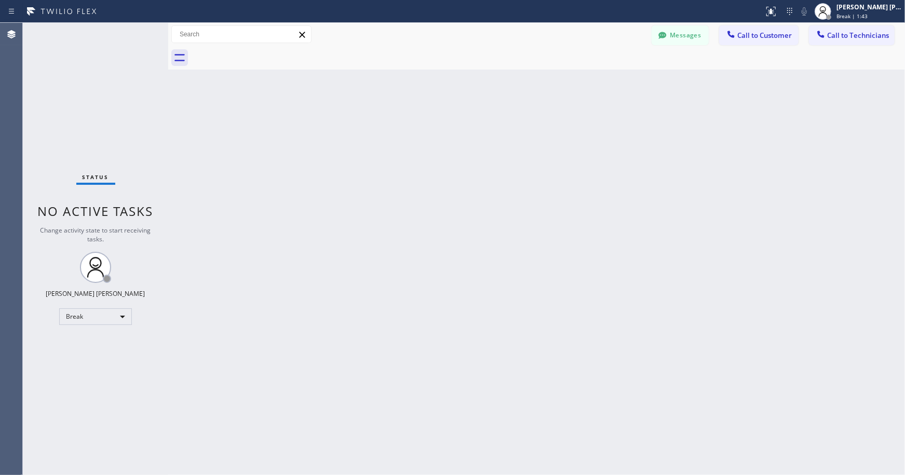
click at [501, 160] on div "Back to Dashboard Change Sender ID Customers Technicians Select a contact Outbo…" at bounding box center [536, 249] width 737 height 452
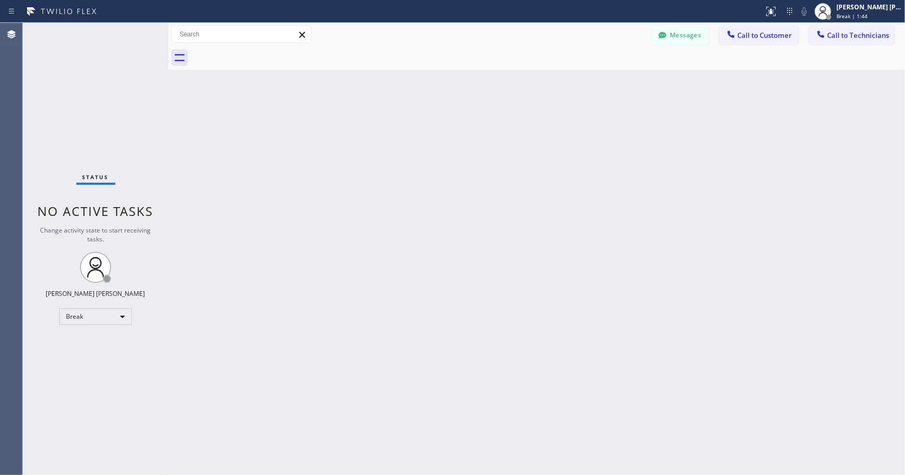
click at [501, 160] on div "Back to Dashboard Change Sender ID Customers Technicians Select a contact Outbo…" at bounding box center [536, 249] width 737 height 452
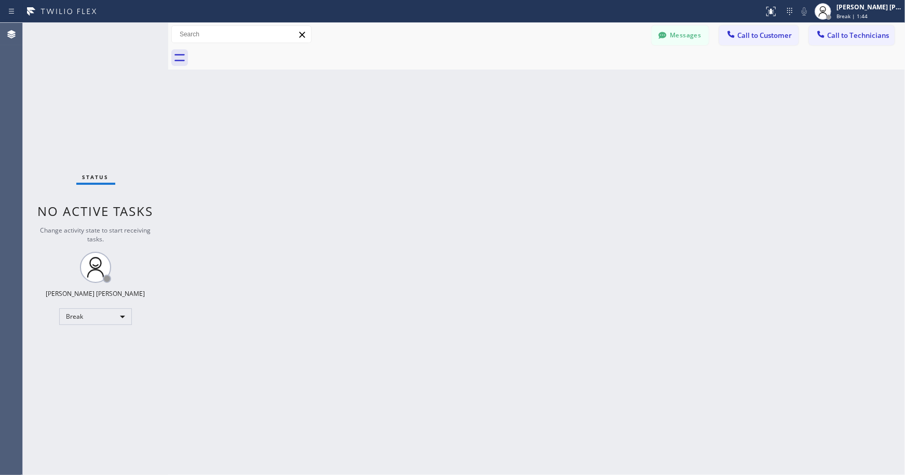
click at [501, 160] on div "Back to Dashboard Change Sender ID Customers Technicians Select a contact Outbo…" at bounding box center [536, 249] width 737 height 452
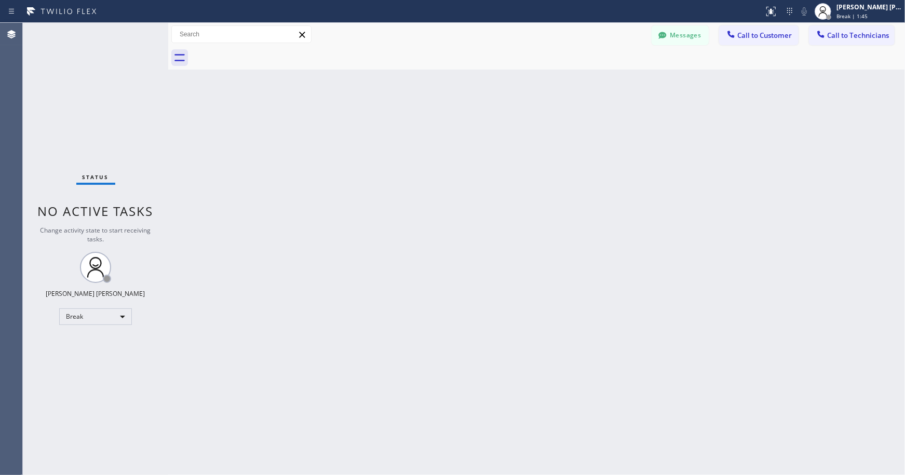
click at [501, 160] on div "Back to Dashboard Change Sender ID Customers Technicians Select a contact Outbo…" at bounding box center [536, 249] width 737 height 452
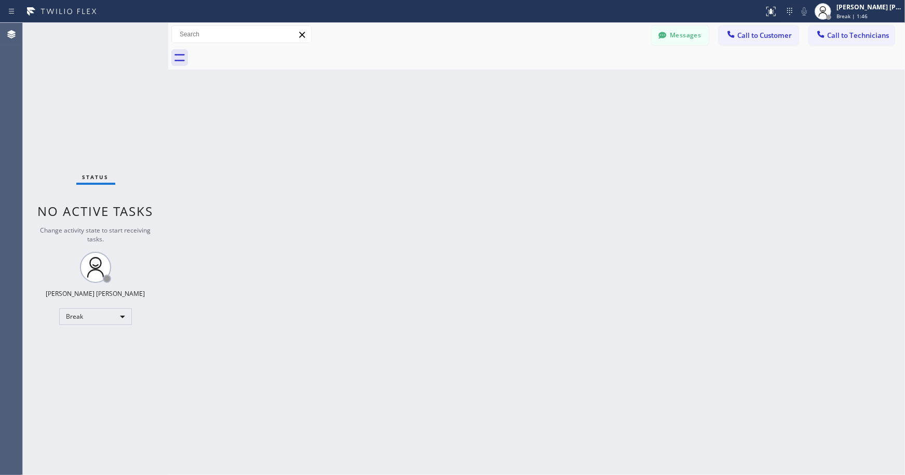
click at [501, 160] on div "Back to Dashboard Change Sender ID Customers Technicians Select a contact Outbo…" at bounding box center [536, 249] width 737 height 452
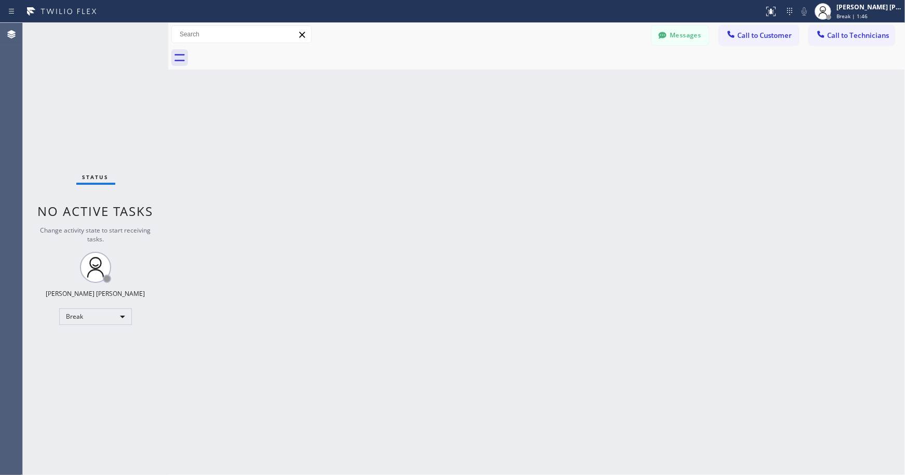
click at [501, 160] on div "Back to Dashboard Change Sender ID Customers Technicians Select a contact Outbo…" at bounding box center [536, 249] width 737 height 452
click
